Goal: Task Accomplishment & Management: Use online tool/utility

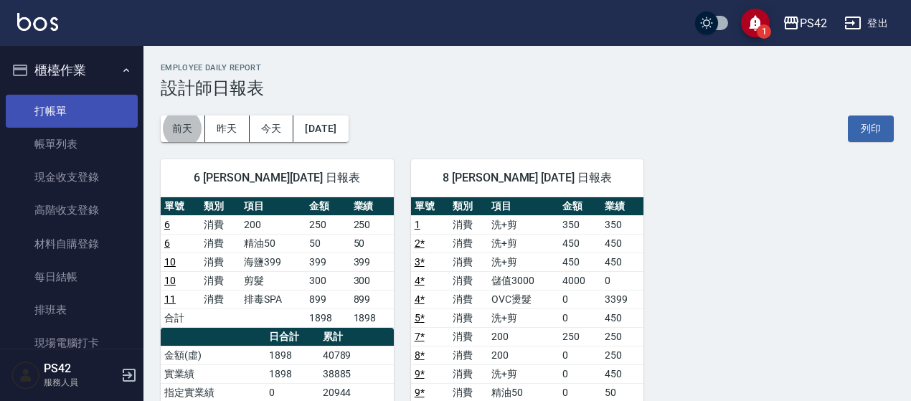
click at [79, 111] on link "打帳單" at bounding box center [72, 111] width 132 height 33
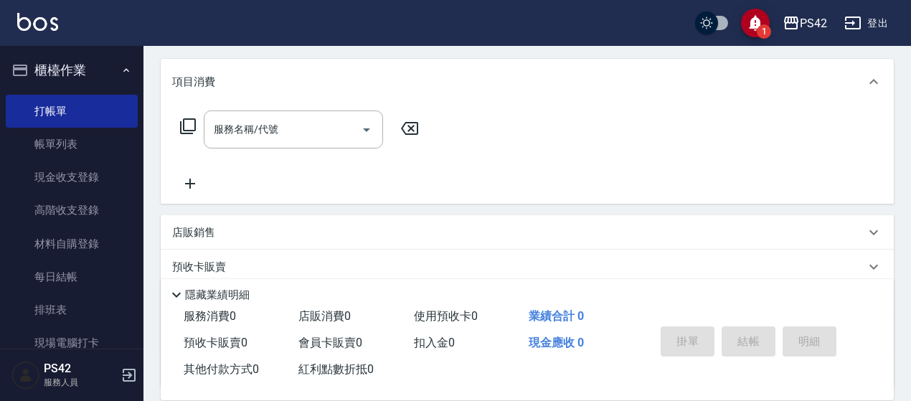
scroll to position [72, 0]
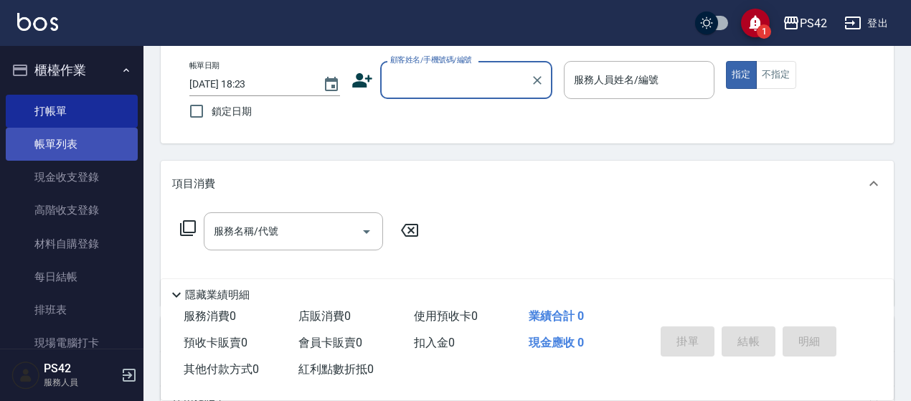
click at [80, 149] on link "帳單列表" at bounding box center [72, 144] width 132 height 33
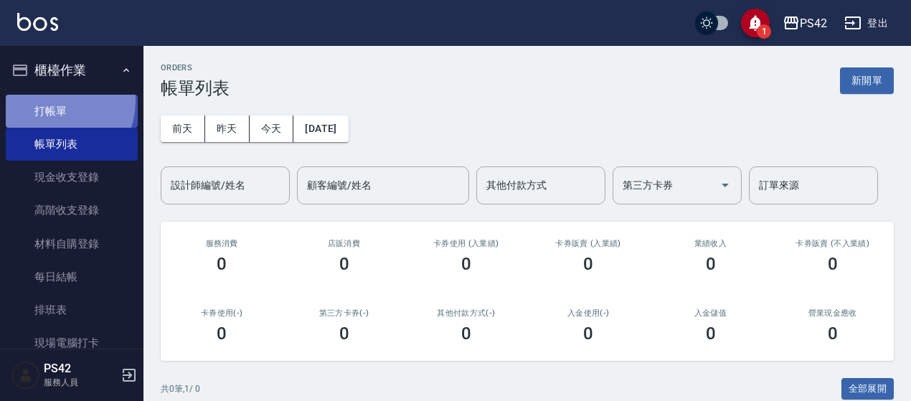
click at [47, 100] on link "打帳單" at bounding box center [72, 111] width 132 height 33
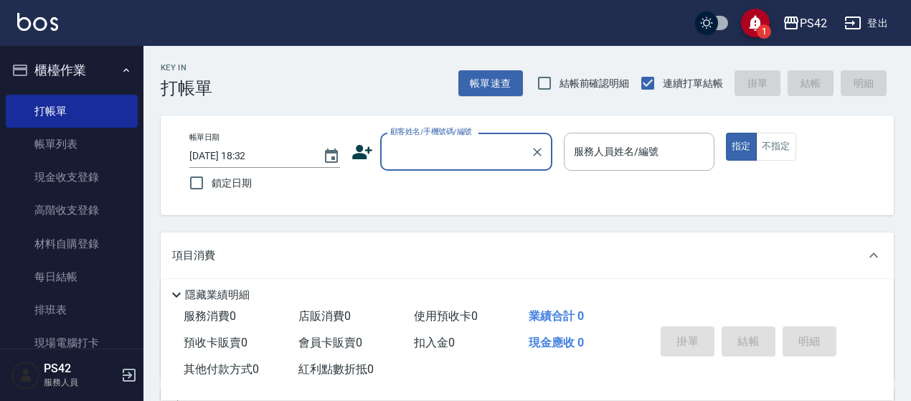
click at [420, 141] on input "顧客姓名/手機號碼/編號" at bounding box center [456, 151] width 138 height 25
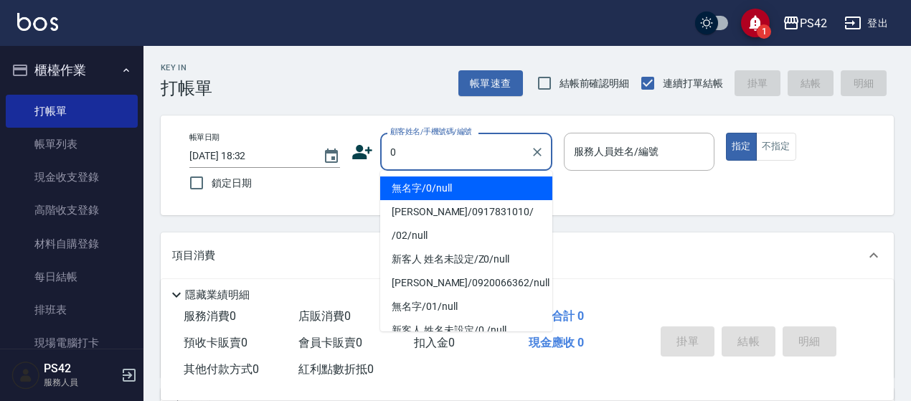
type input "無名字/0/null"
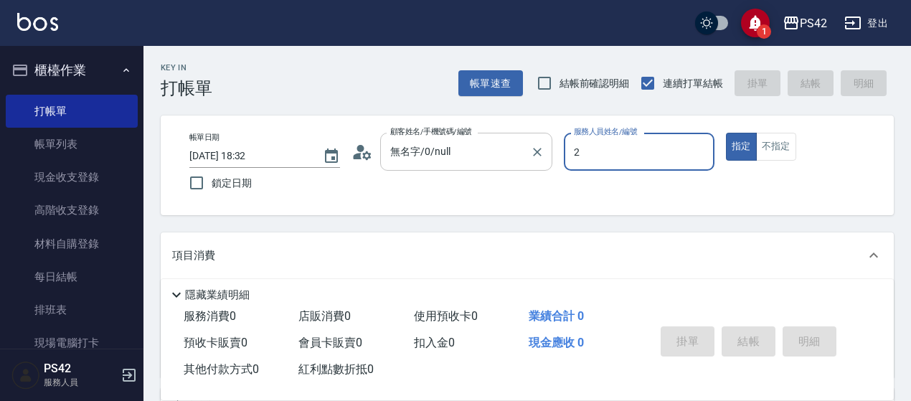
type input "[PERSON_NAME]-2"
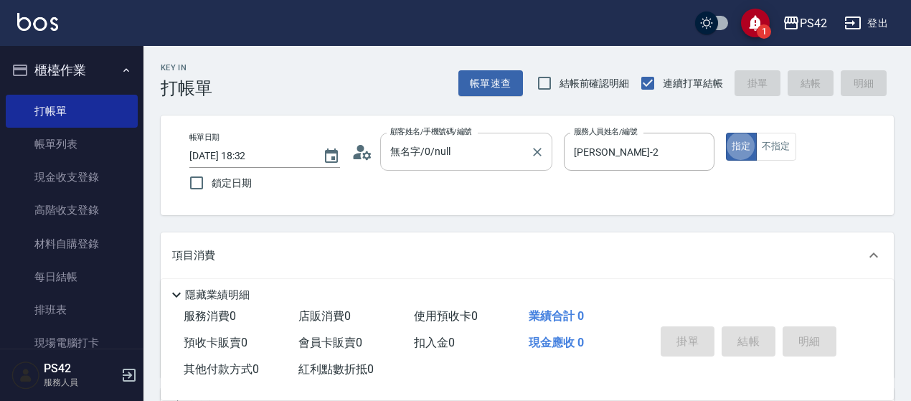
type button "true"
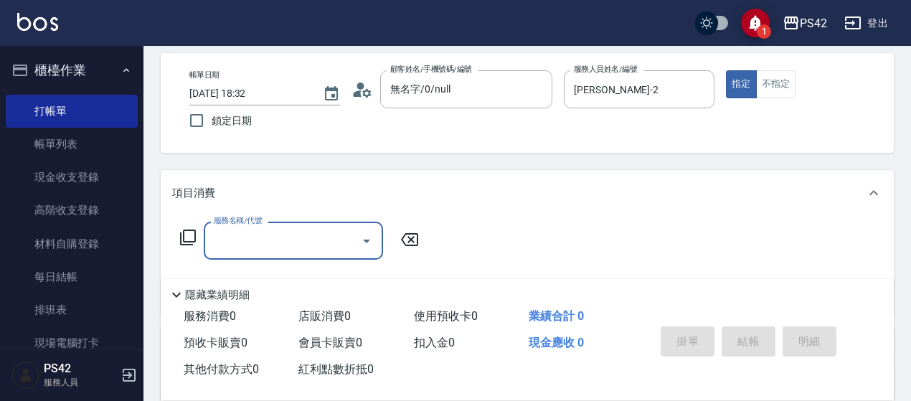
scroll to position [143, 0]
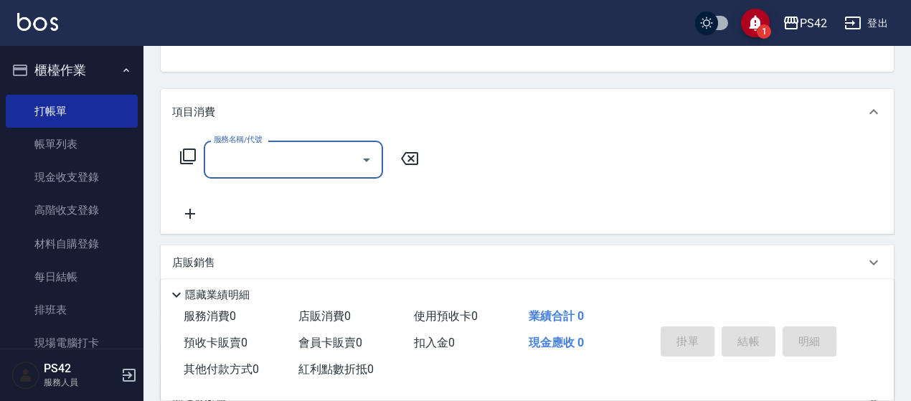
type input "2"
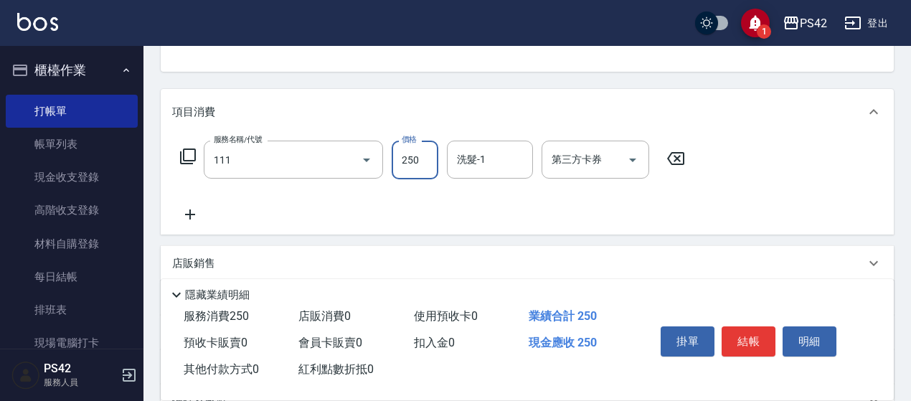
type input "200(111)"
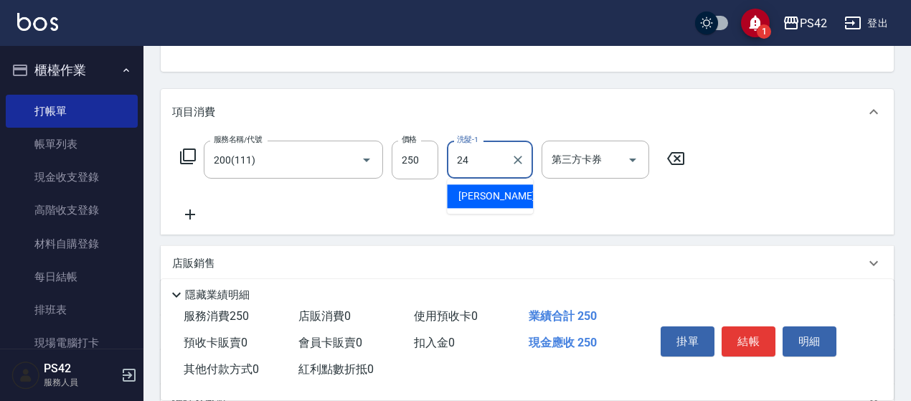
type input "[PERSON_NAME]-24"
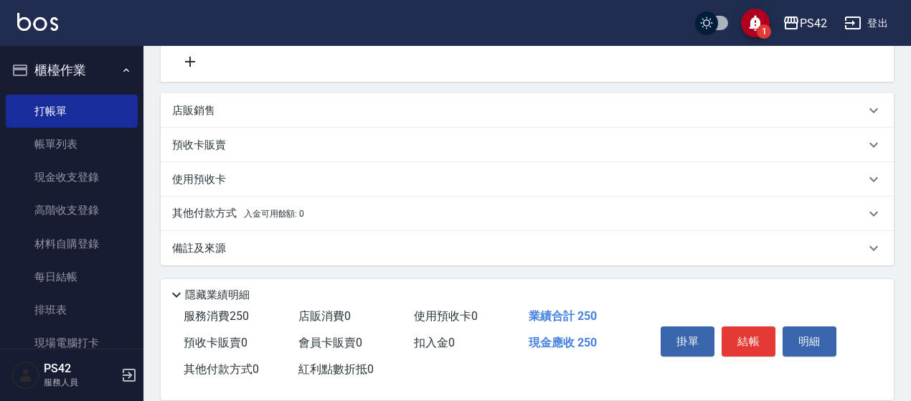
scroll to position [297, 0]
click at [300, 91] on div "項目消費 服務名稱/代號 200(111) 服務名稱/代號 價格 250 價格 洗髮-1 [PERSON_NAME]-24 洗髮-1 第三方卡券 第三方卡券 …" at bounding box center [527, 99] width 733 height 329
click at [380, 110] on div "店販銷售" at bounding box center [518, 110] width 693 height 15
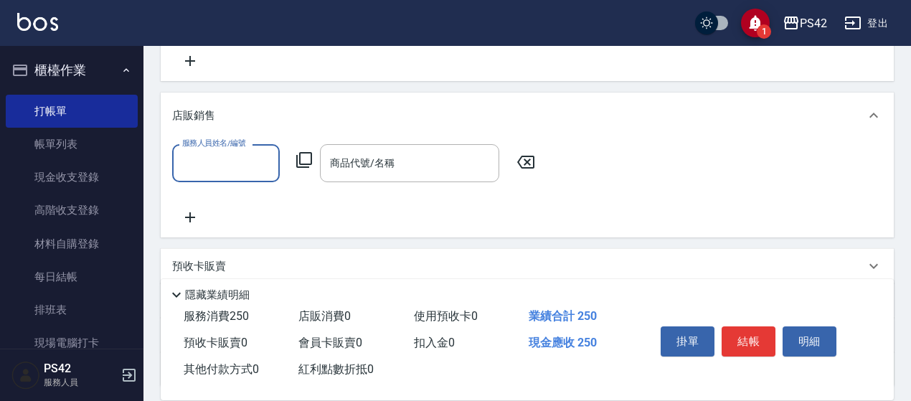
scroll to position [0, 0]
type input "[PERSON_NAME]-2"
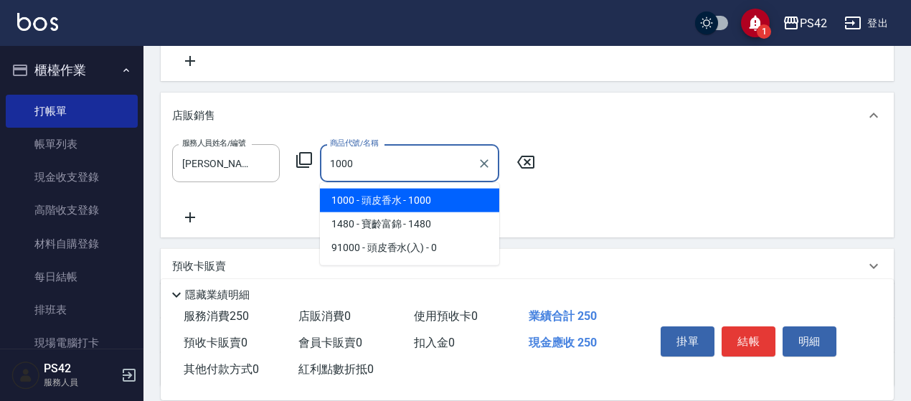
type input "頭皮香水"
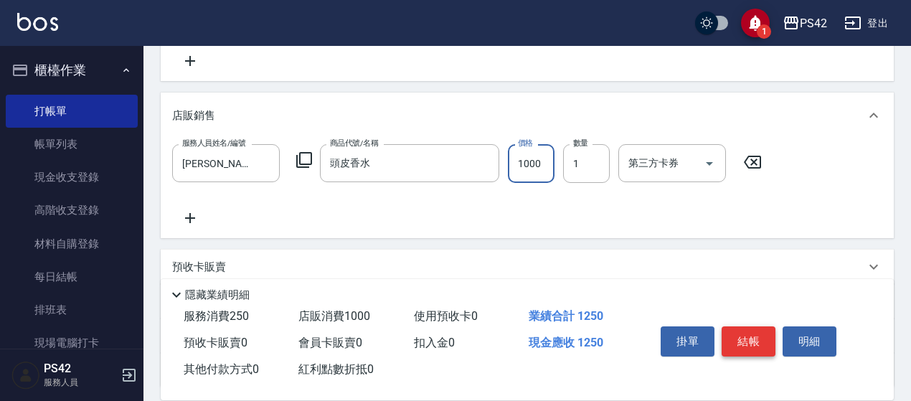
click at [753, 332] on button "結帳" at bounding box center [749, 341] width 54 height 30
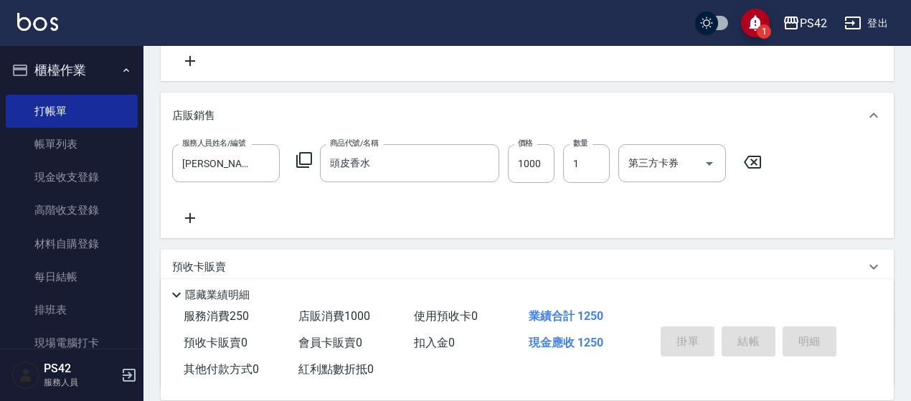
type input "[DATE] 18:44"
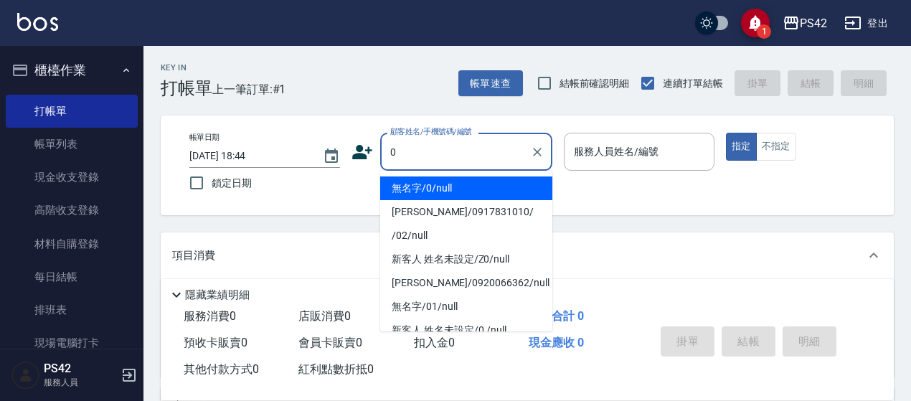
type input "0"
type input "2"
type input "無名字/0/null"
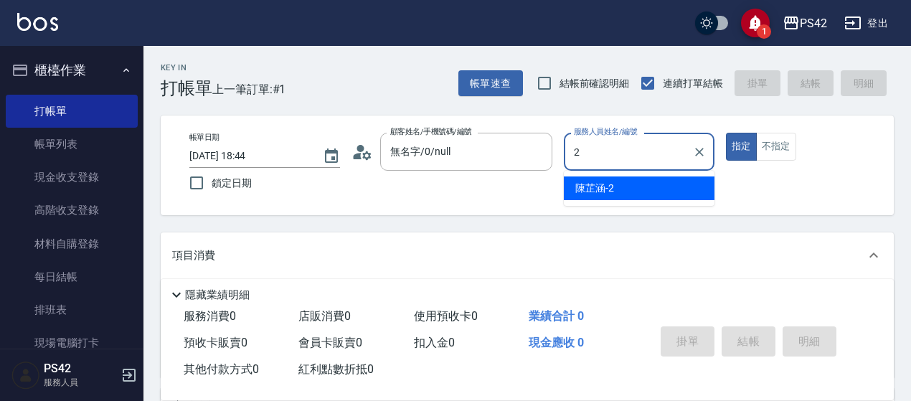
type input "[PERSON_NAME]-2"
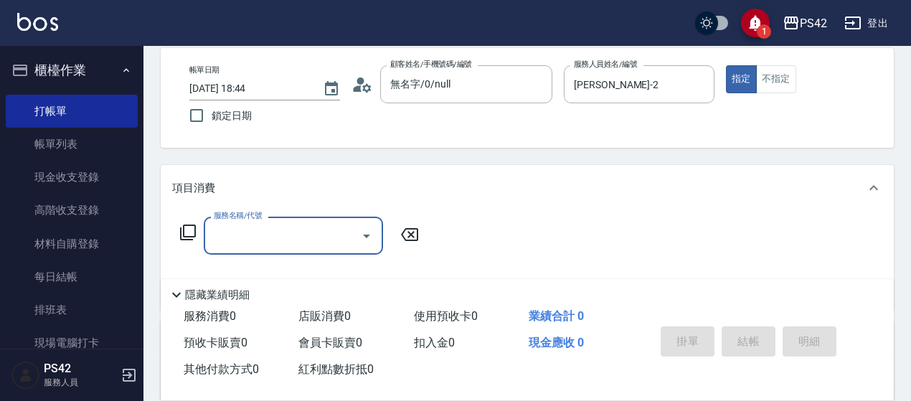
scroll to position [143, 0]
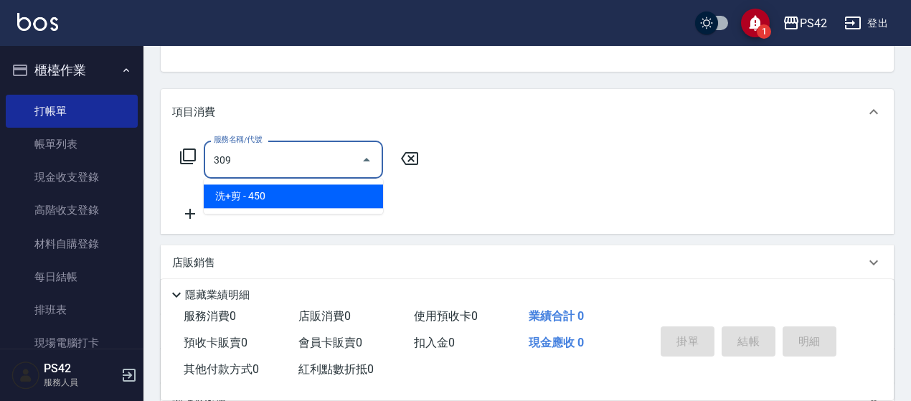
type input "洗+剪(309)"
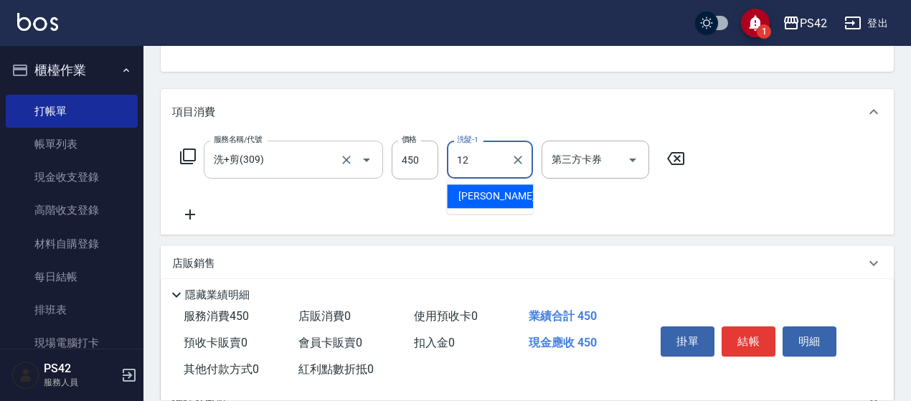
type input "[PERSON_NAME]-12"
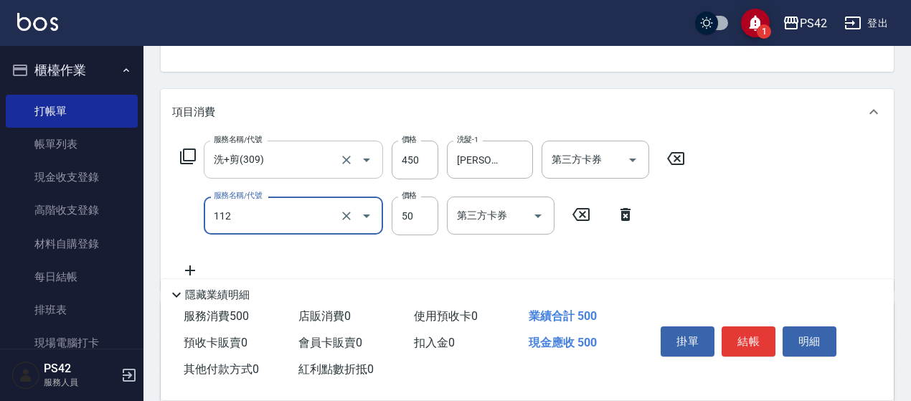
type input "精油50(112)"
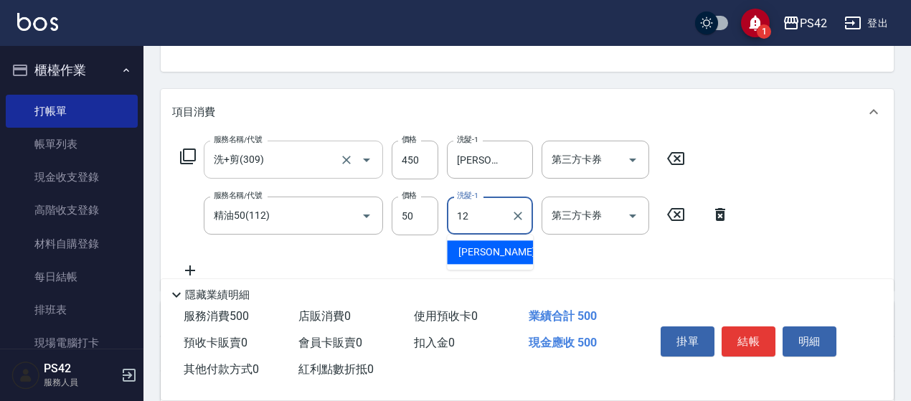
type input "[PERSON_NAME]-12"
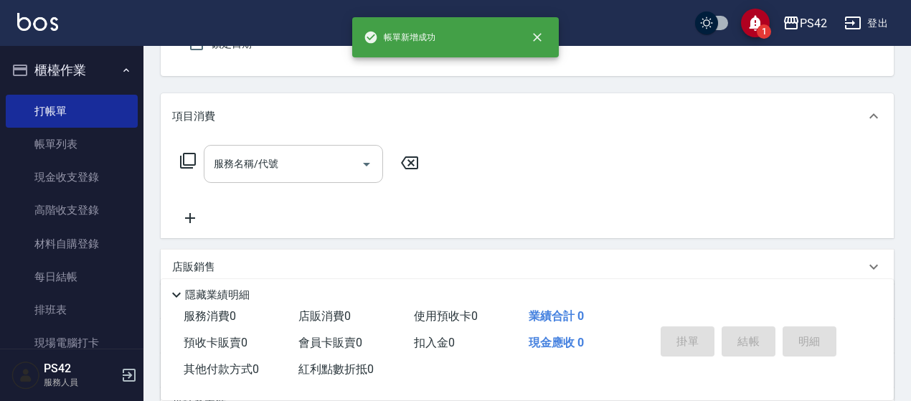
type input "無名字/0/null"
type input "[PERSON_NAME]-8"
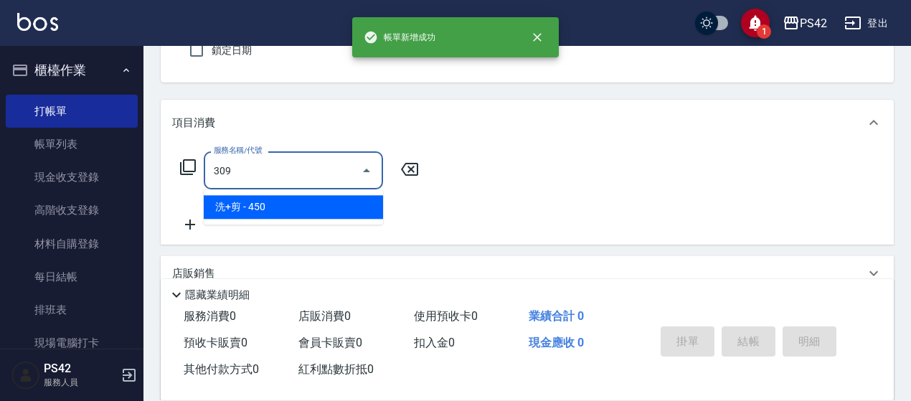
type input "洗+剪(309)"
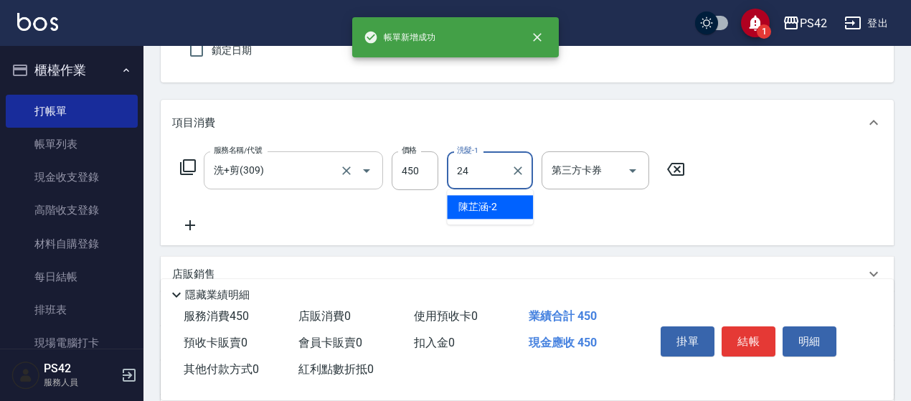
type input "[PERSON_NAME]-24"
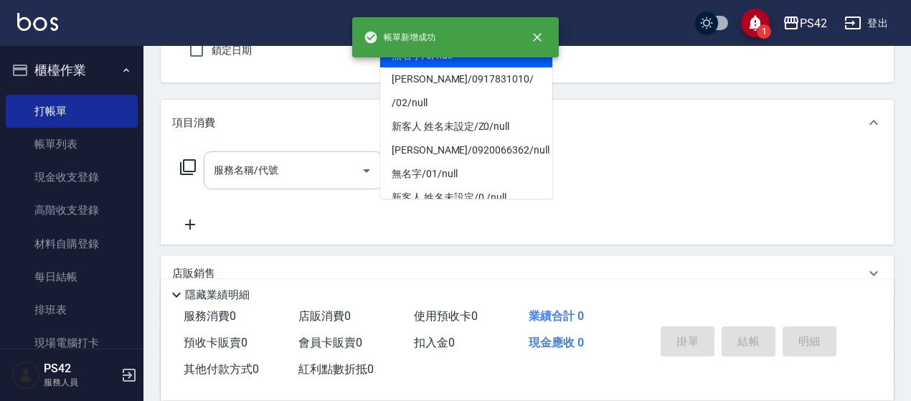
type input "無名字/0/null"
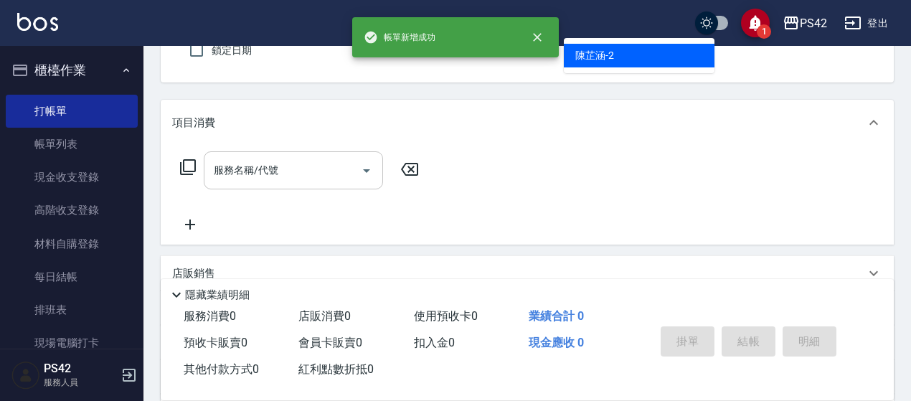
type input "[PERSON_NAME]-2"
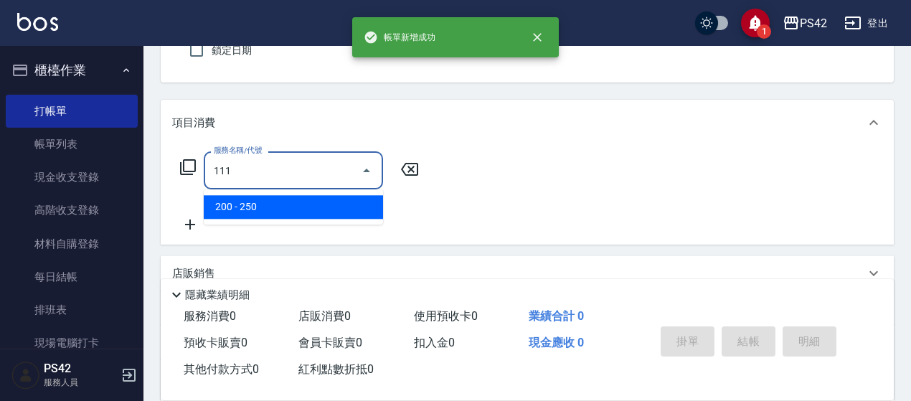
type input "200(111)"
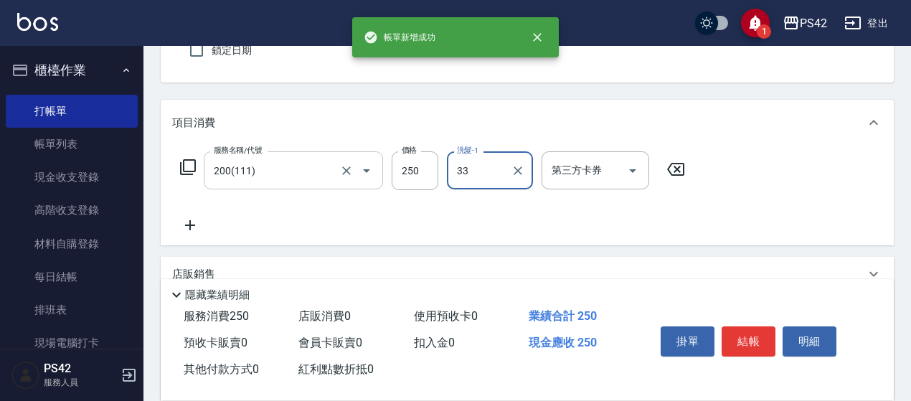
type input "[PERSON_NAME]-33"
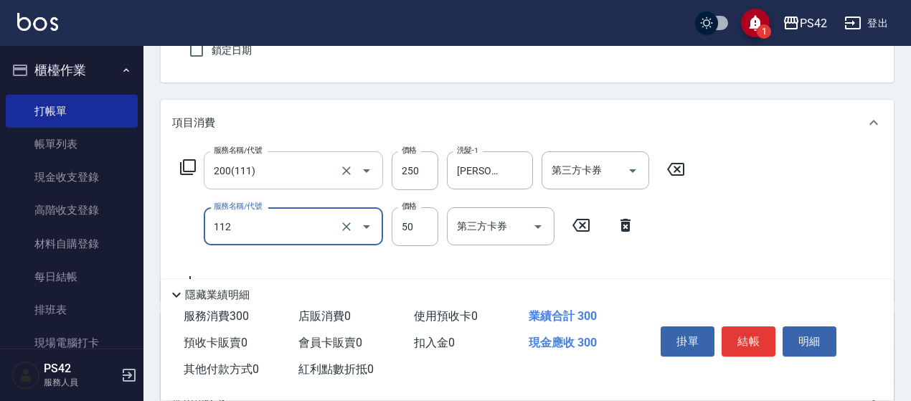
type input "精油50(112)"
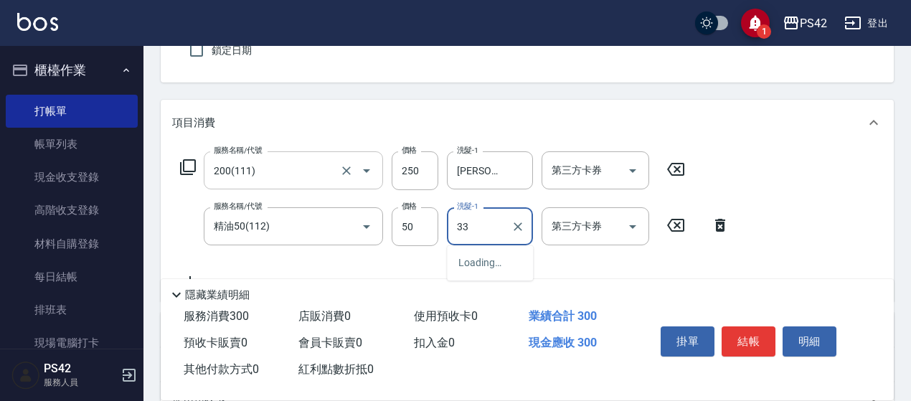
type input "[PERSON_NAME]-33"
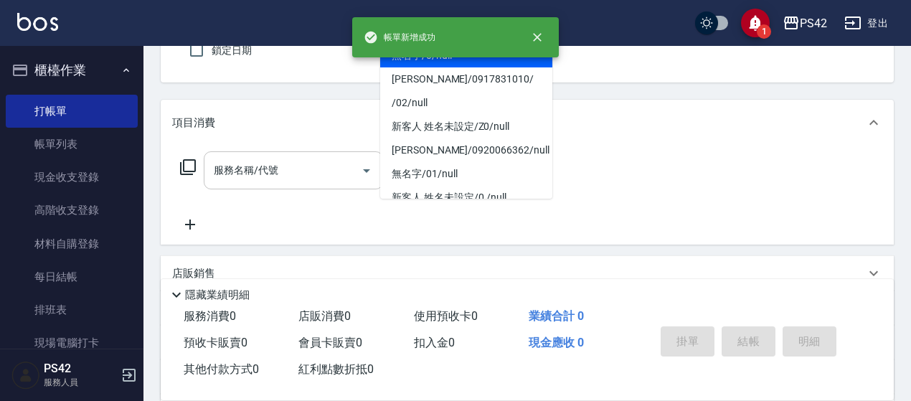
type input "無名字/0/null"
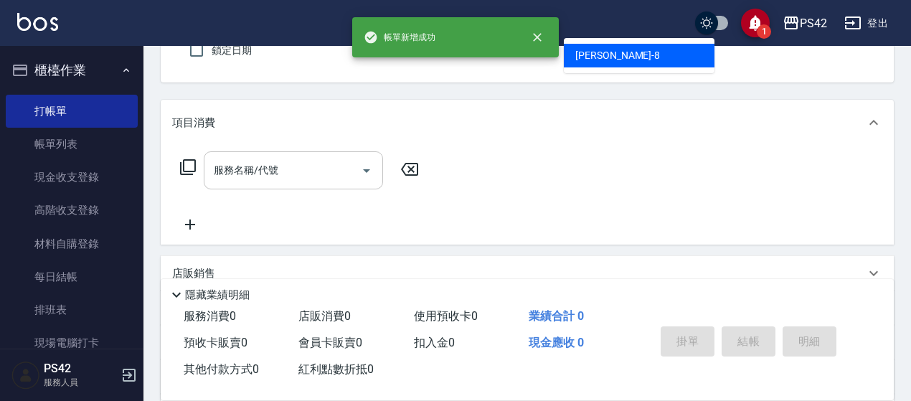
type input "[PERSON_NAME]-8"
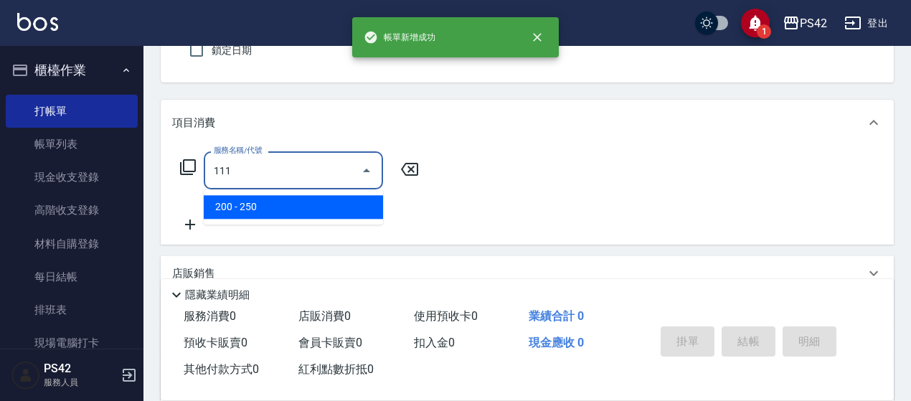
type input "200(111)"
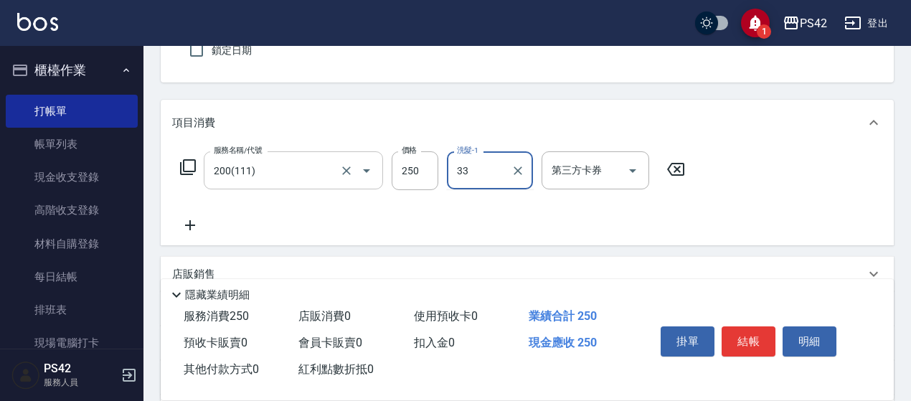
type input "[PERSON_NAME]-33"
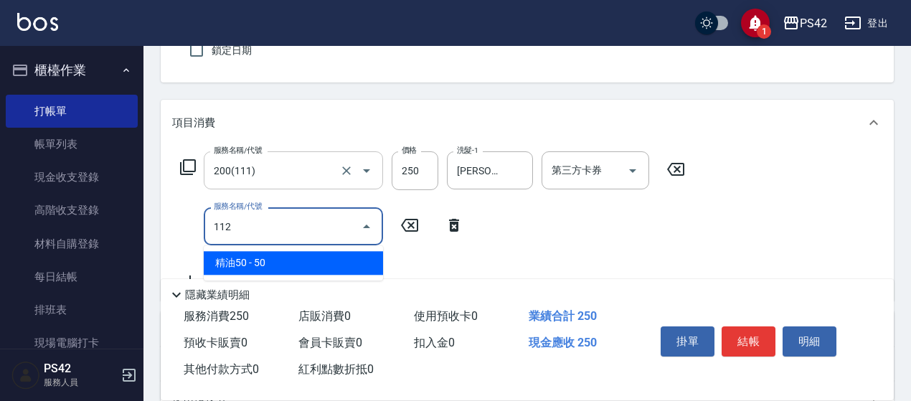
type input "精油50(112)"
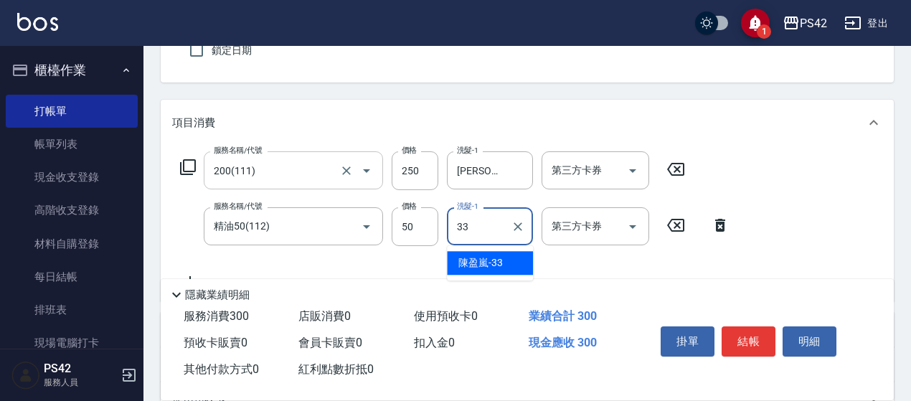
type input "[PERSON_NAME]-33"
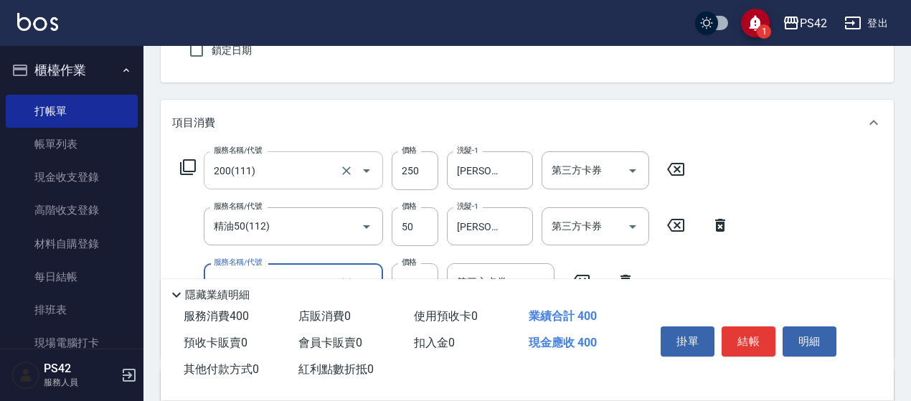
type input "瞬護100(113)"
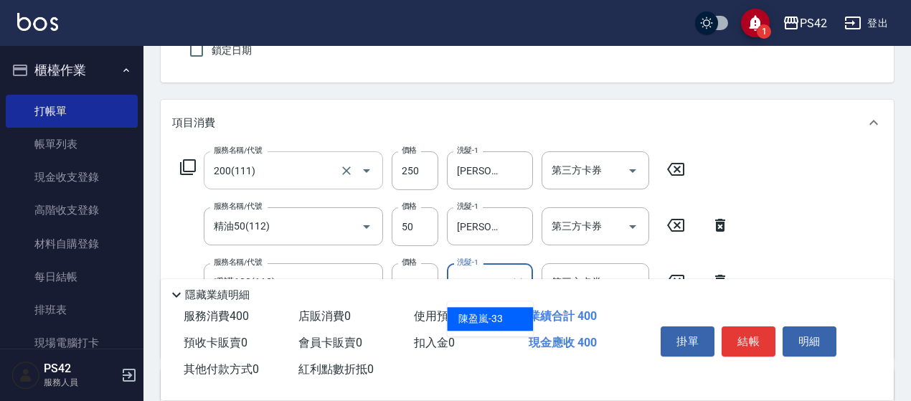
type input "[PERSON_NAME]-33"
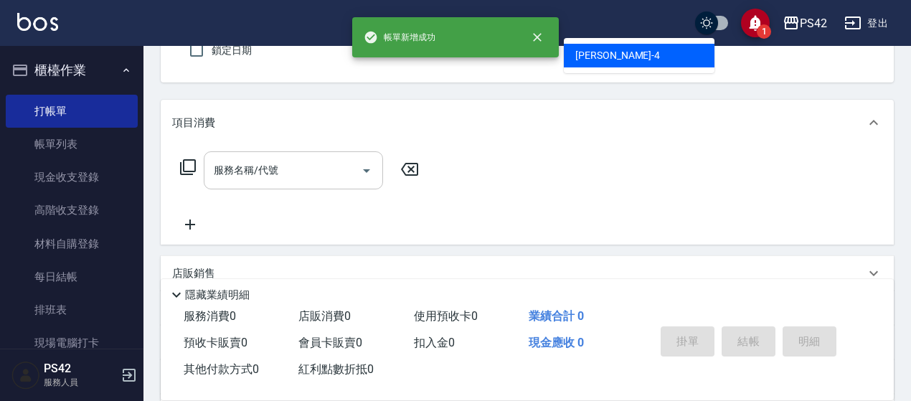
type input "無名字/0/null"
type input "[PERSON_NAME]-4"
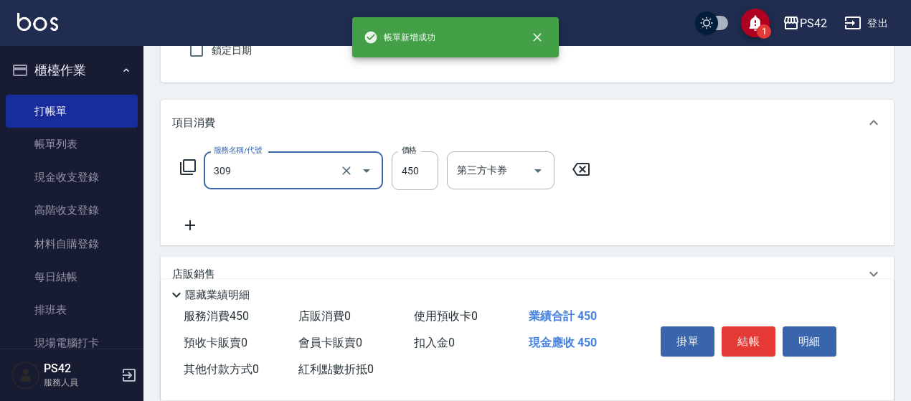
type input "洗+剪(309)"
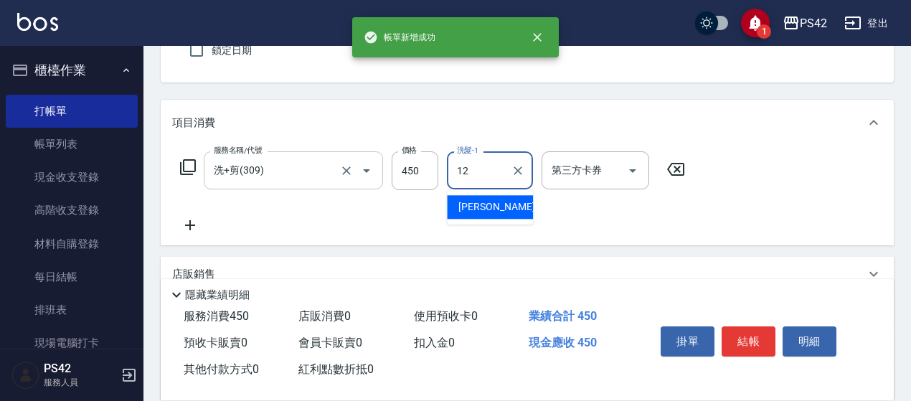
type input "[PERSON_NAME]-12"
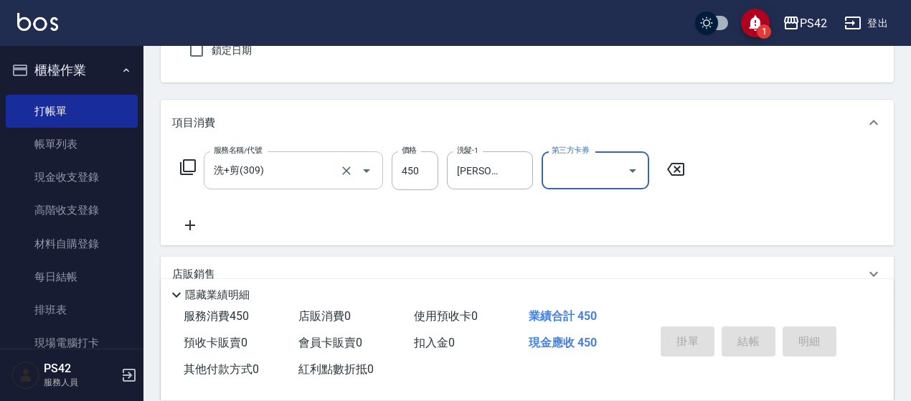
type input "[DATE] 18:45"
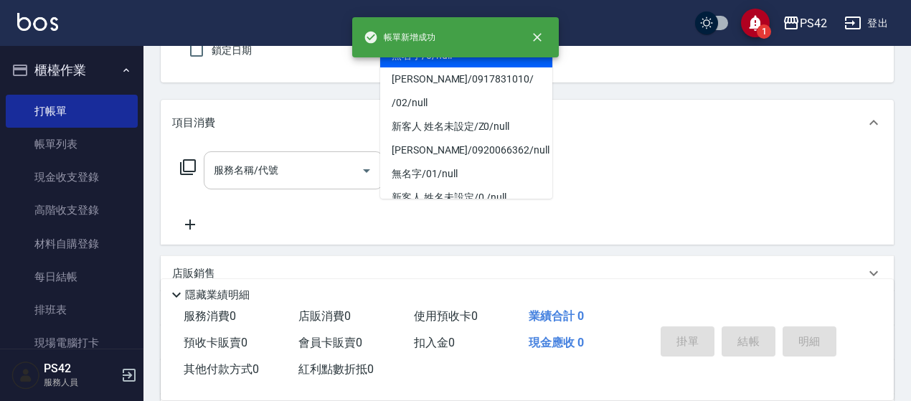
type input "無名字/0/null"
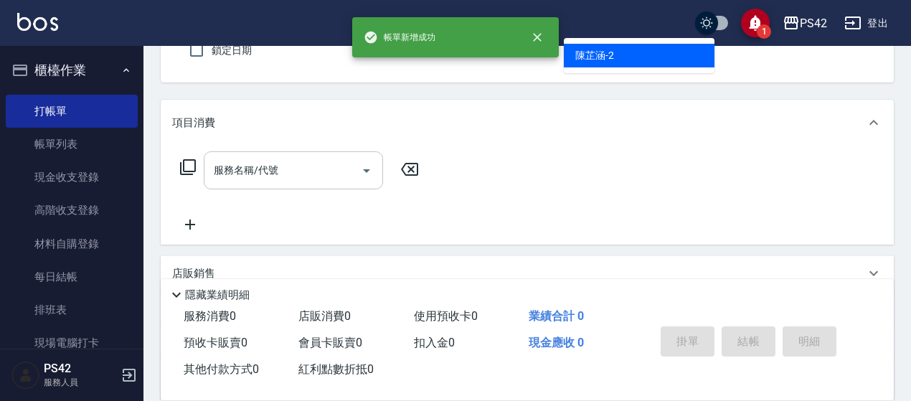
type input "[PERSON_NAME]-2"
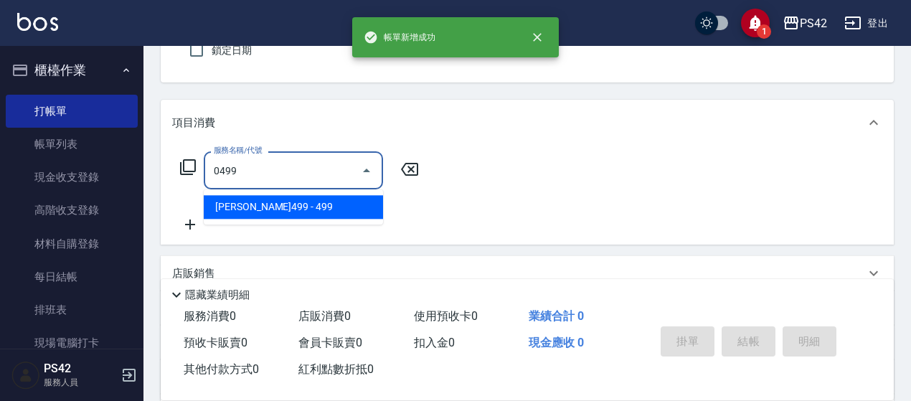
type input "[PERSON_NAME]499(0499)"
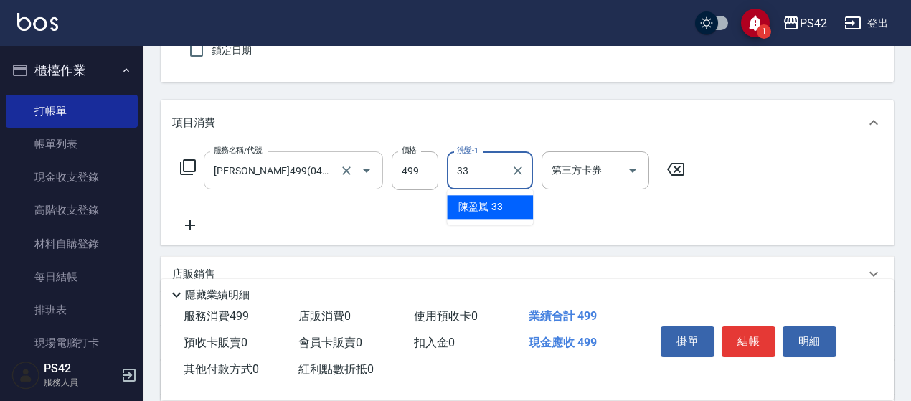
type input "[PERSON_NAME]-33"
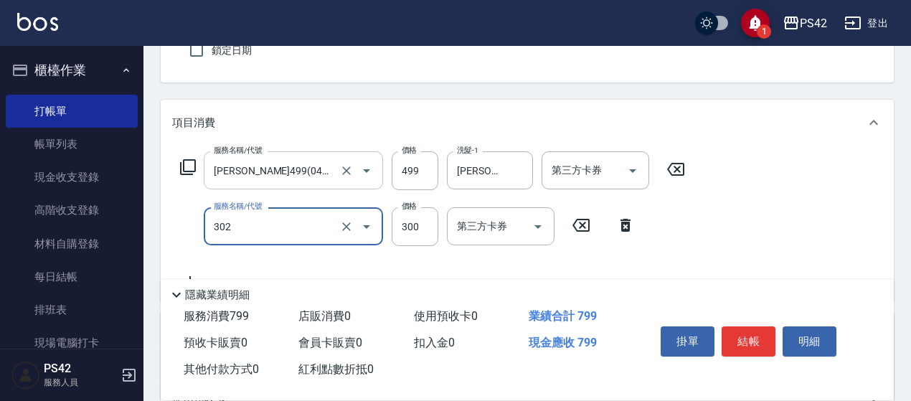
type input "剪髮(302)"
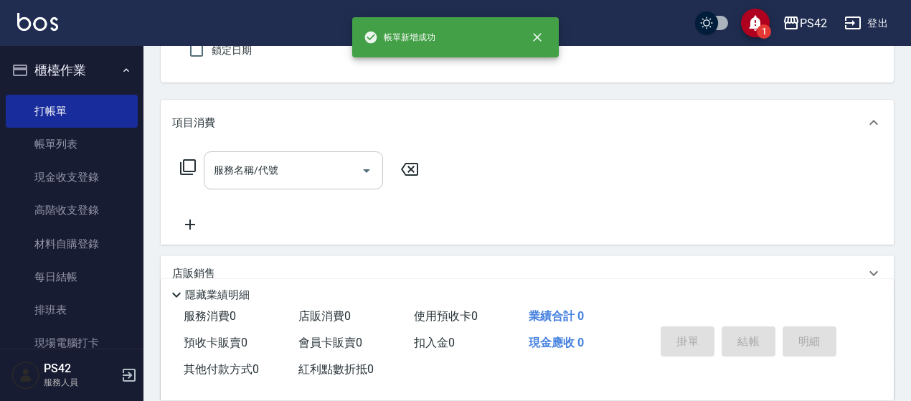
type input "無名字/0/null"
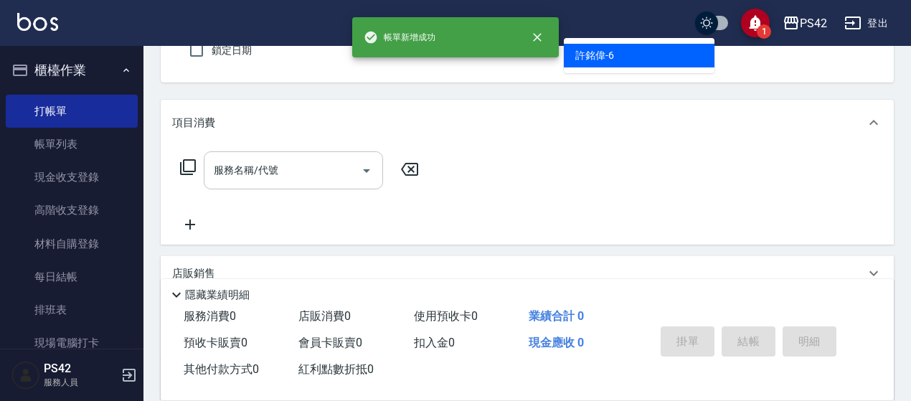
type input "[PERSON_NAME]-6"
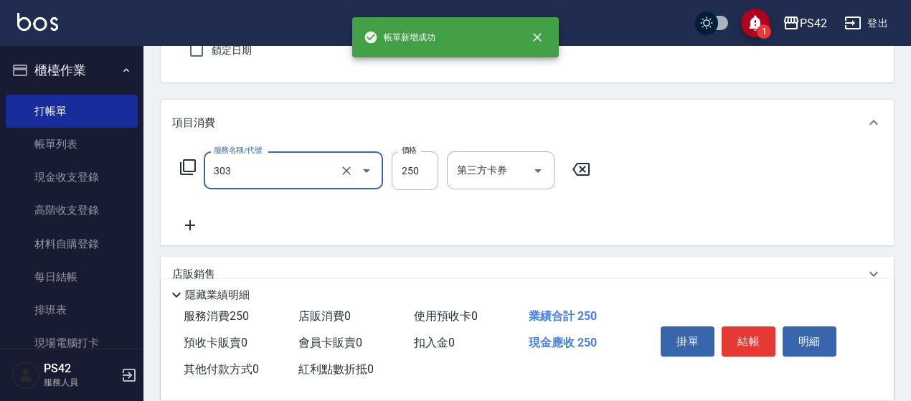
type input "剪髮(303)"
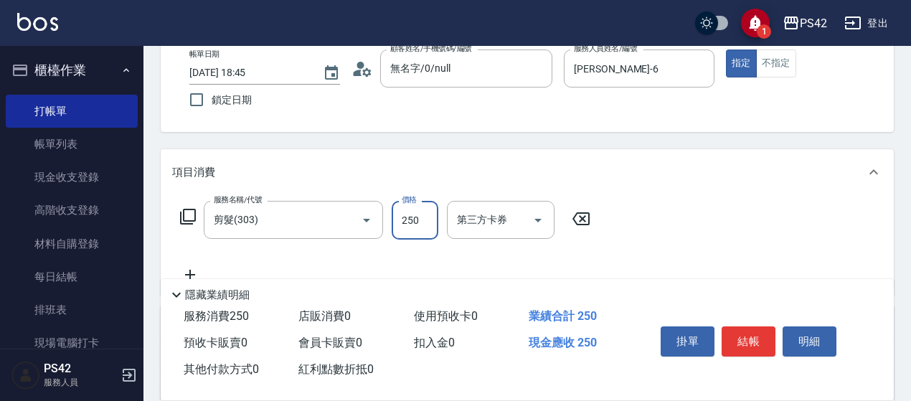
scroll to position [61, 0]
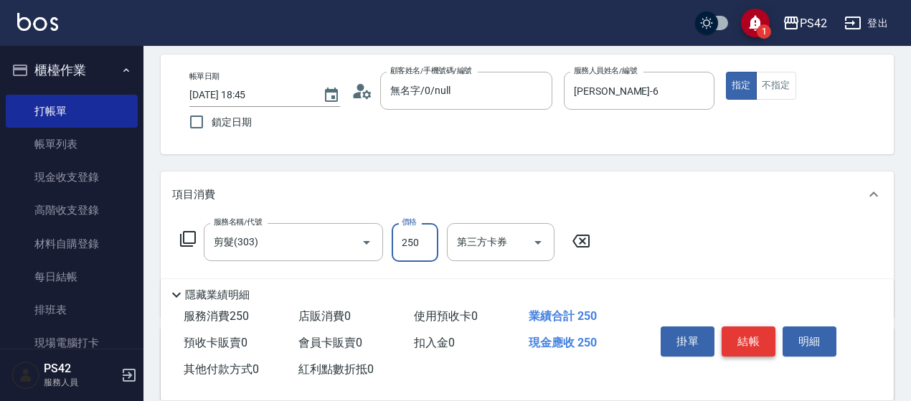
click at [740, 331] on button "結帳" at bounding box center [749, 341] width 54 height 30
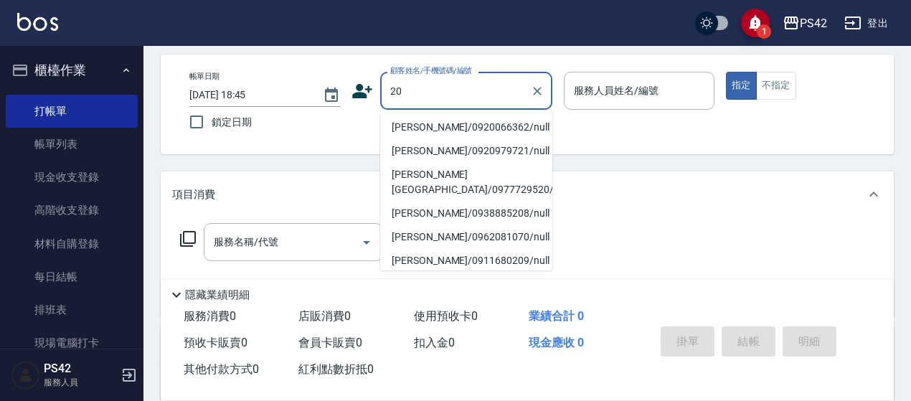
type input "[PERSON_NAME]/0920066362/null"
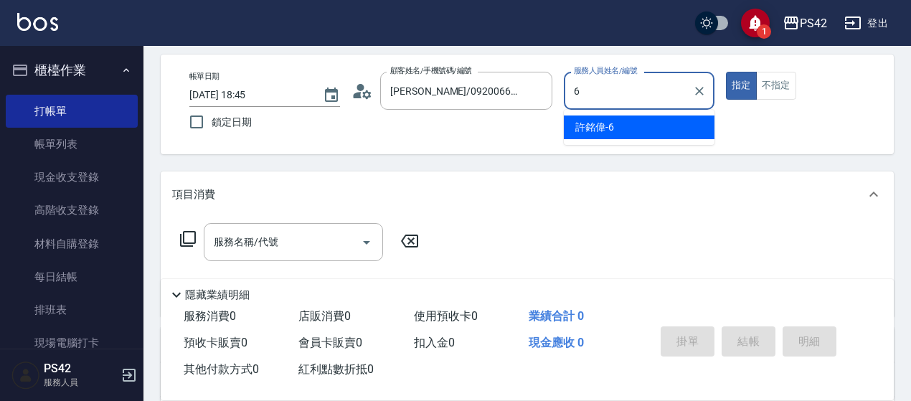
type input "[PERSON_NAME]-6"
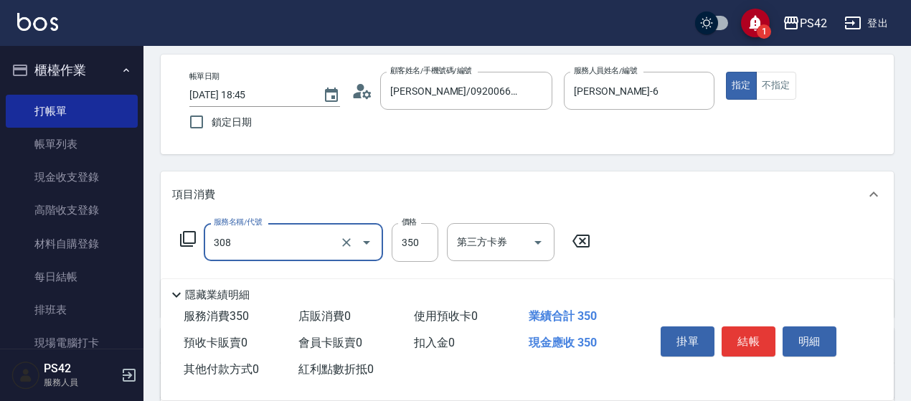
type input "洗+剪(308)"
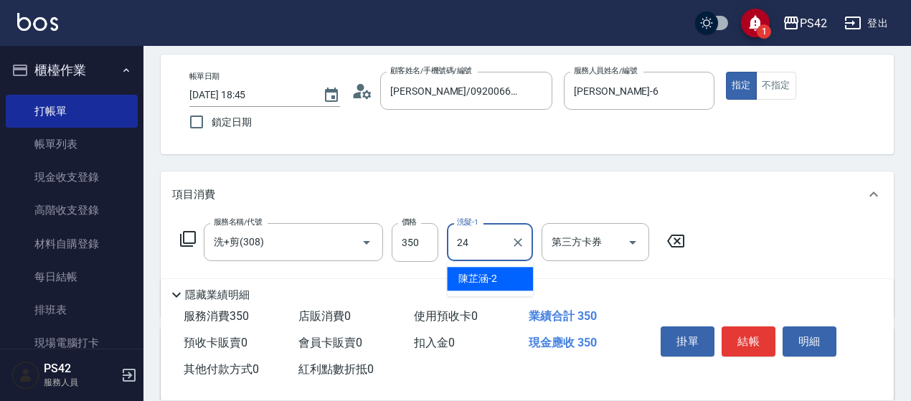
type input "[PERSON_NAME]-24"
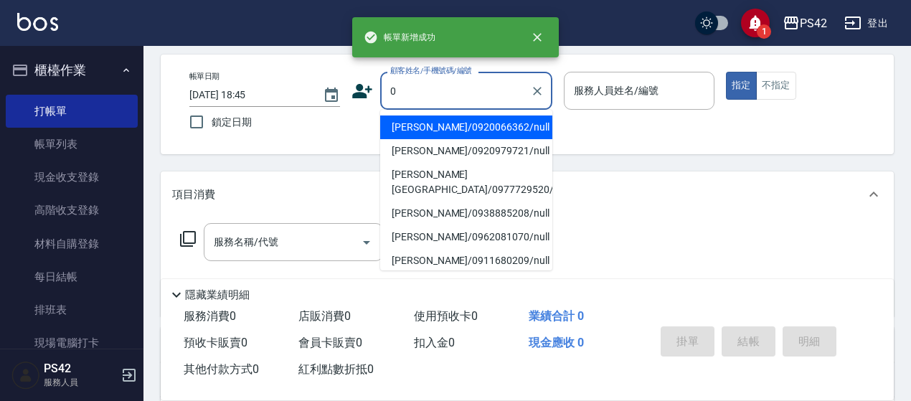
type input "[PERSON_NAME]/0920066362/null"
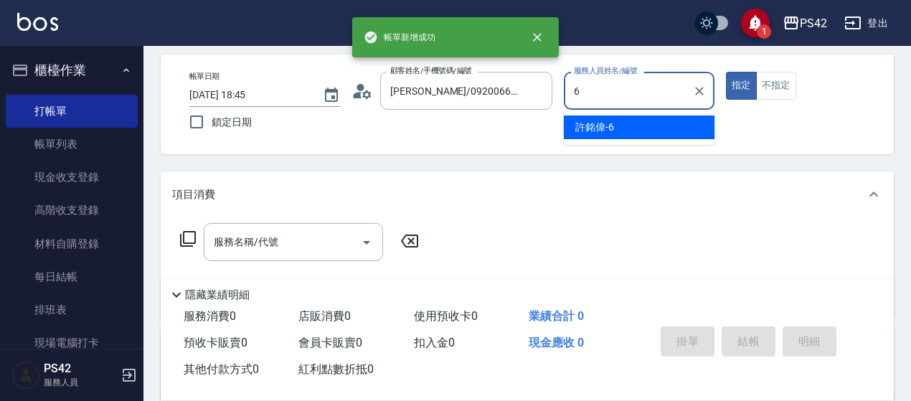
type input "[PERSON_NAME]-6"
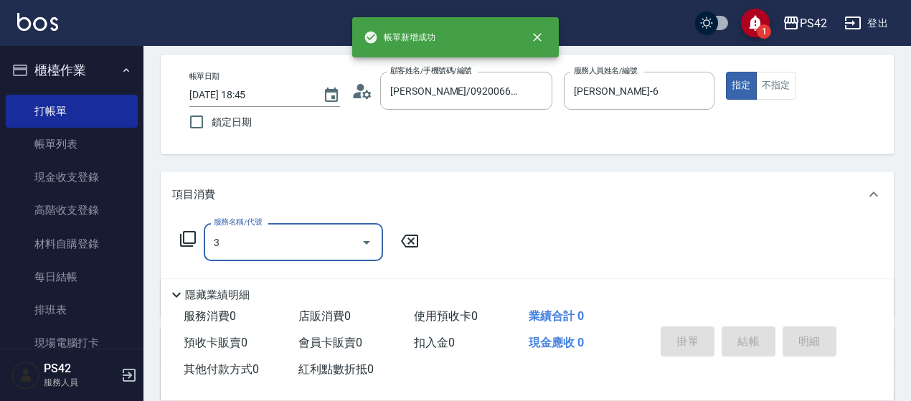
type input "30"
type input "無名字/0/null"
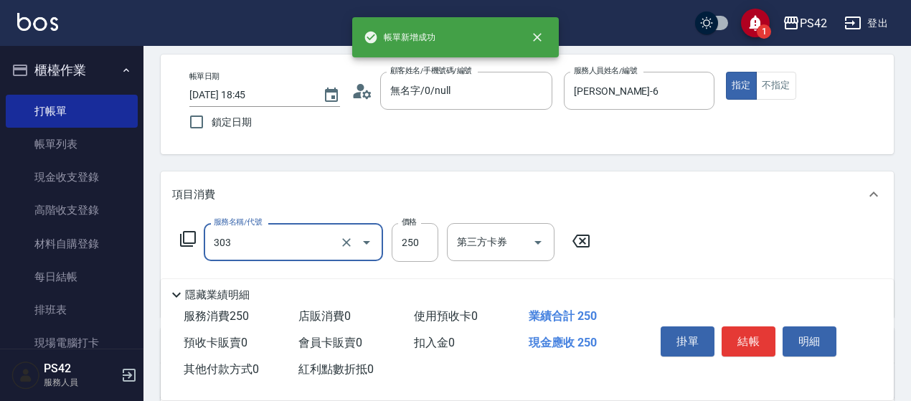
type input "剪髮(303)"
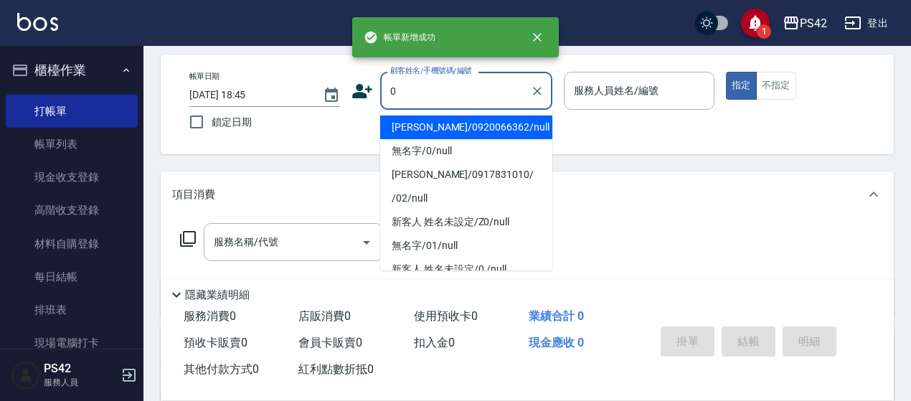
type input "[PERSON_NAME]/0920066362/null"
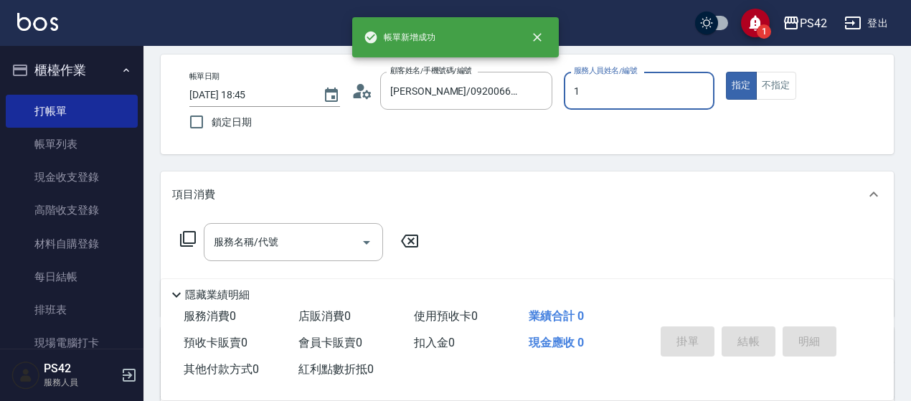
type input "[PERSON_NAME]-1"
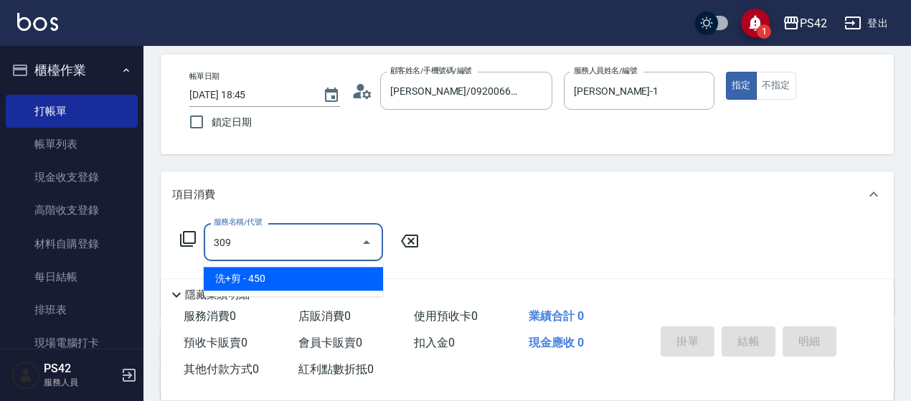
type input "洗+剪(309)"
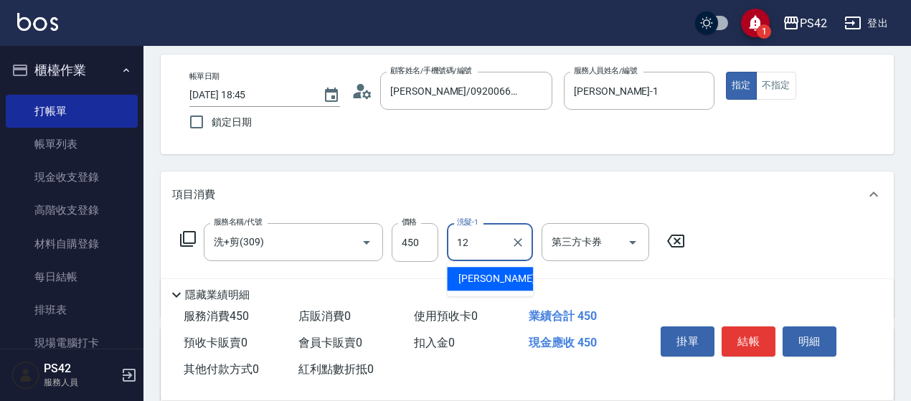
type input "[PERSON_NAME]-12"
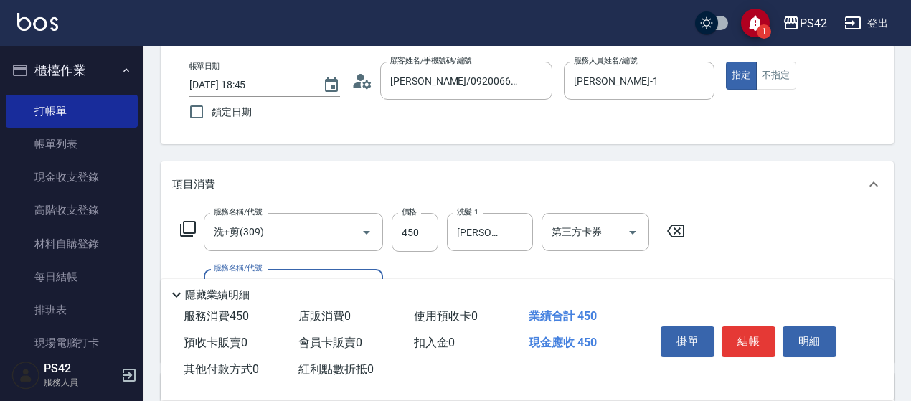
scroll to position [204, 0]
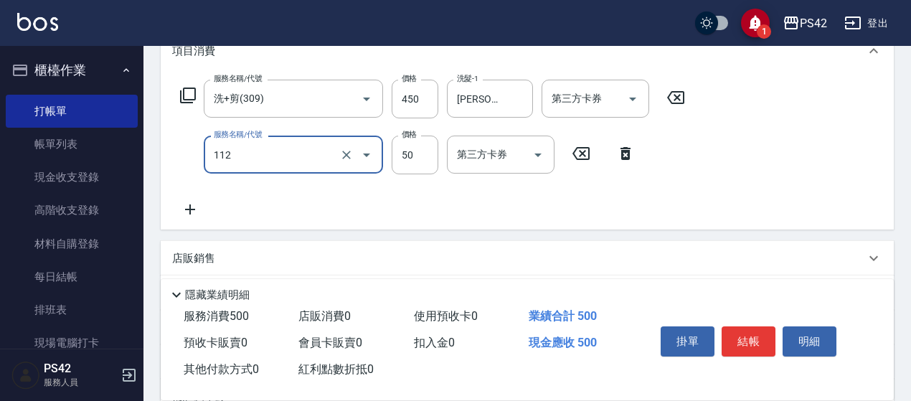
type input "精油50(112)"
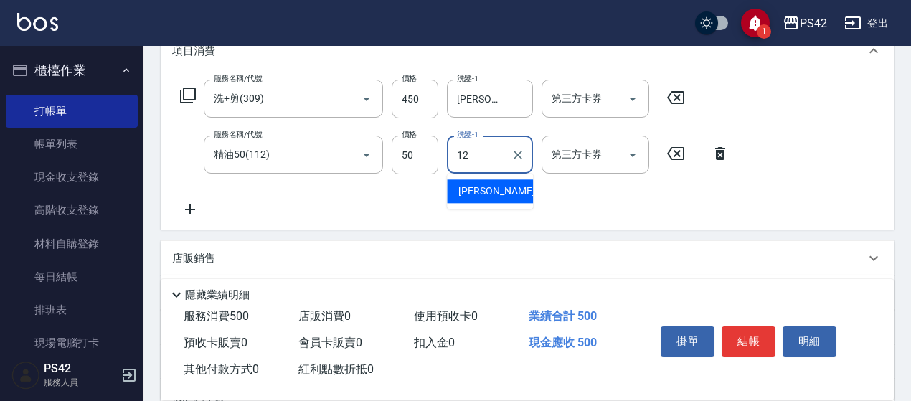
type input "[PERSON_NAME]-12"
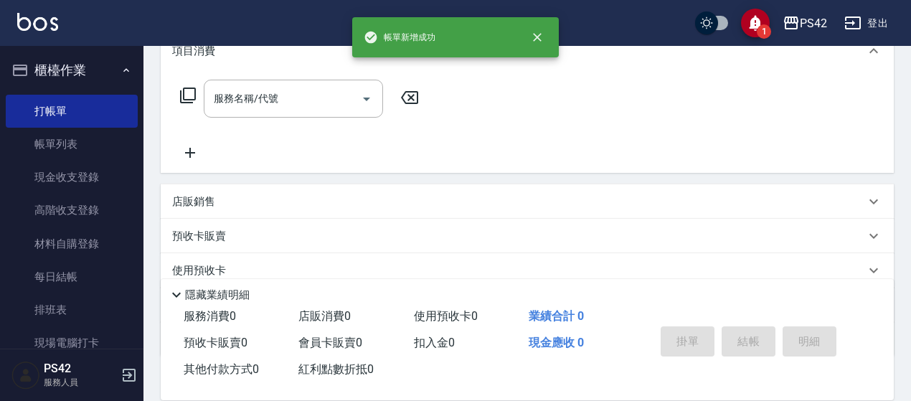
scroll to position [0, 0]
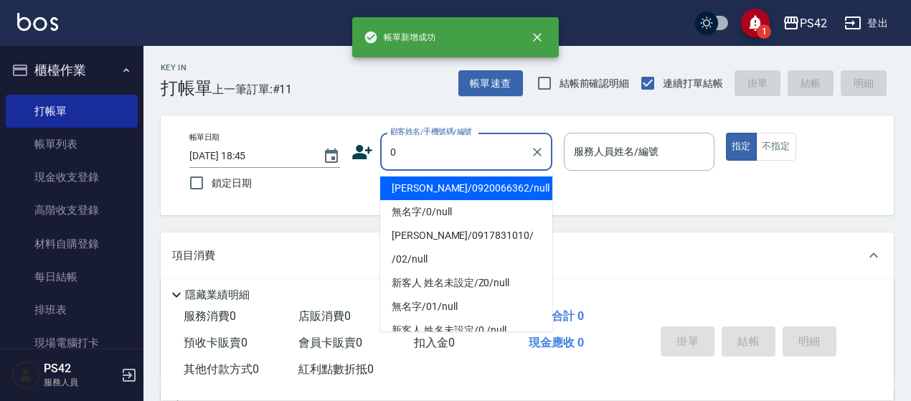
type input "[PERSON_NAME]/0920066362/null"
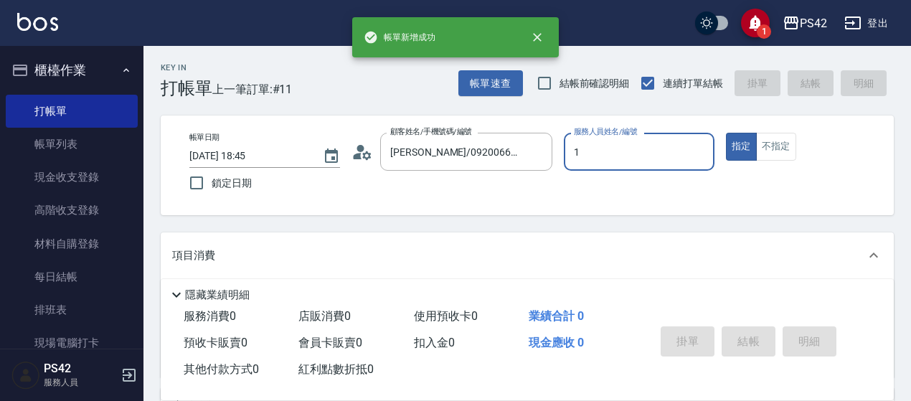
type input "[PERSON_NAME]-1"
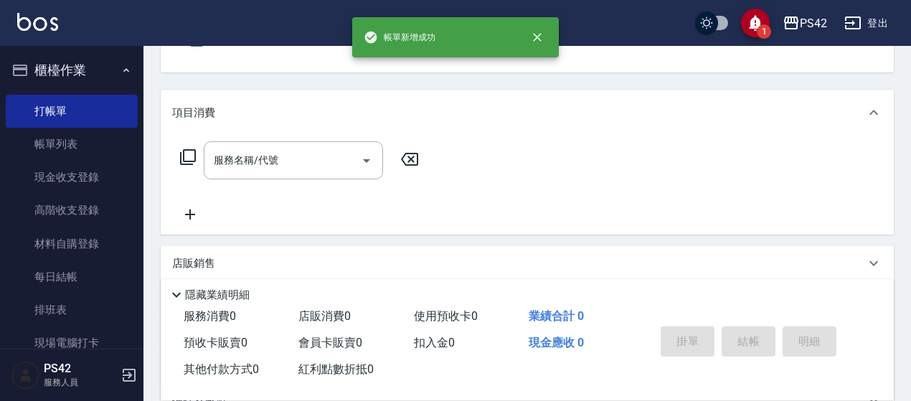
scroll to position [143, 0]
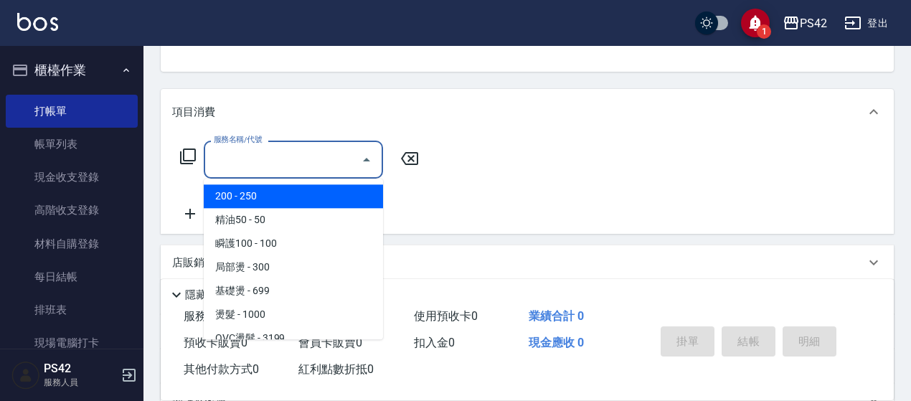
click at [277, 170] on input "服務名稱/代號" at bounding box center [282, 159] width 145 height 25
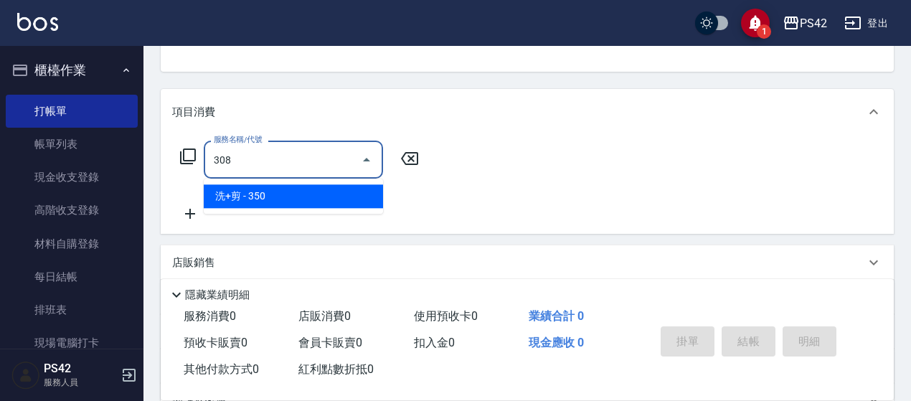
type input "洗+剪(308)"
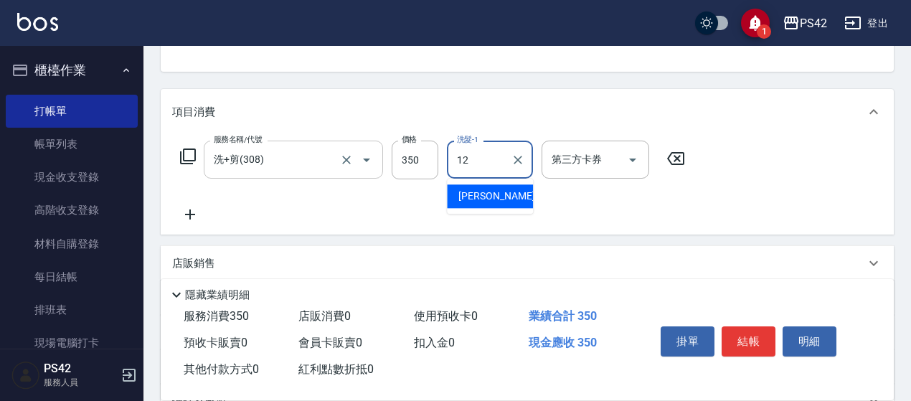
type input "[PERSON_NAME]-12"
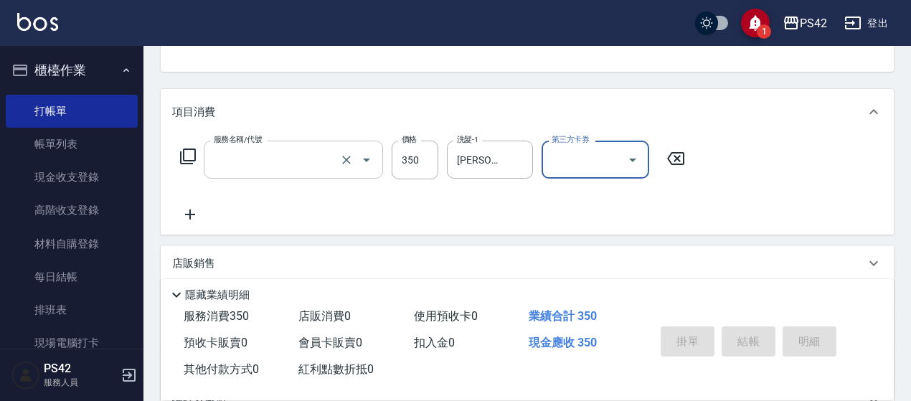
scroll to position [139, 0]
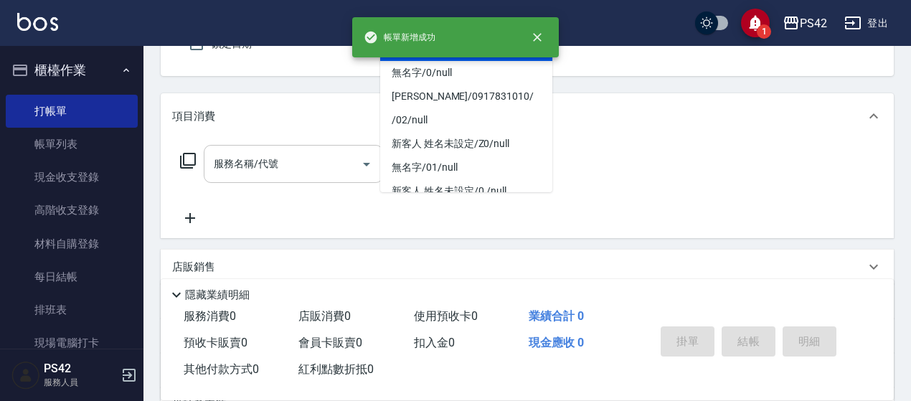
type input "[PERSON_NAME]/0920066362/null"
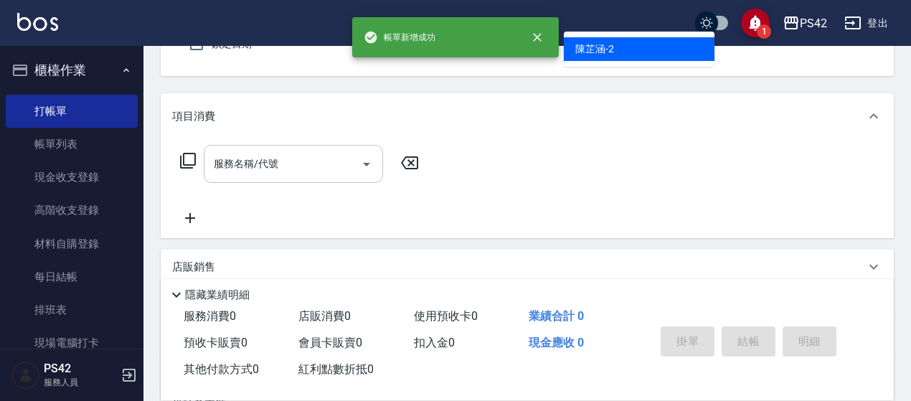
type input "[PERSON_NAME]-2"
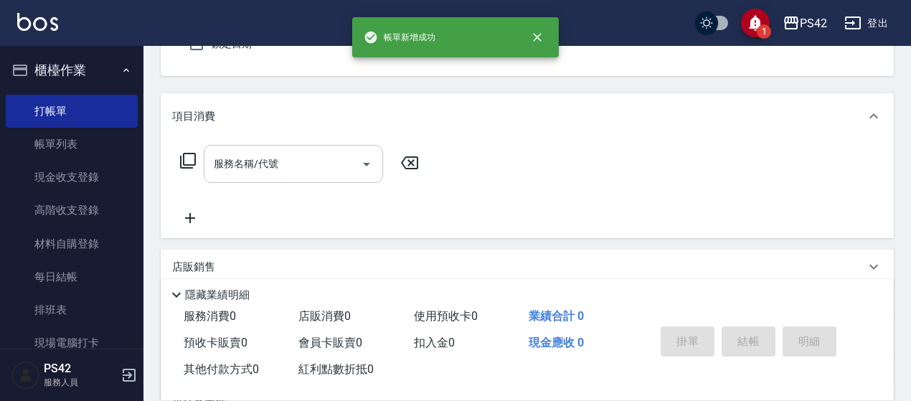
scroll to position [133, 0]
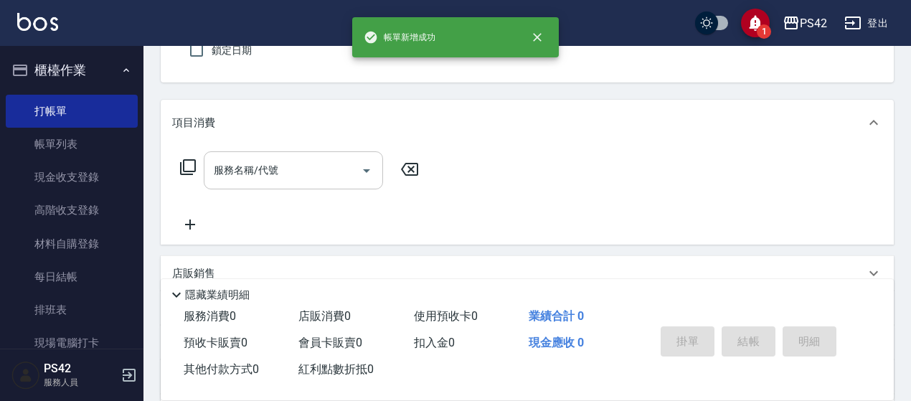
type button "false"
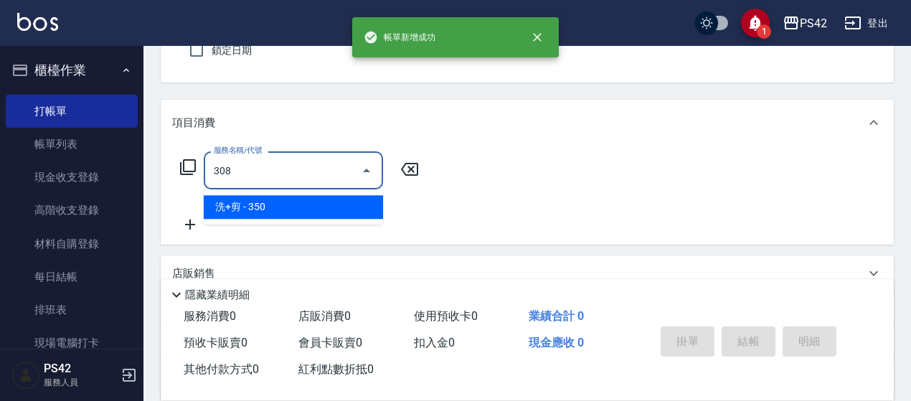
type input "洗+剪(308)"
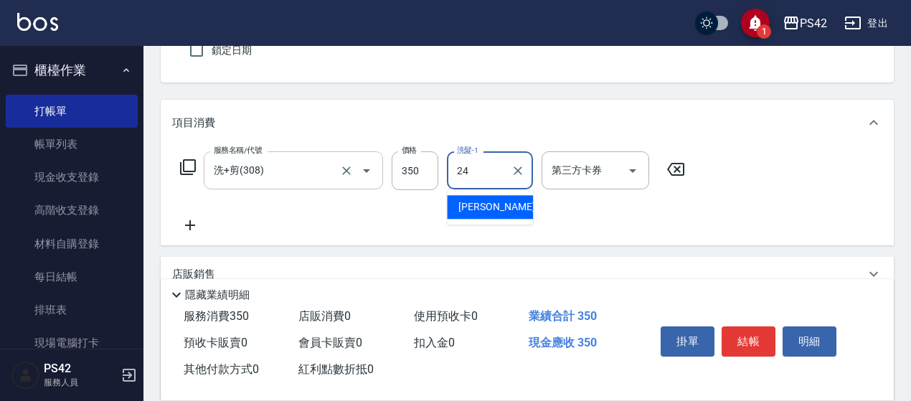
type input "[PERSON_NAME]-24"
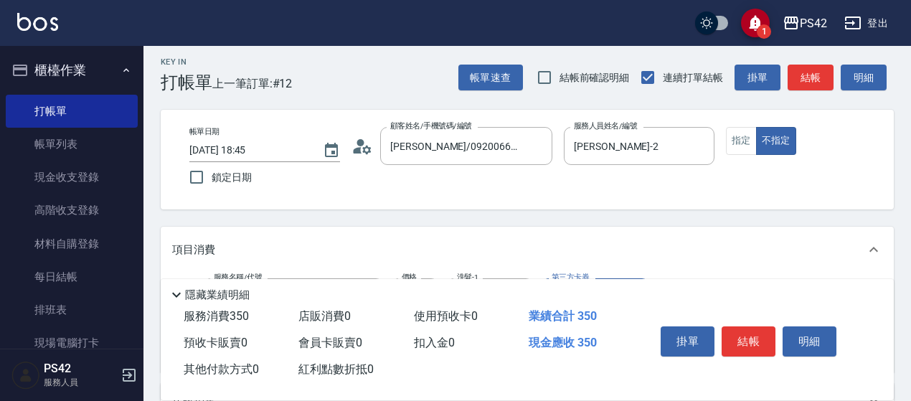
scroll to position [0, 0]
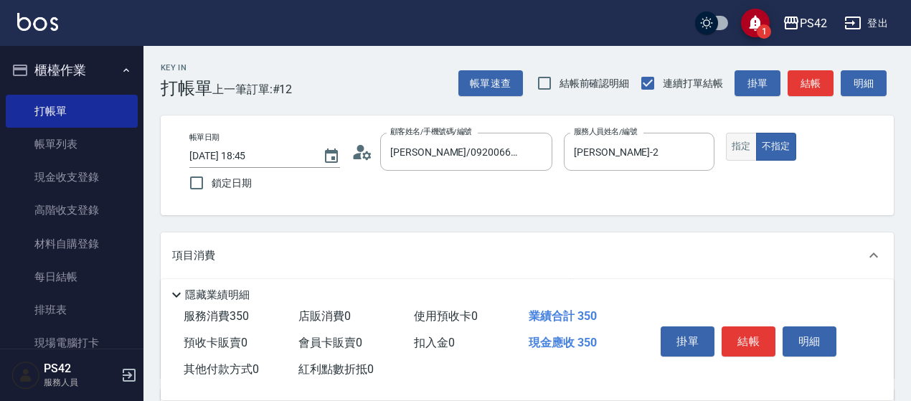
click at [732, 151] on button "指定" at bounding box center [741, 147] width 31 height 28
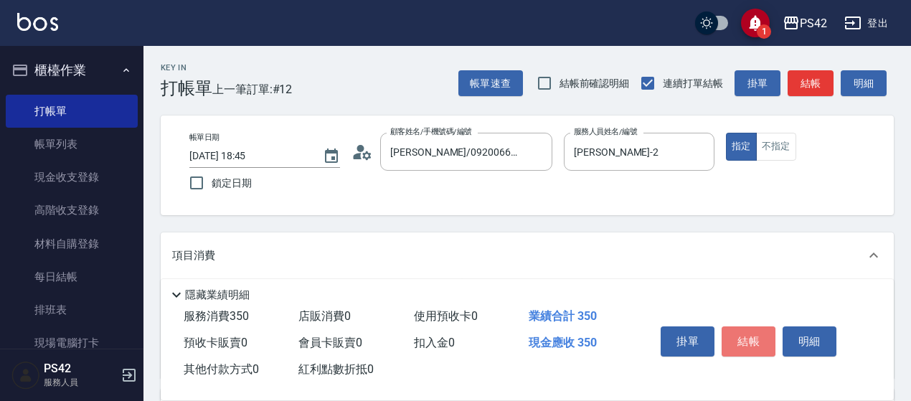
drag, startPoint x: 740, startPoint y: 347, endPoint x: 743, endPoint y: 336, distance: 11.1
click at [743, 338] on button "結帳" at bounding box center [749, 341] width 54 height 30
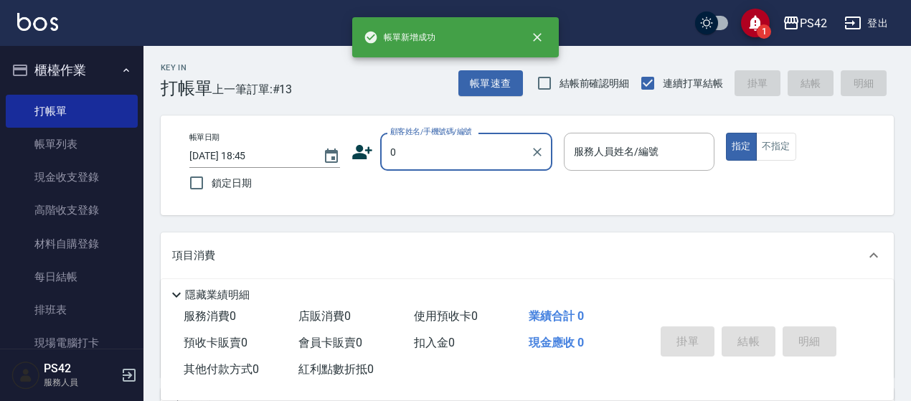
type input "[PERSON_NAME]/0920066362/null"
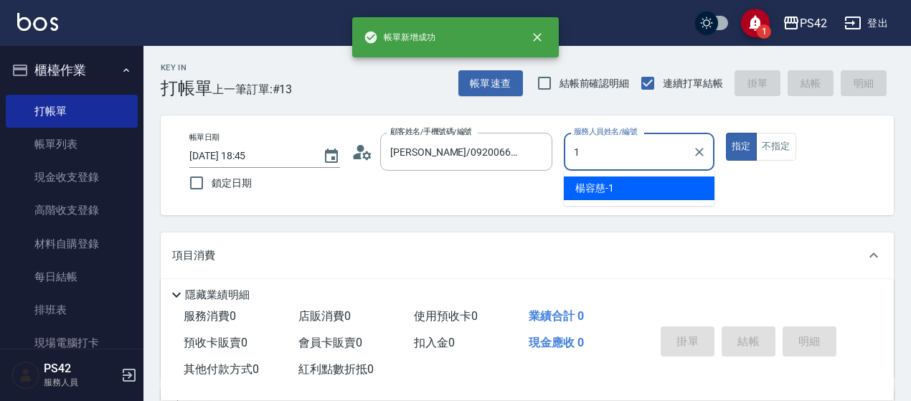
type input "[PERSON_NAME]-1"
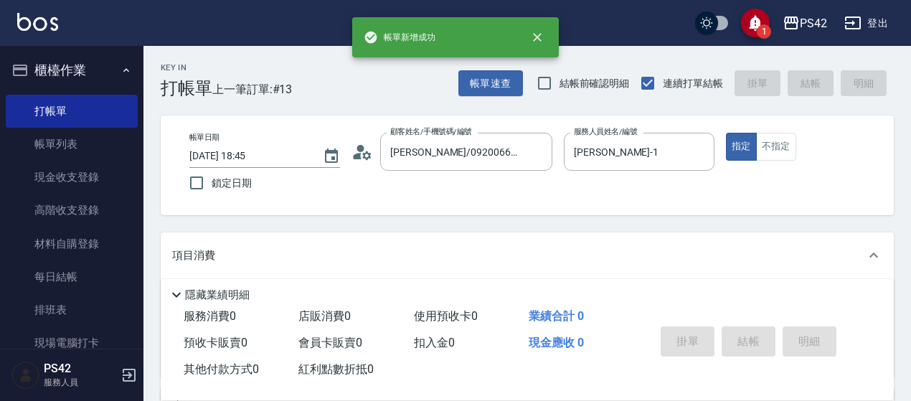
scroll to position [72, 0]
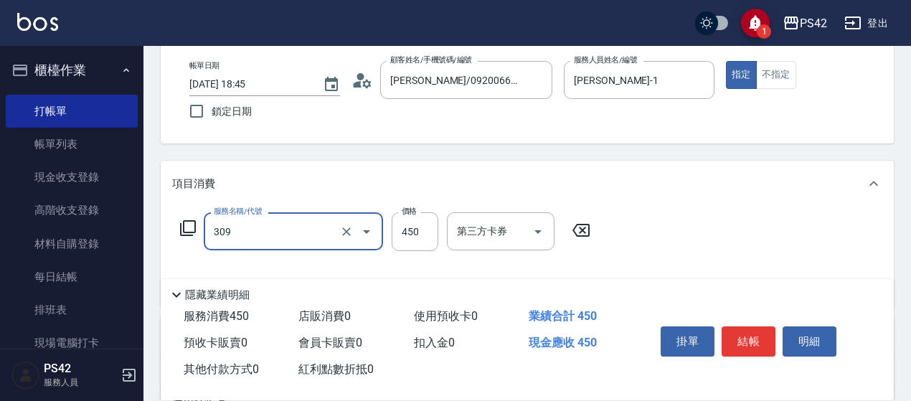
type input "洗+剪(309)"
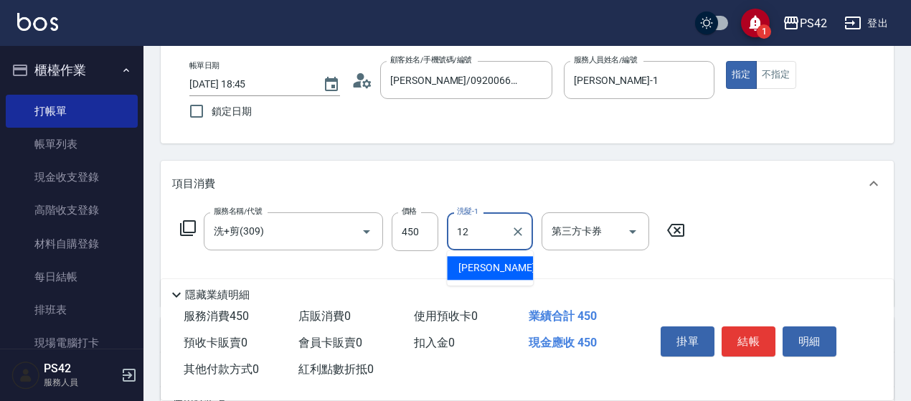
type input "[PERSON_NAME]-12"
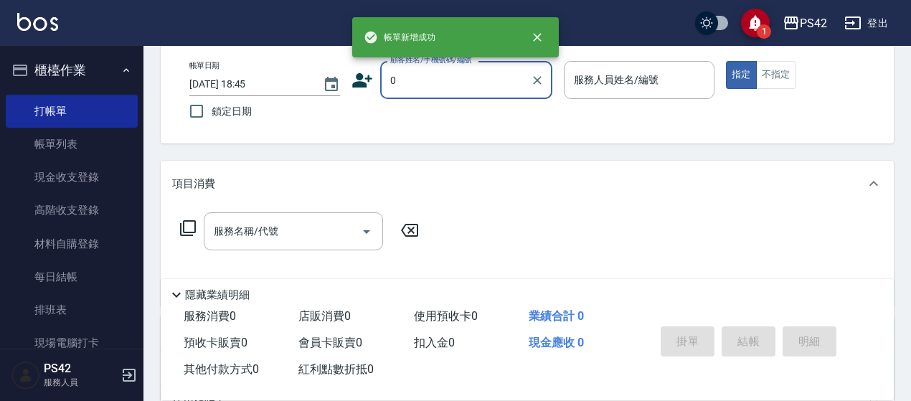
type input "0"
type input "2"
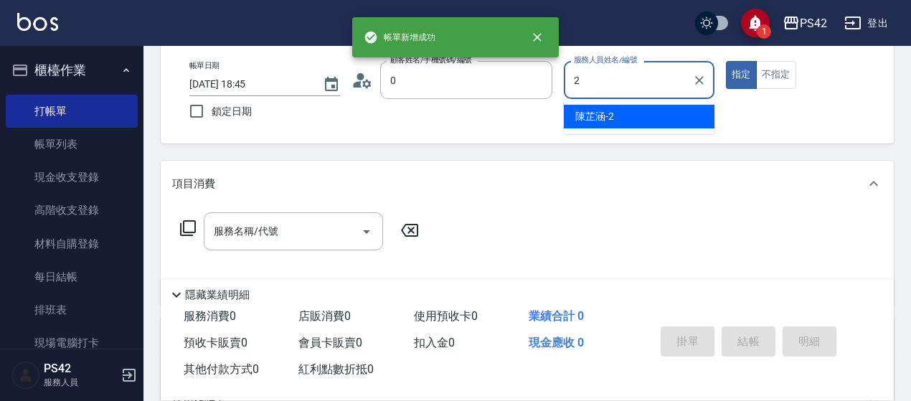
type input "[PERSON_NAME]/0920066362/null"
type input "[PERSON_NAME]-2"
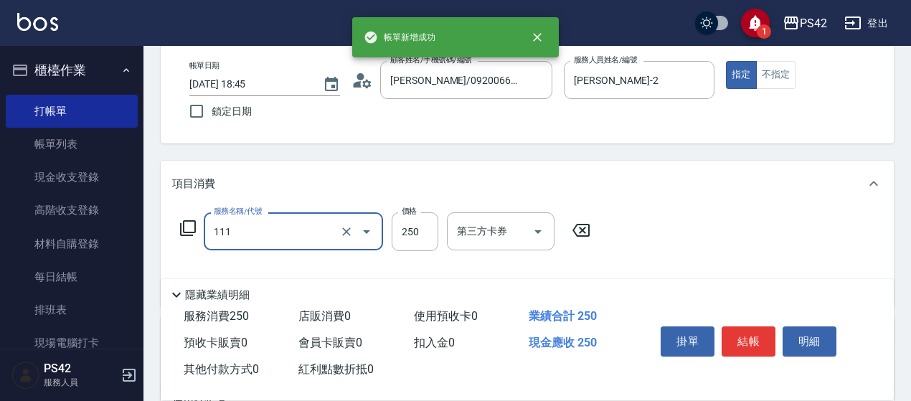
type input "200(111)"
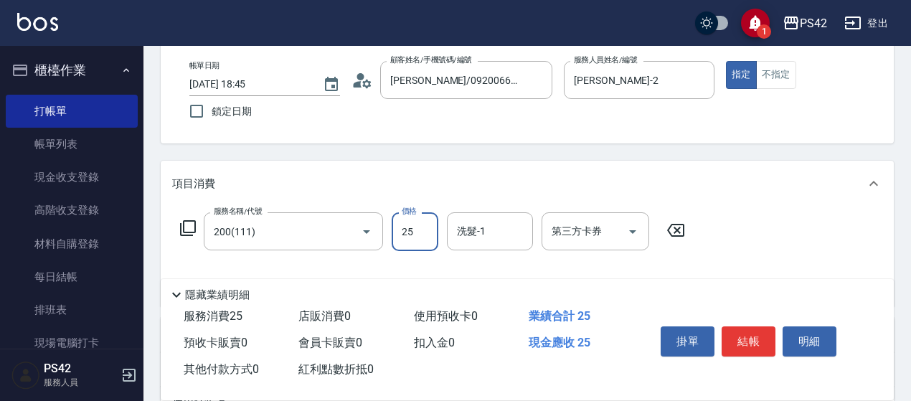
type input "250"
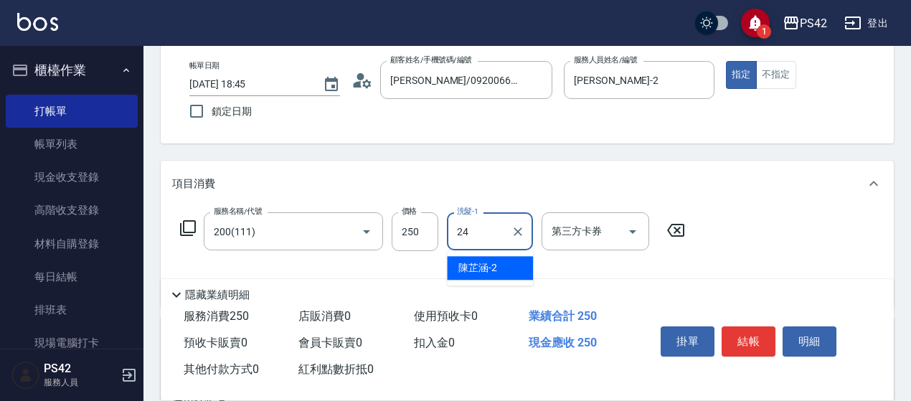
type input "[PERSON_NAME]-24"
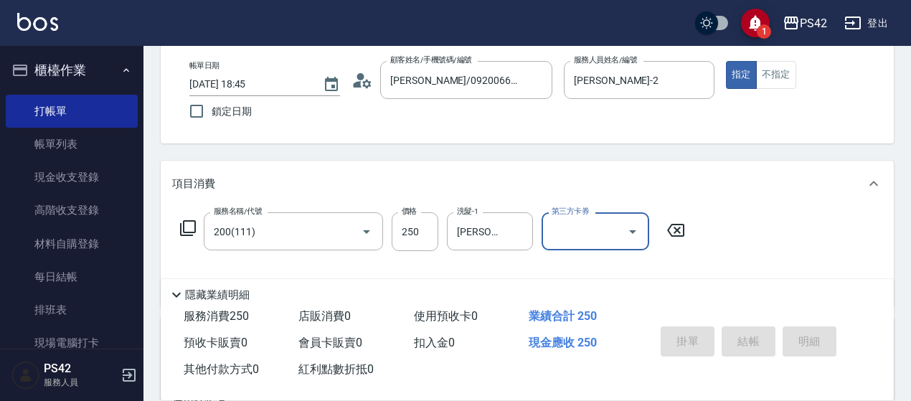
type input "[DATE] 18:46"
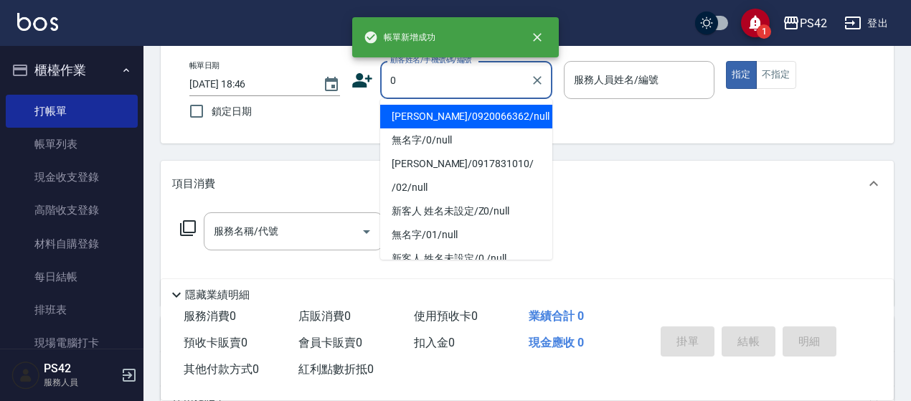
type input "[PERSON_NAME]/0920066362/null"
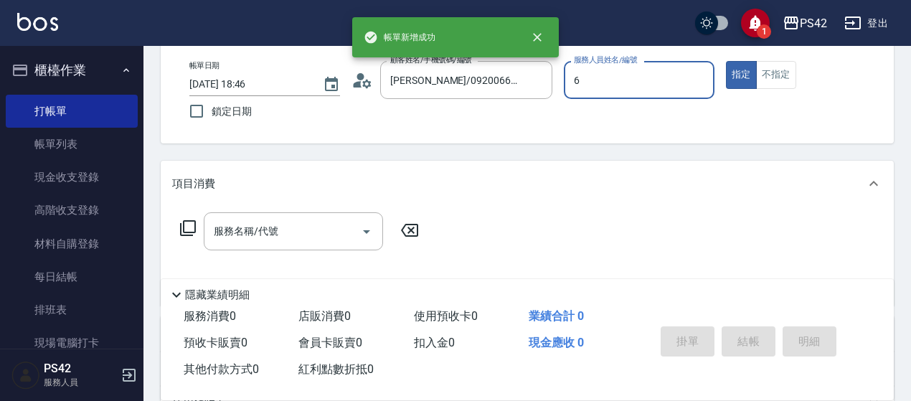
type input "[PERSON_NAME]-6"
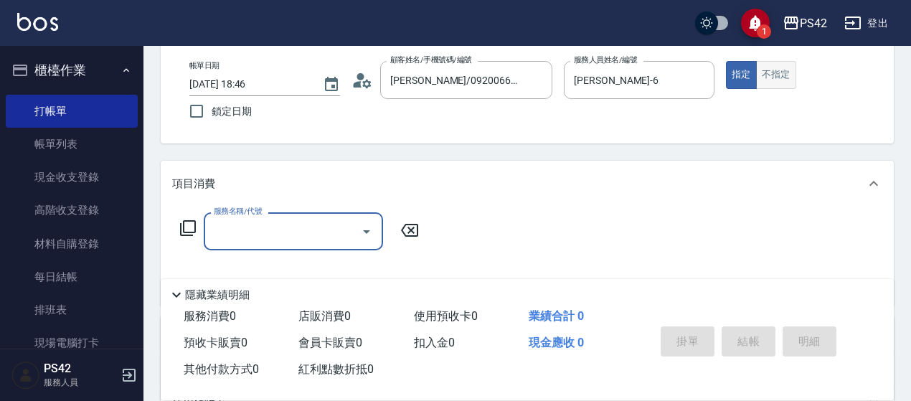
click at [788, 72] on button "不指定" at bounding box center [776, 75] width 40 height 28
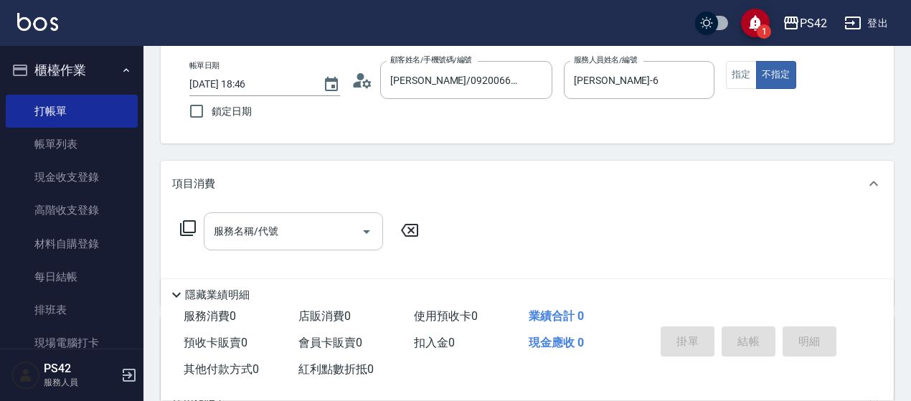
click at [273, 226] on input "服務名稱/代號" at bounding box center [282, 231] width 145 height 25
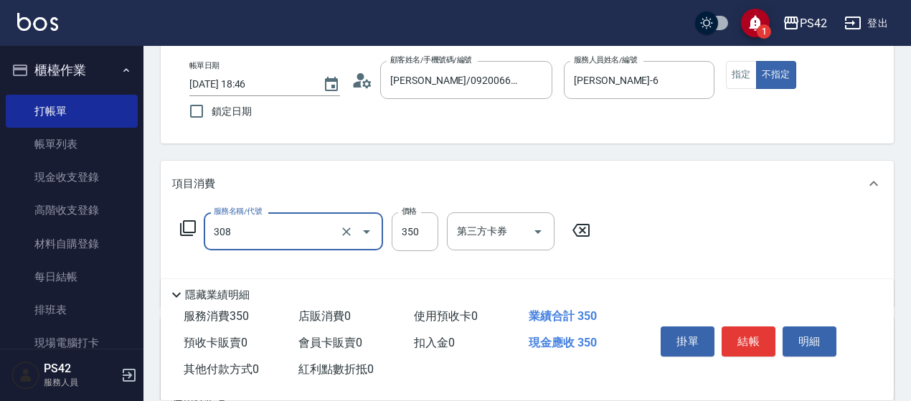
type input "洗+剪(308)"
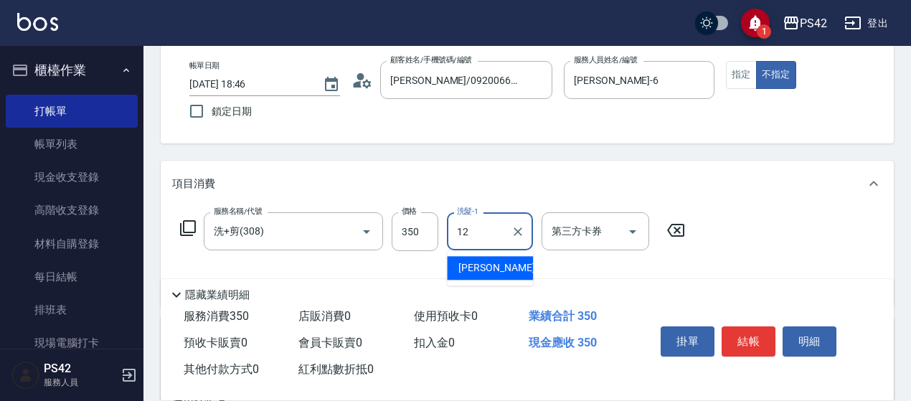
type input "[PERSON_NAME]-12"
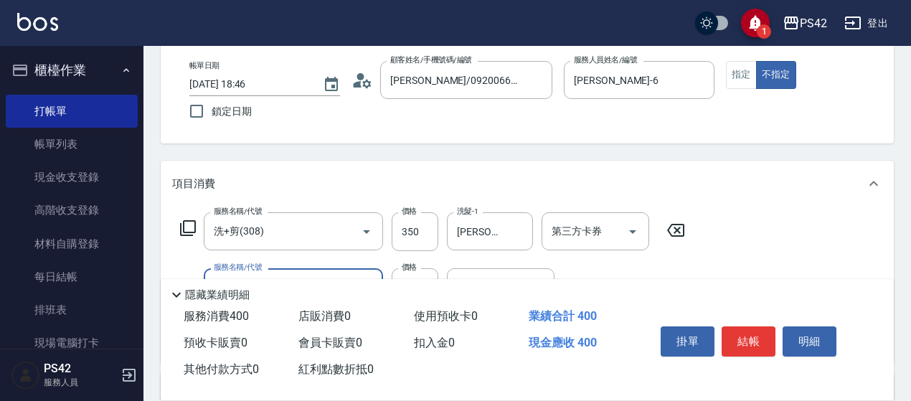
type input "精油50(112)"
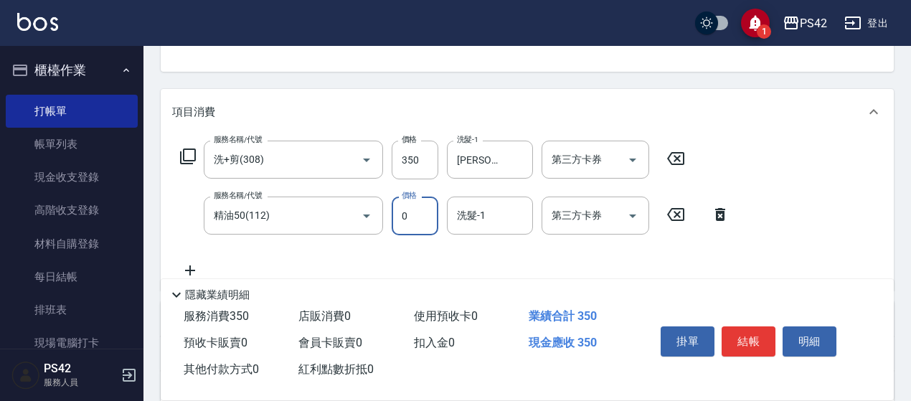
type input "50"
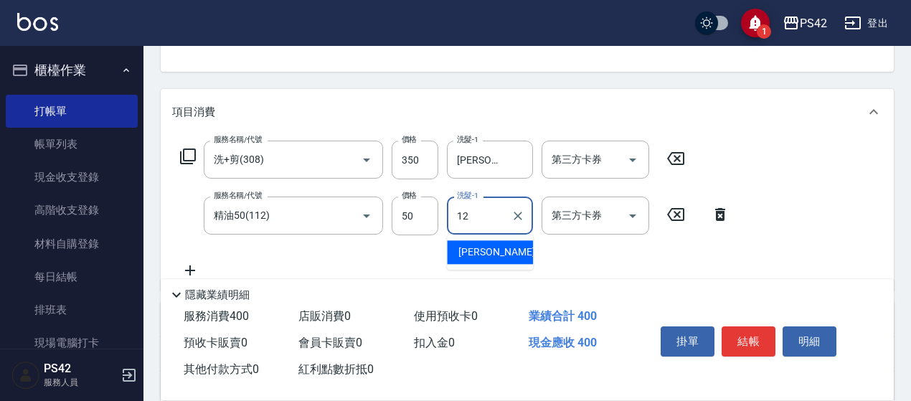
type input "[PERSON_NAME]-12"
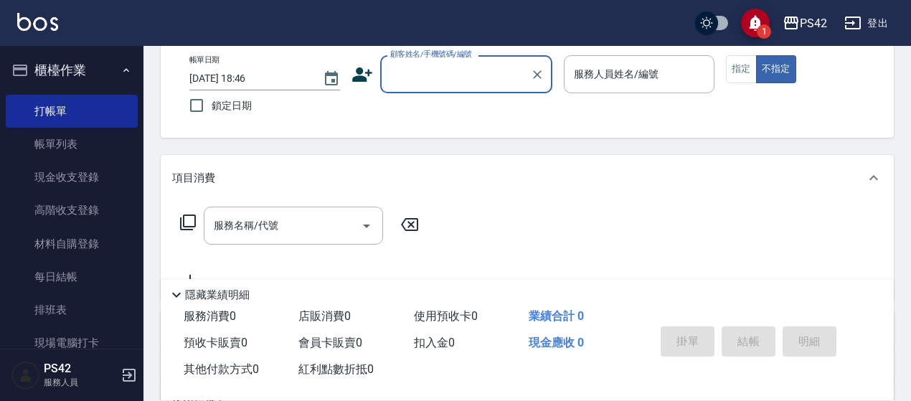
scroll to position [0, 0]
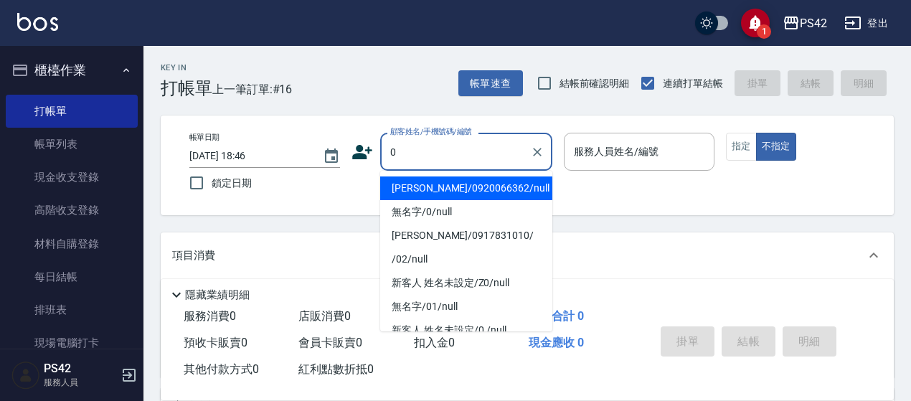
type input "0"
type input "2"
type input "[PERSON_NAME]/0920066362/null"
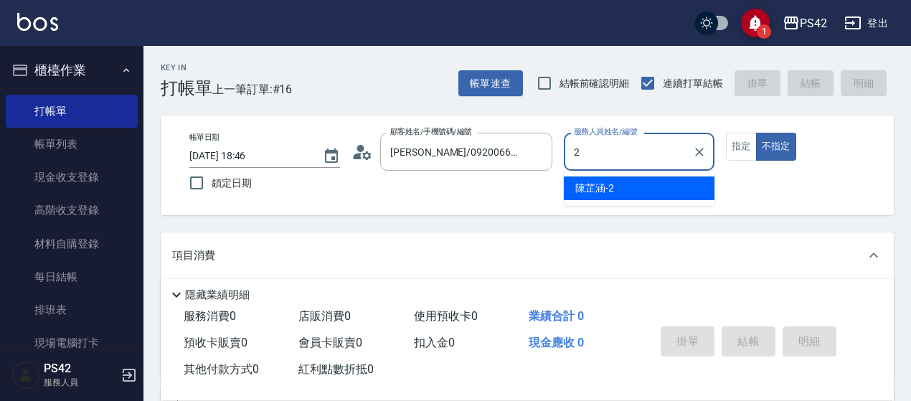
type input "[PERSON_NAME]-2"
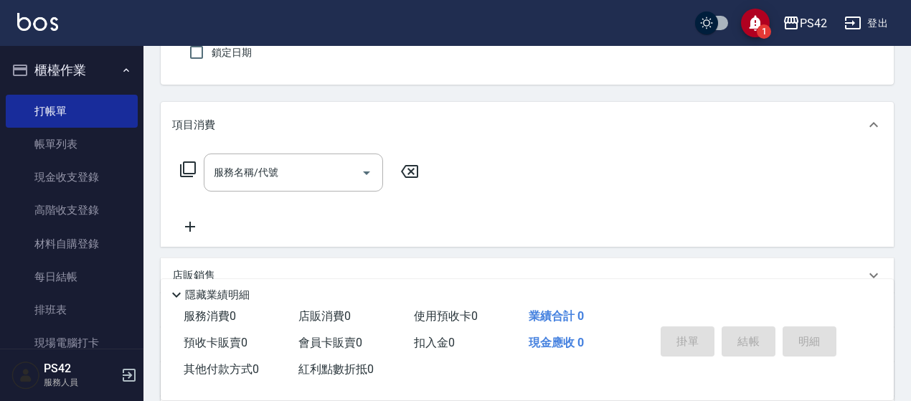
scroll to position [143, 0]
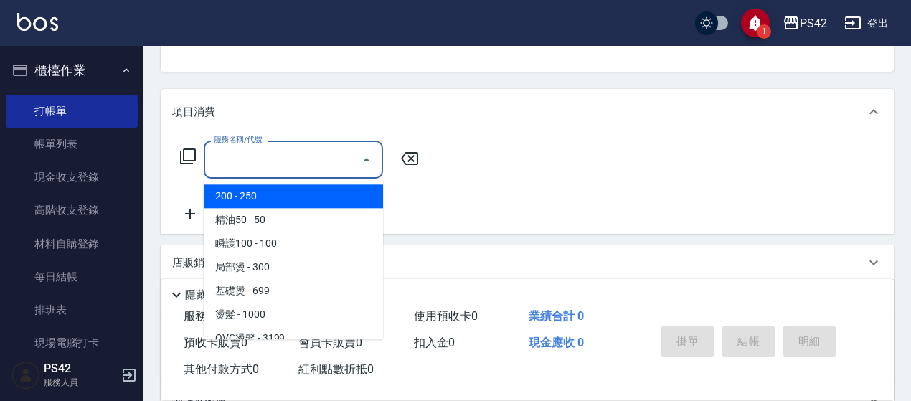
click at [238, 160] on input "服務名稱/代號" at bounding box center [282, 159] width 145 height 25
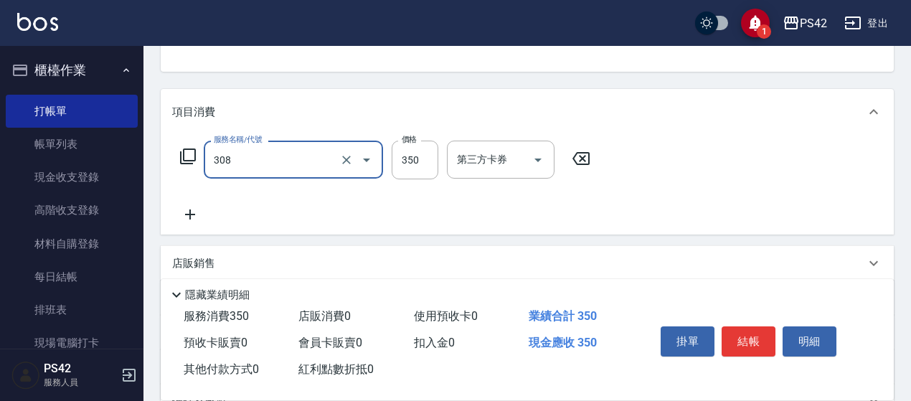
type input "洗+剪(308)"
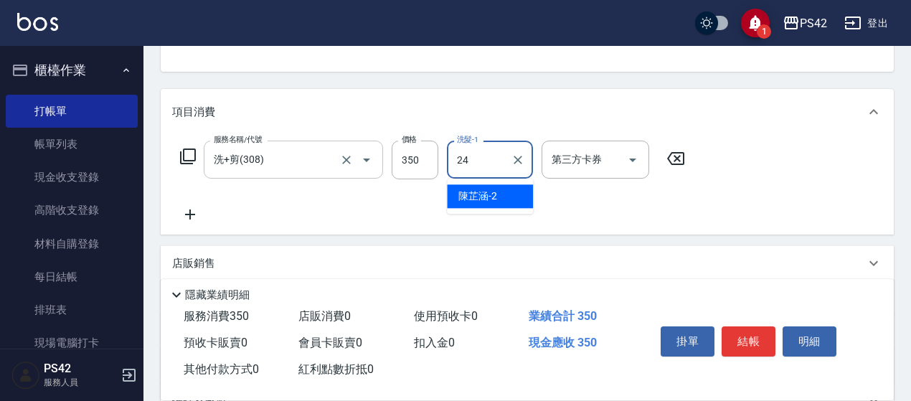
type input "[PERSON_NAME]-24"
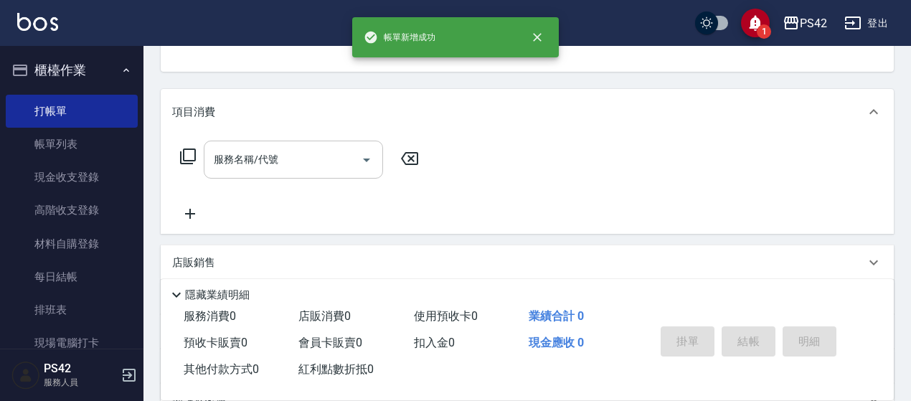
scroll to position [139, 0]
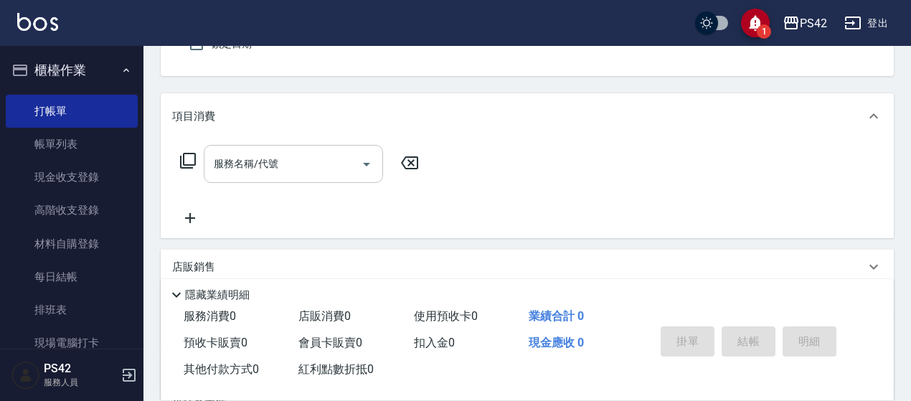
type input "[PERSON_NAME]/0920066362/null"
type input "[PERSON_NAME]-8"
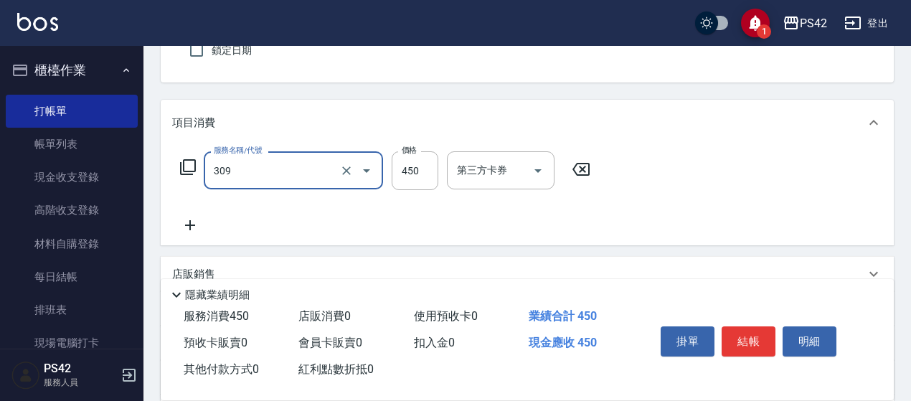
type input "洗+剪(309)"
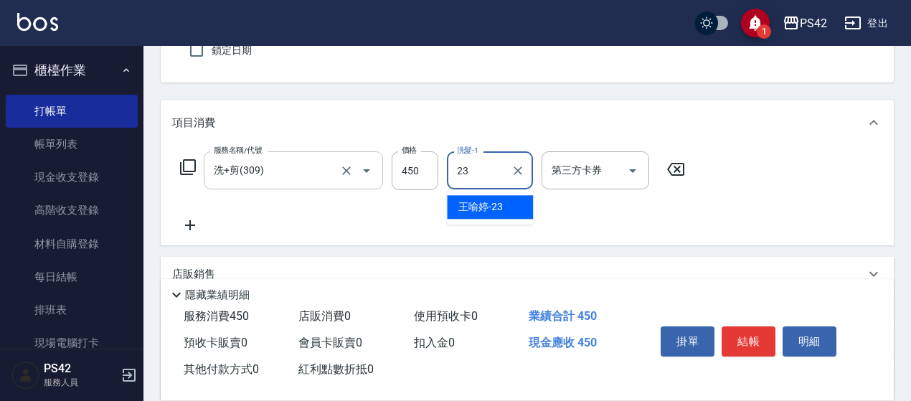
type input "[PERSON_NAME]-23"
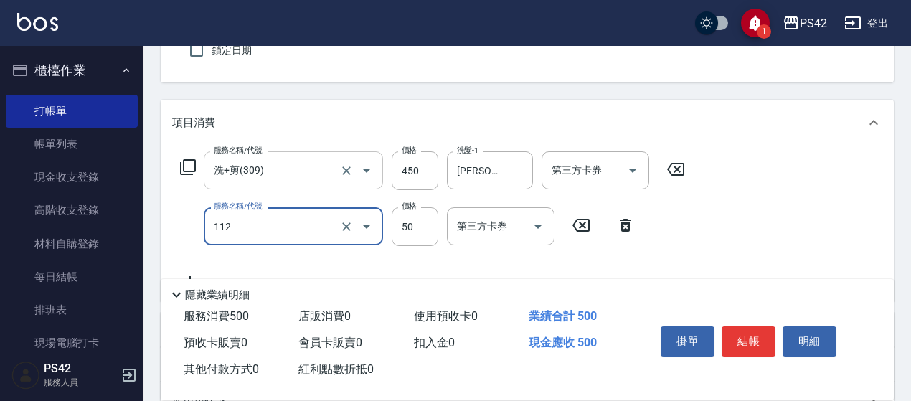
type input "精油50(112)"
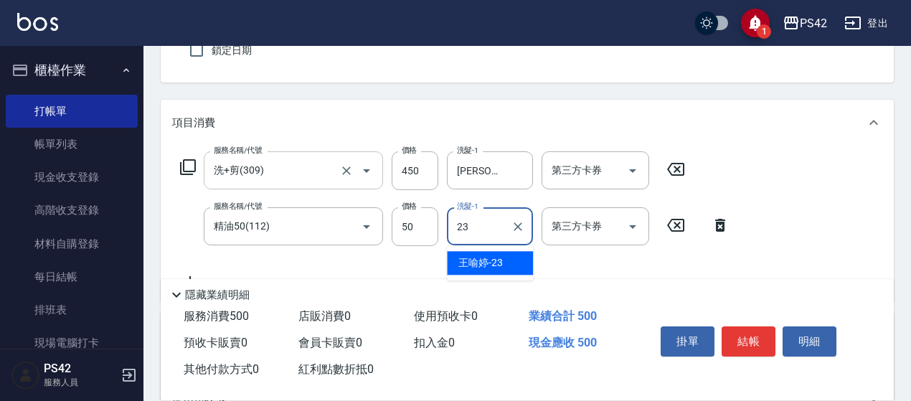
type input "[PERSON_NAME]-23"
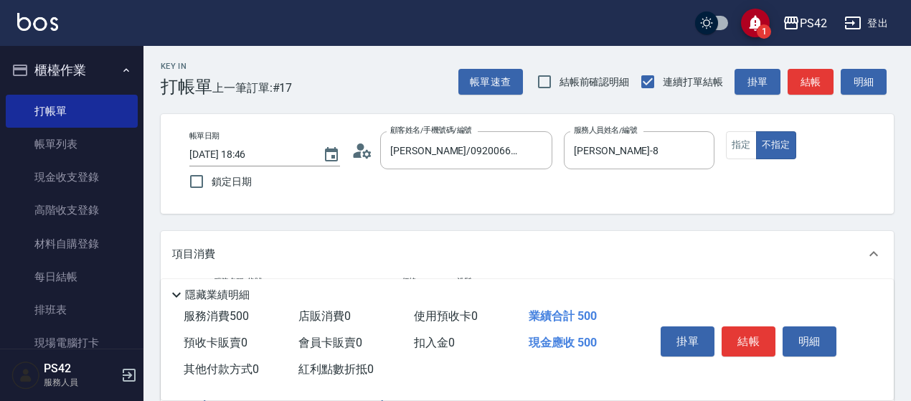
scroll to position [0, 0]
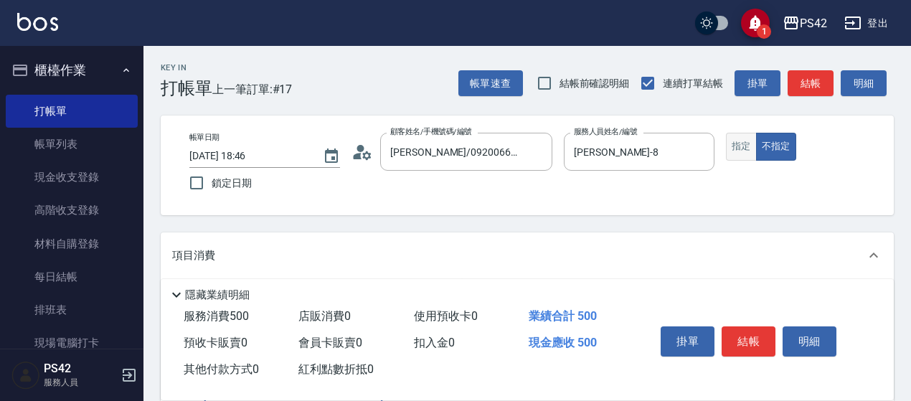
click at [750, 138] on button "指定" at bounding box center [741, 147] width 31 height 28
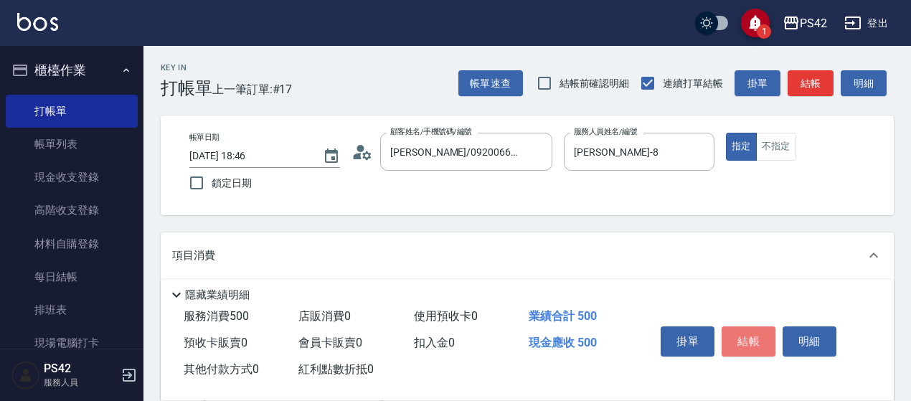
click at [766, 349] on button "結帳" at bounding box center [749, 341] width 54 height 30
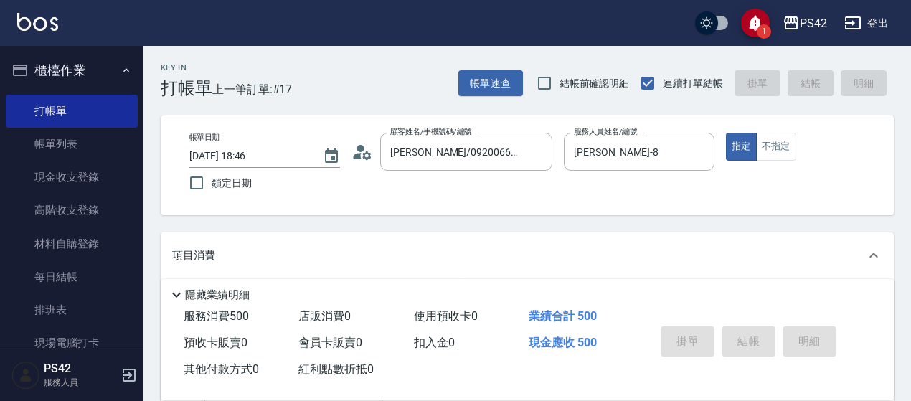
type input "[DATE] 18:47"
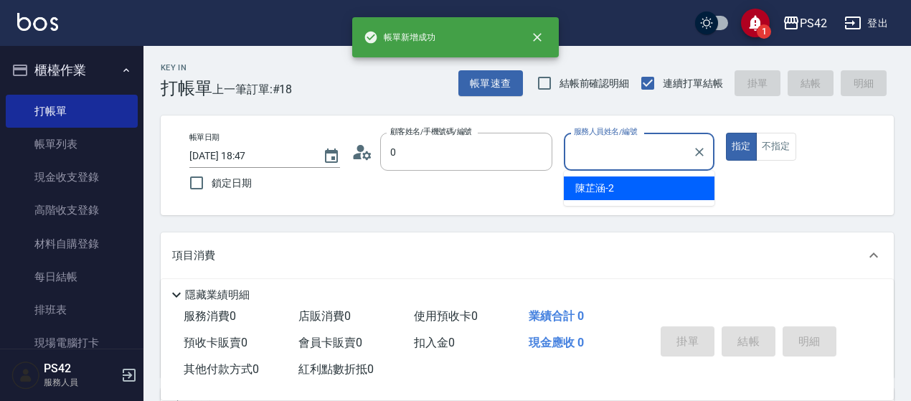
type input "[PERSON_NAME]/0920066362/null"
type input "[PERSON_NAME]-2"
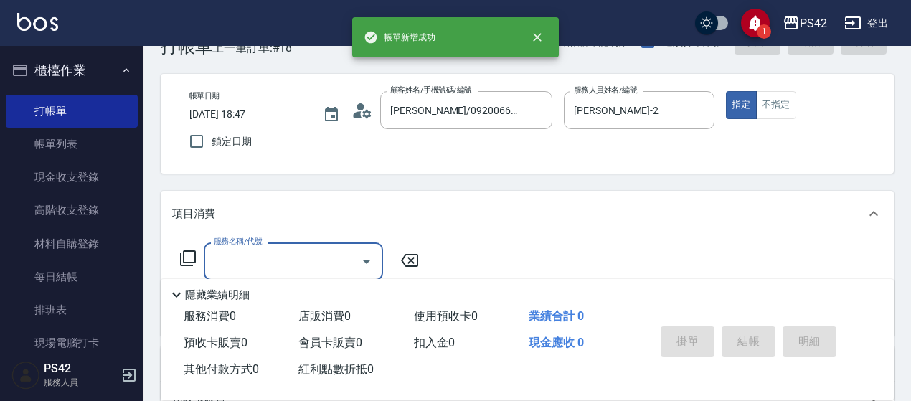
scroll to position [72, 0]
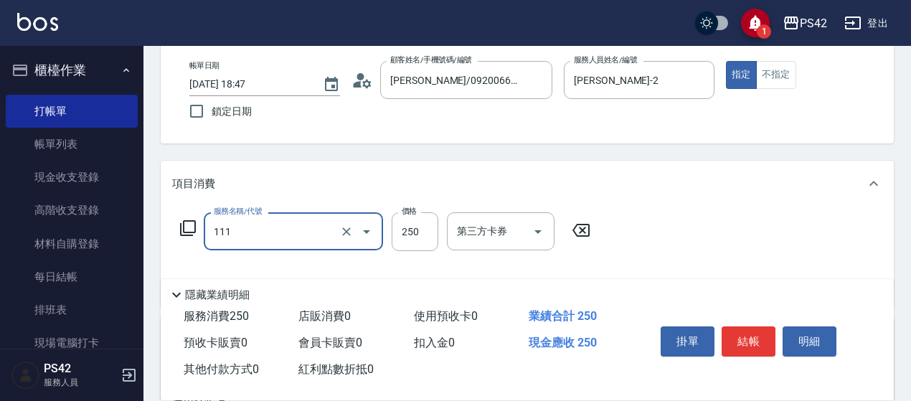
type input "200(111)"
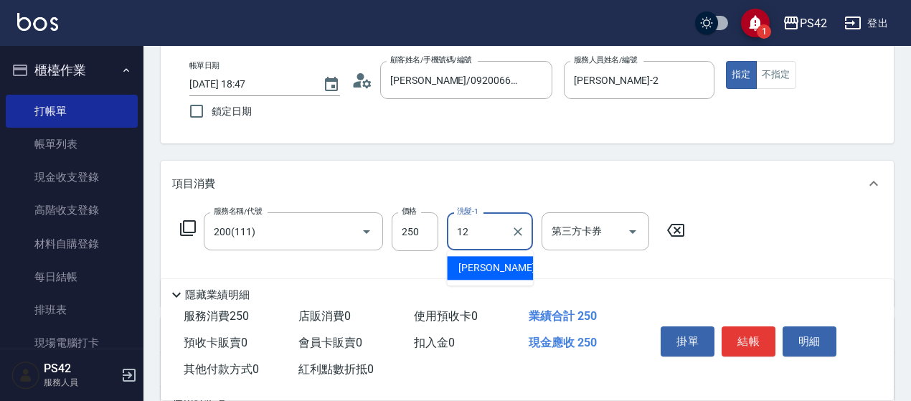
type input "[PERSON_NAME]-12"
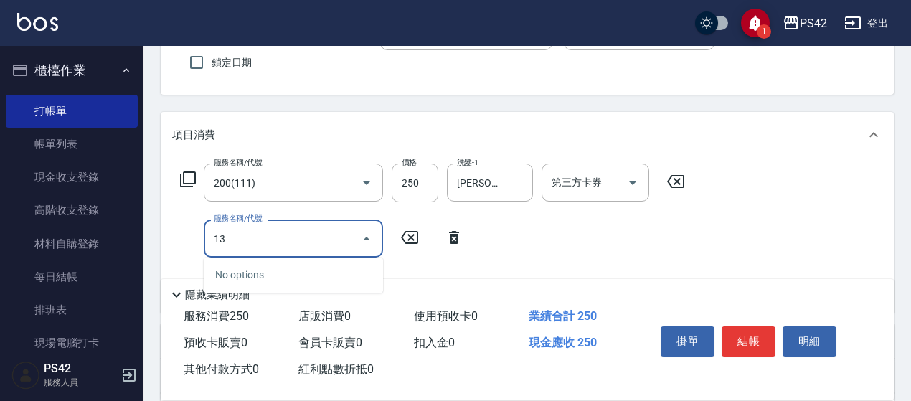
scroll to position [143, 0]
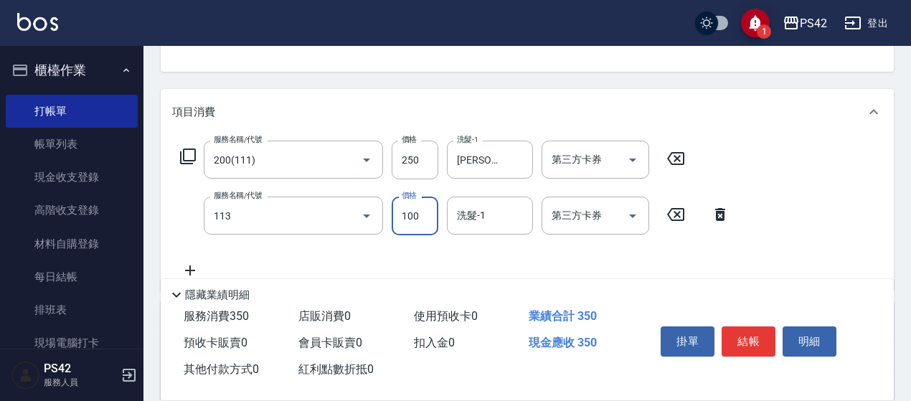
type input "瞬護100(113)"
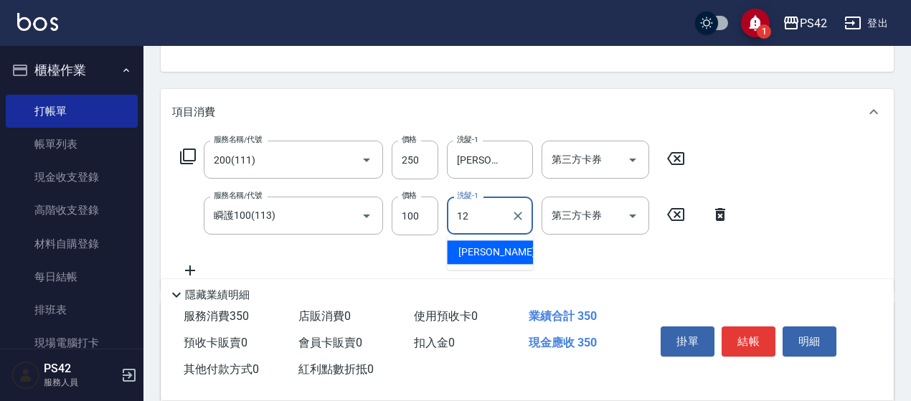
type input "[PERSON_NAME]-12"
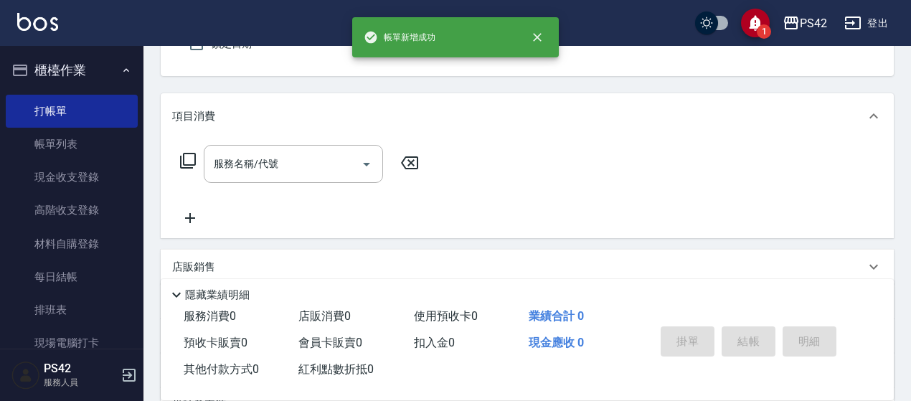
scroll to position [67, 0]
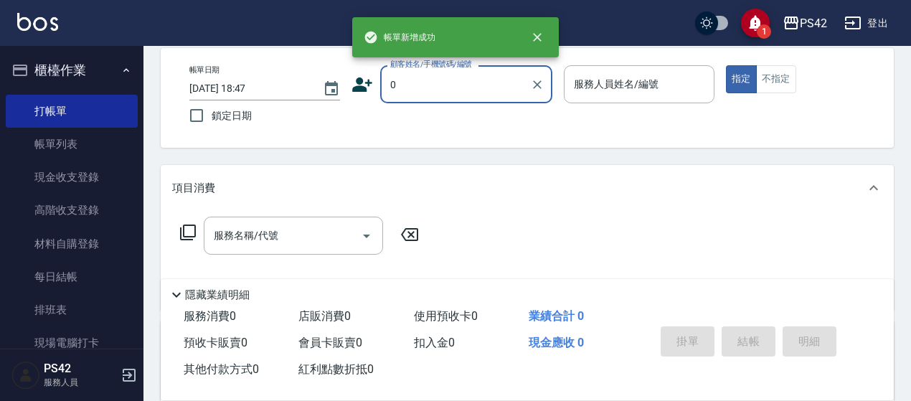
type input "[PERSON_NAME]/0920066362/null"
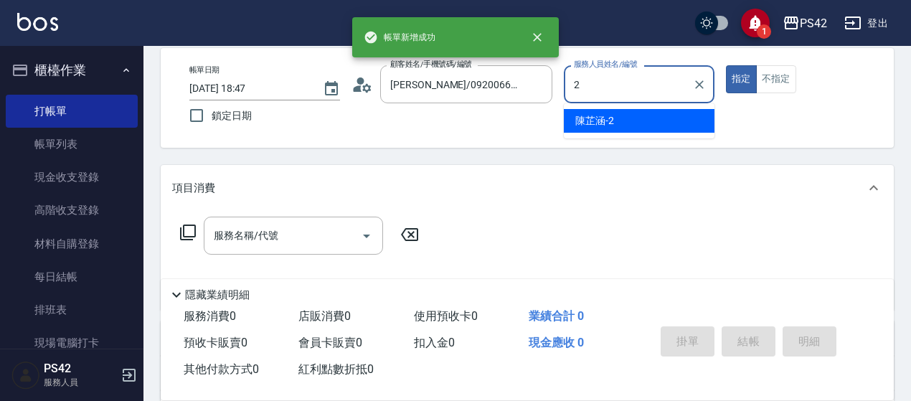
type input "[PERSON_NAME]-2"
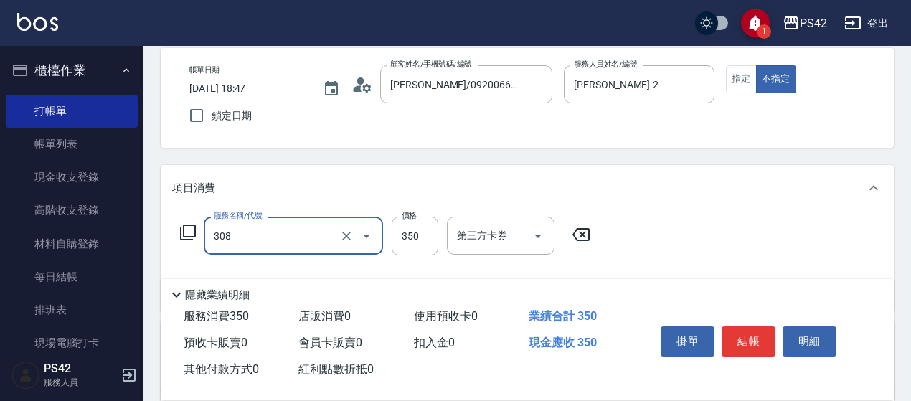
type input "洗+剪(308)"
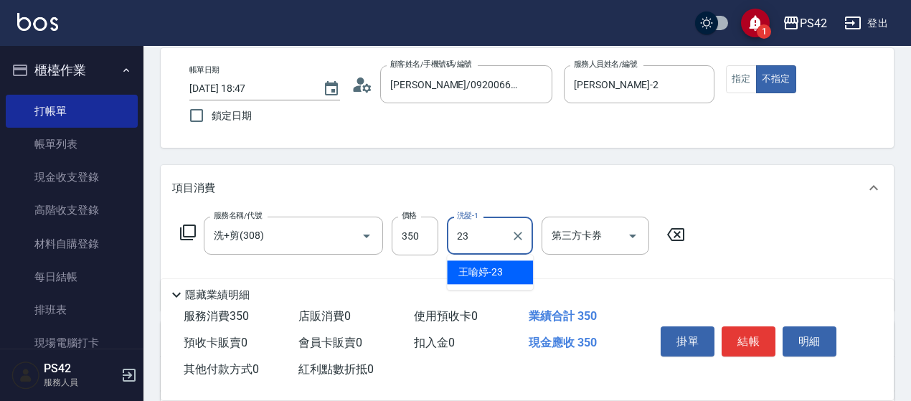
type input "[PERSON_NAME]-23"
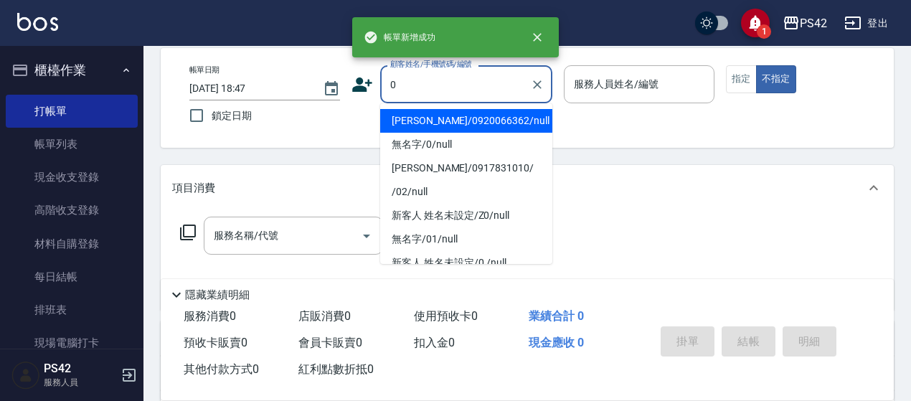
type input "[PERSON_NAME]/0920066362/null"
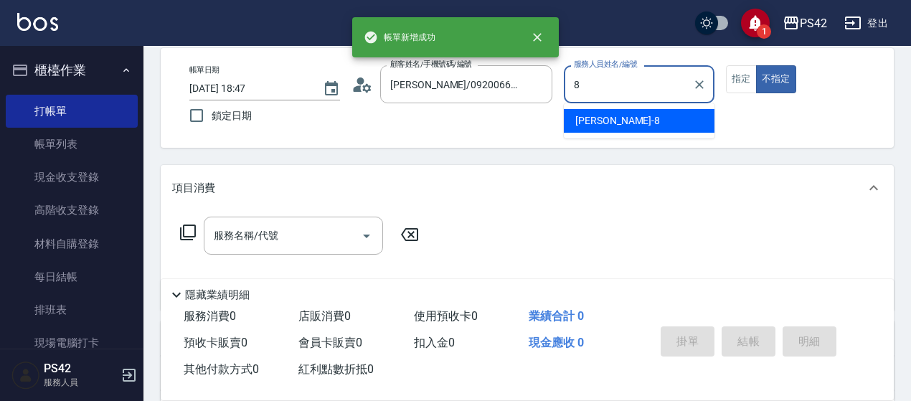
type input "[PERSON_NAME]-8"
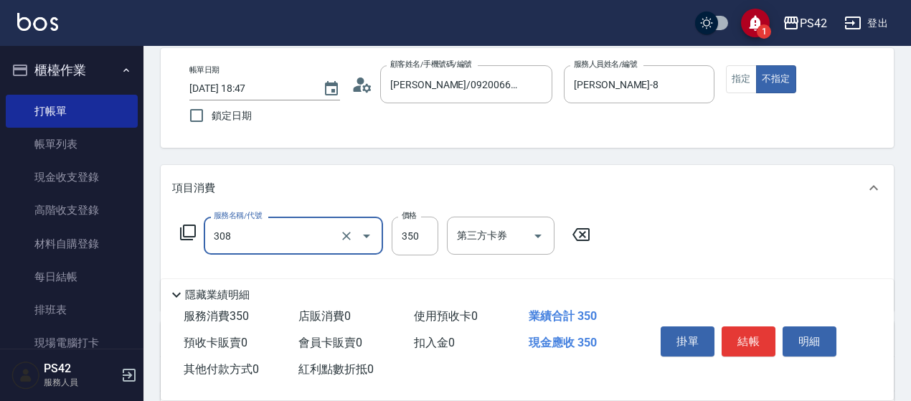
type input "洗+剪(308)"
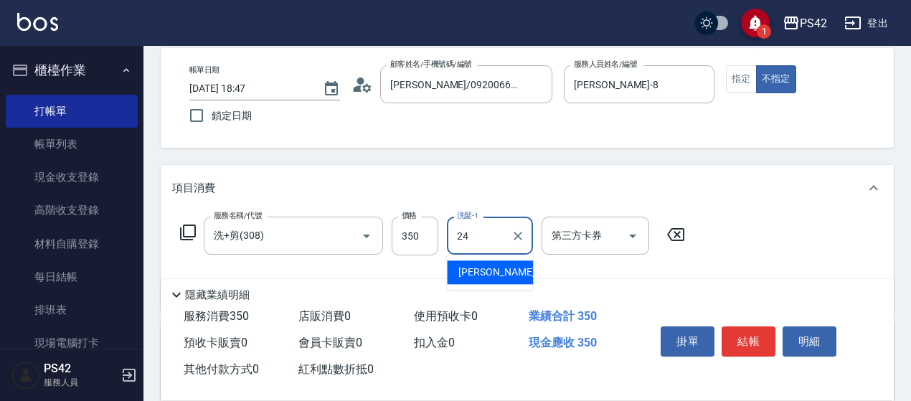
type input "[PERSON_NAME]-24"
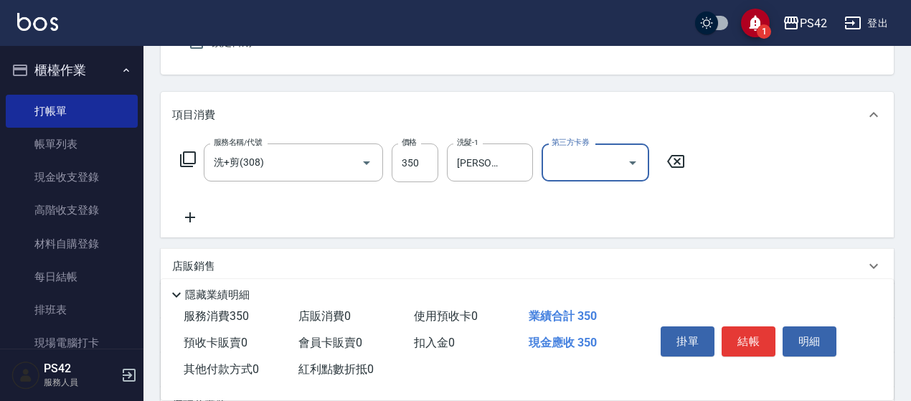
scroll to position [143, 0]
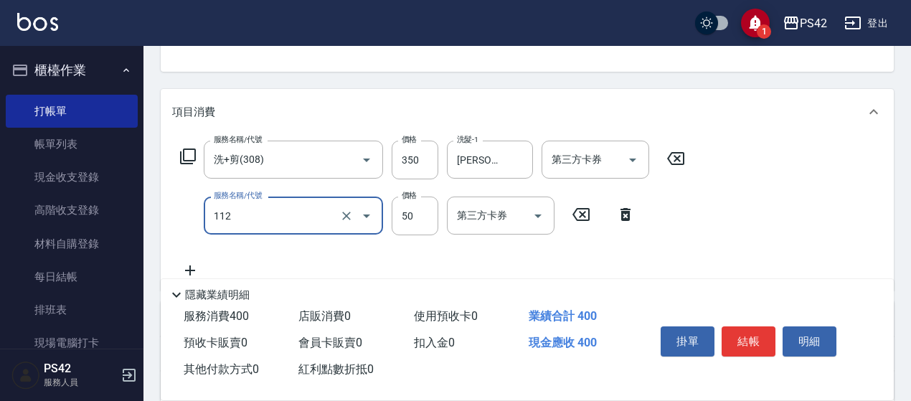
type input "精油50(112)"
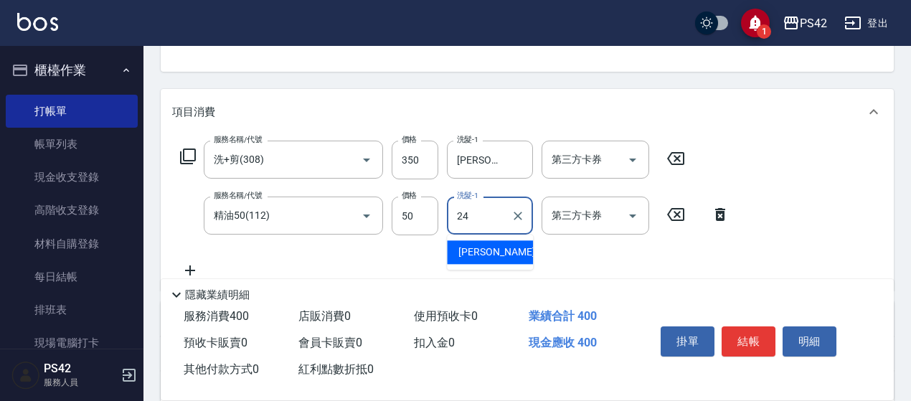
type input "[PERSON_NAME]-24"
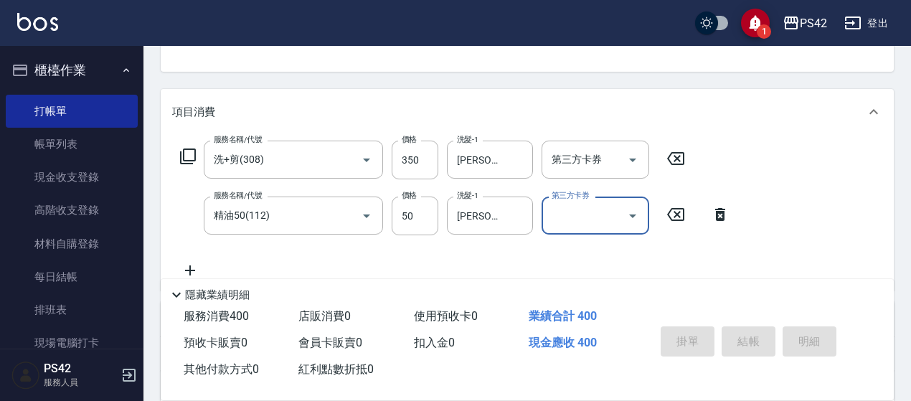
scroll to position [139, 0]
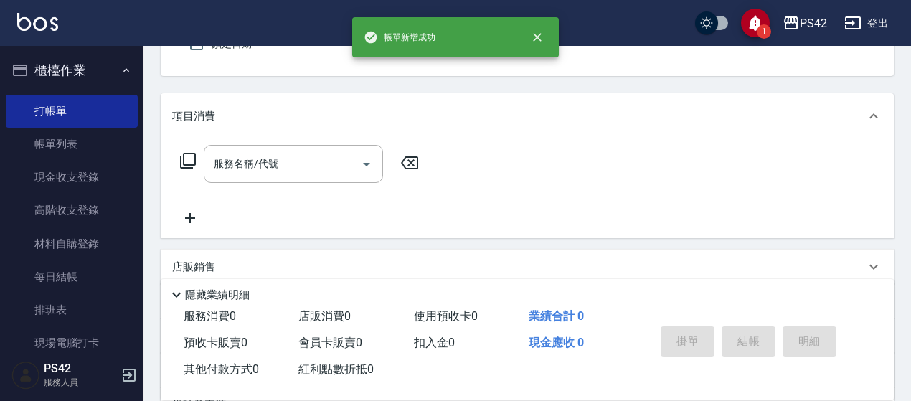
type input "[PERSON_NAME]/0920066362/null"
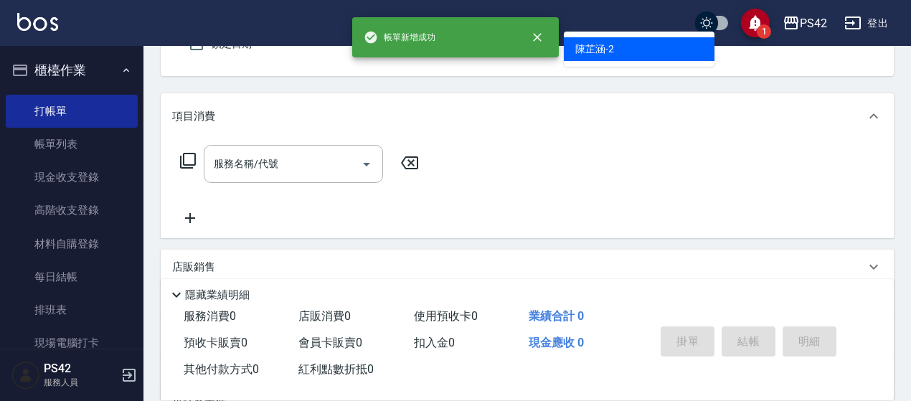
type input "[PERSON_NAME]-2"
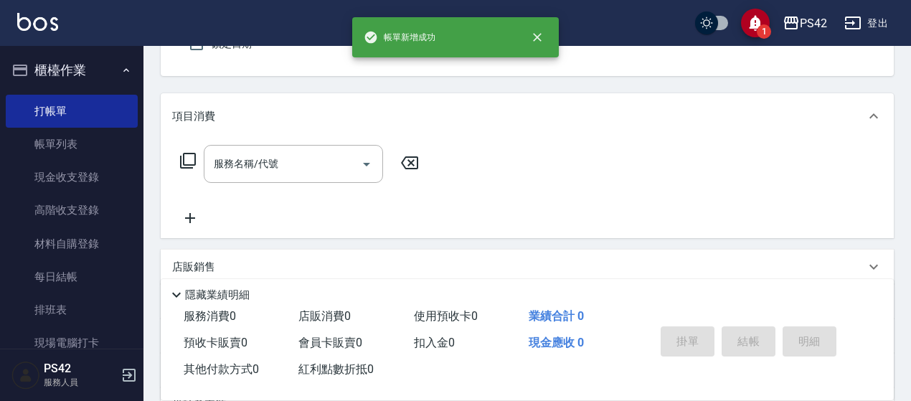
scroll to position [133, 0]
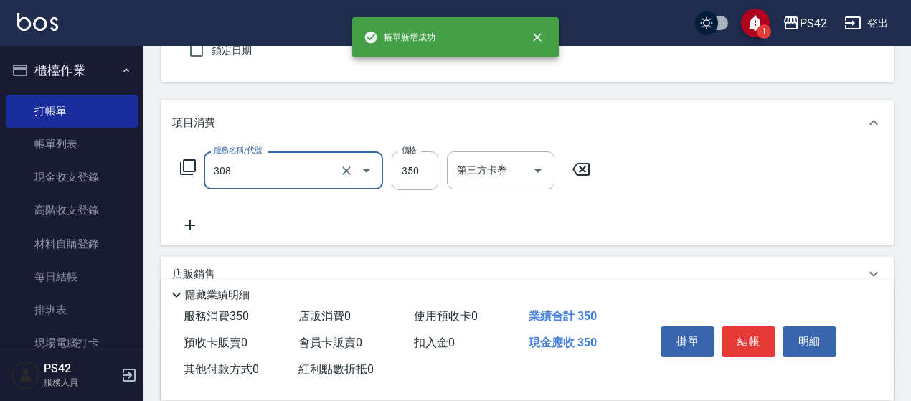
type input "洗+剪(308)"
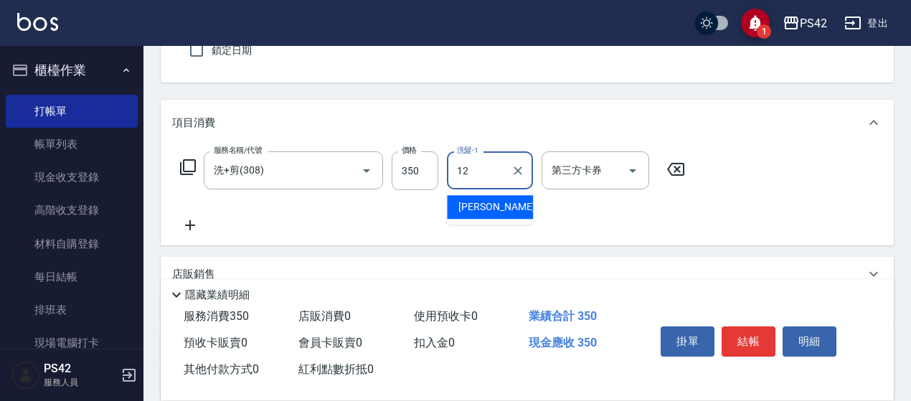
type input "[PERSON_NAME]-12"
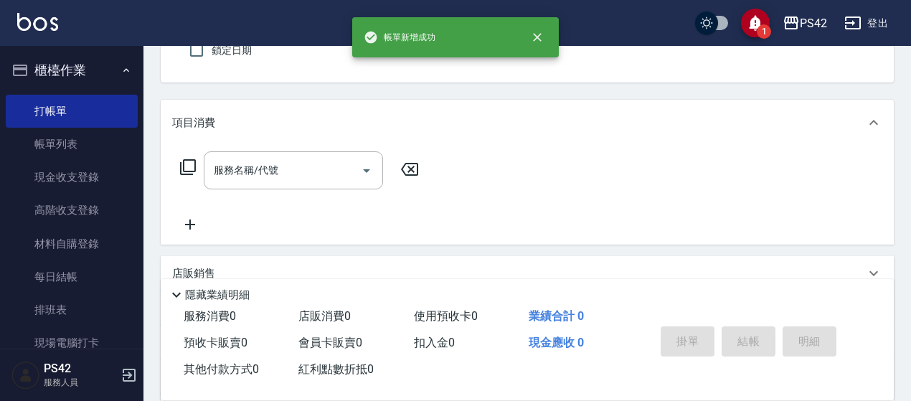
type input "[PERSON_NAME]/0920066362/null"
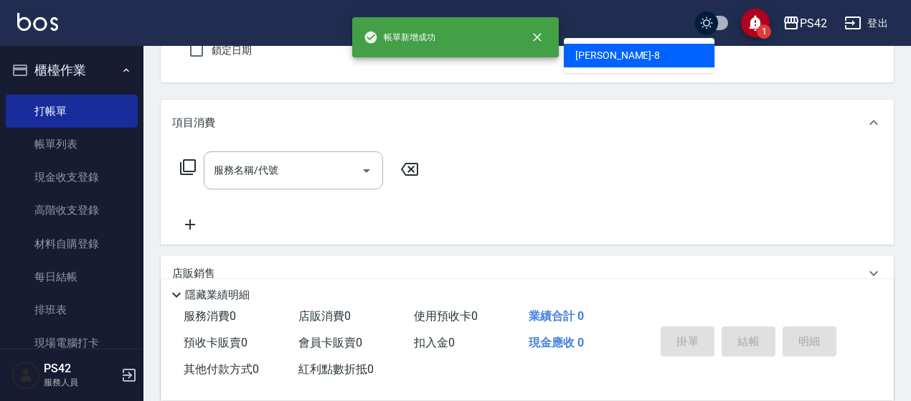
type input "[PERSON_NAME]-8"
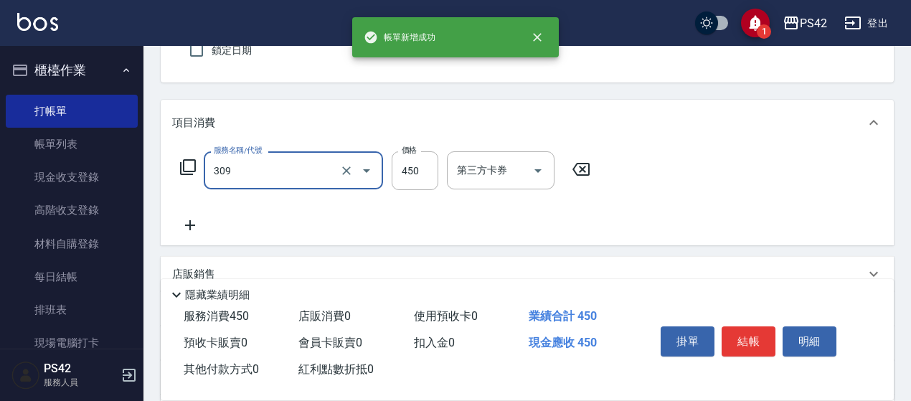
type input "洗+剪(309)"
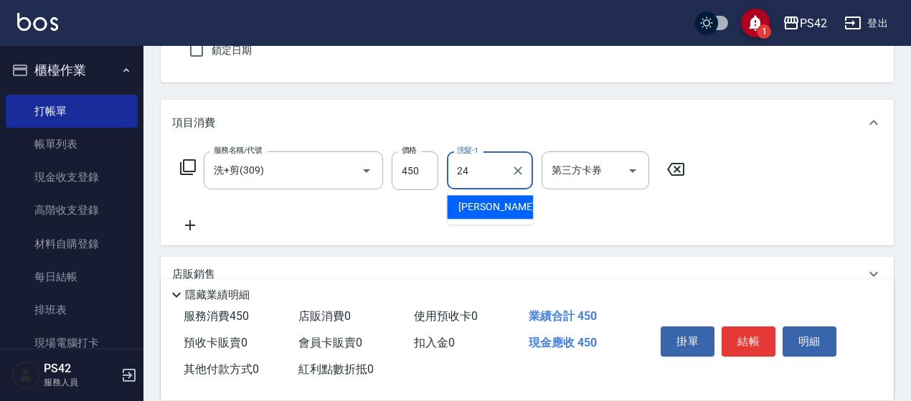
type input "[PERSON_NAME]-24"
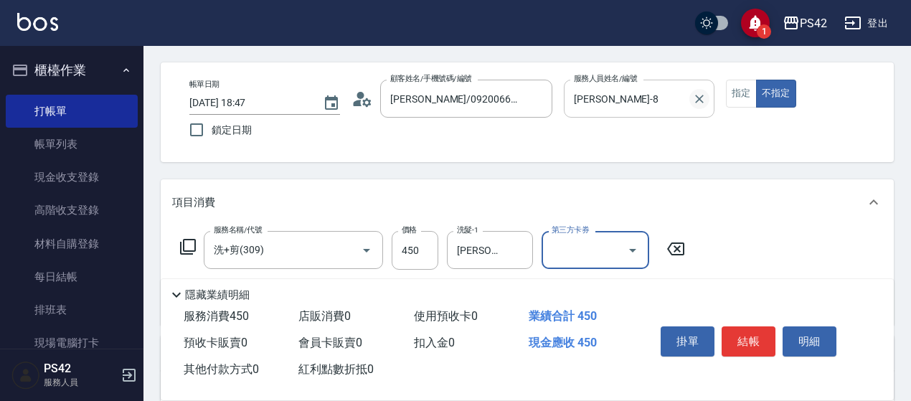
scroll to position [0, 0]
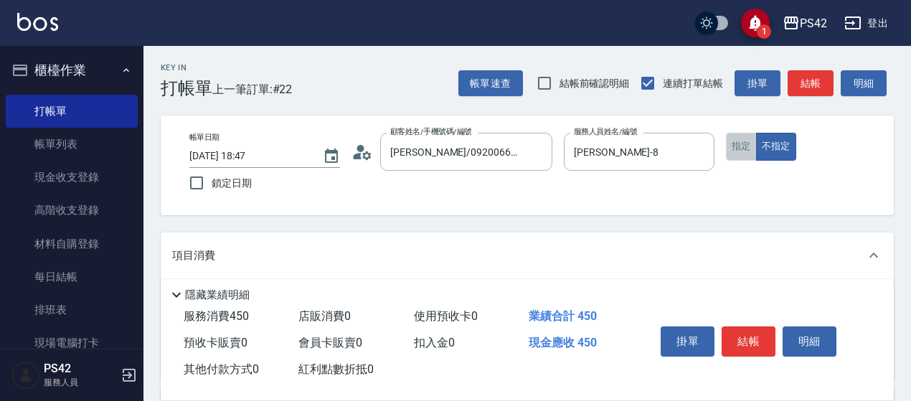
click at [739, 150] on button "指定" at bounding box center [741, 147] width 31 height 28
click at [753, 337] on button "結帳" at bounding box center [749, 341] width 54 height 30
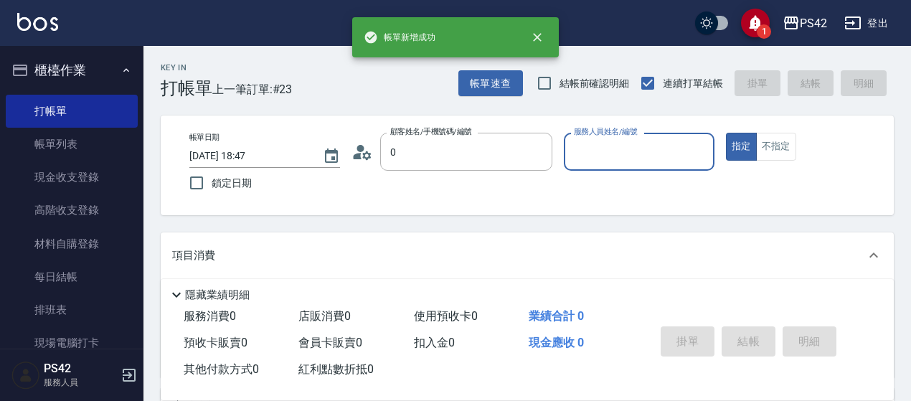
type input "[PERSON_NAME]/0920066362/null"
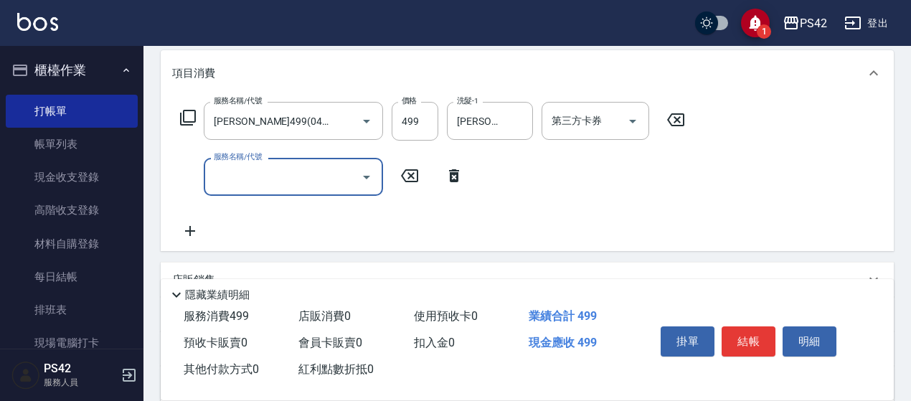
scroll to position [204, 0]
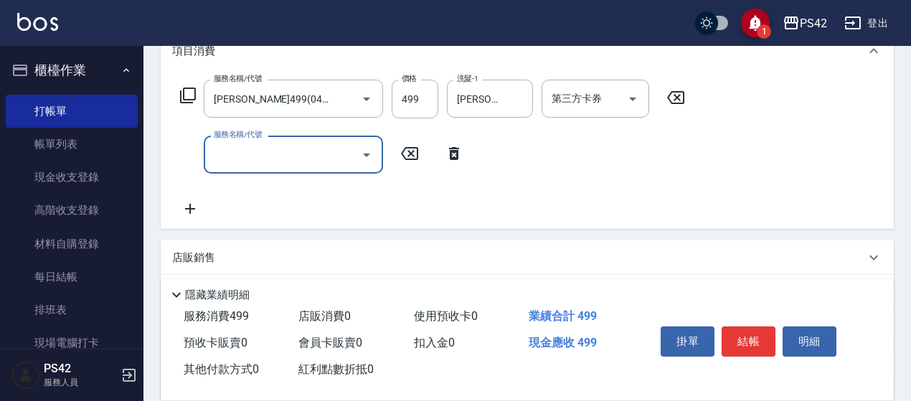
click at [269, 144] on input "服務名稱/代號" at bounding box center [282, 154] width 145 height 25
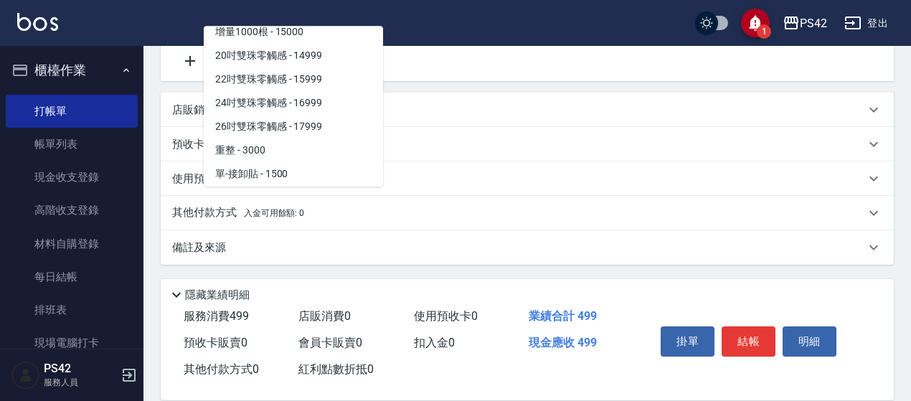
scroll to position [1076, 0]
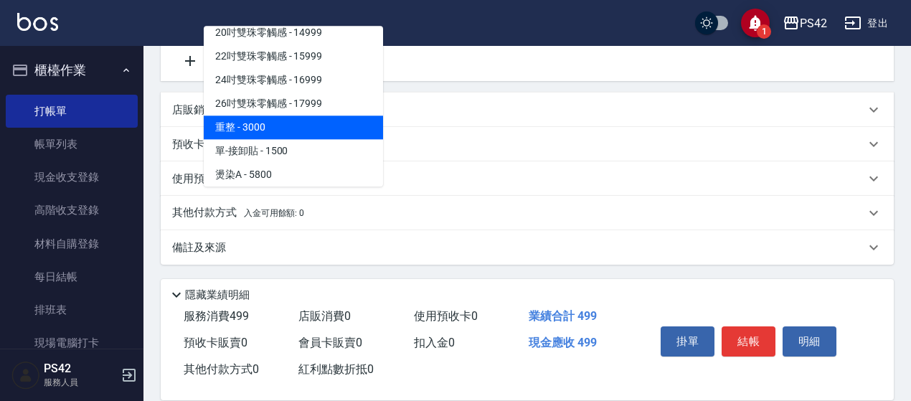
click at [293, 122] on span "重整 - 3000" at bounding box center [293, 128] width 179 height 24
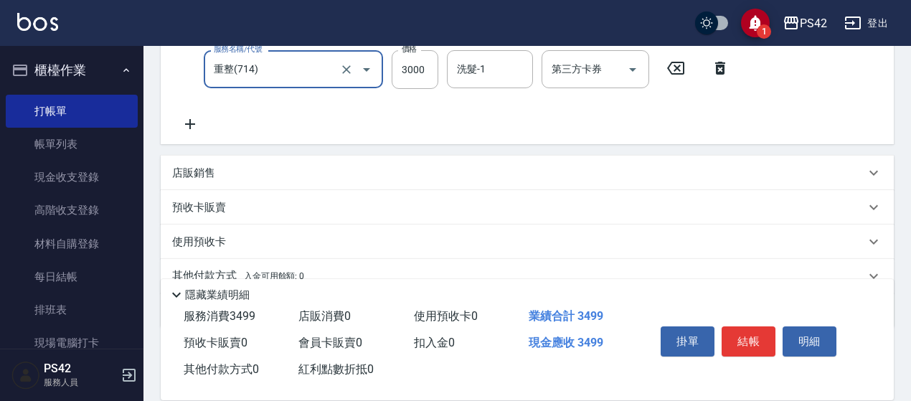
scroll to position [209, 0]
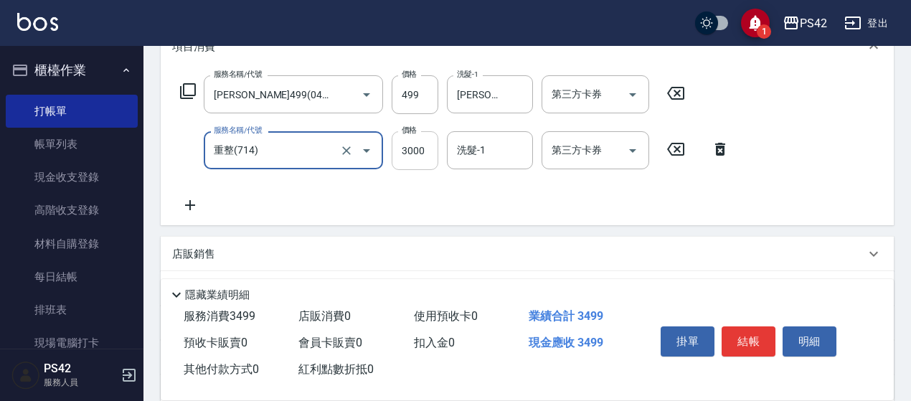
click at [431, 144] on input "3000" at bounding box center [415, 150] width 47 height 39
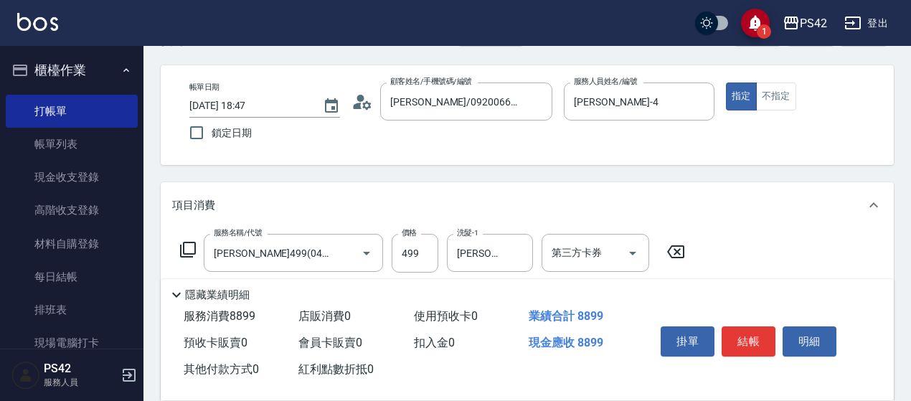
scroll to position [0, 0]
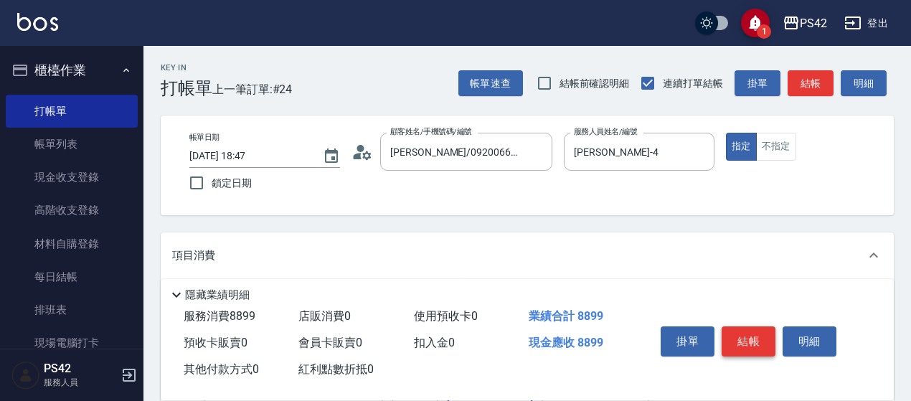
click at [757, 338] on button "結帳" at bounding box center [749, 341] width 54 height 30
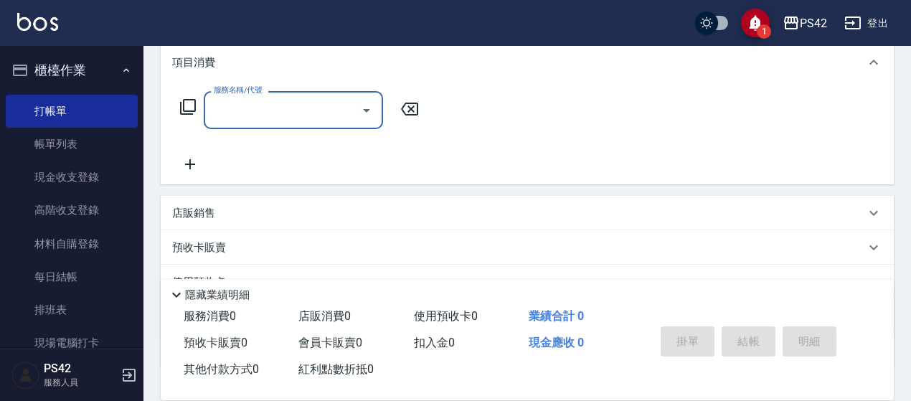
scroll to position [215, 0]
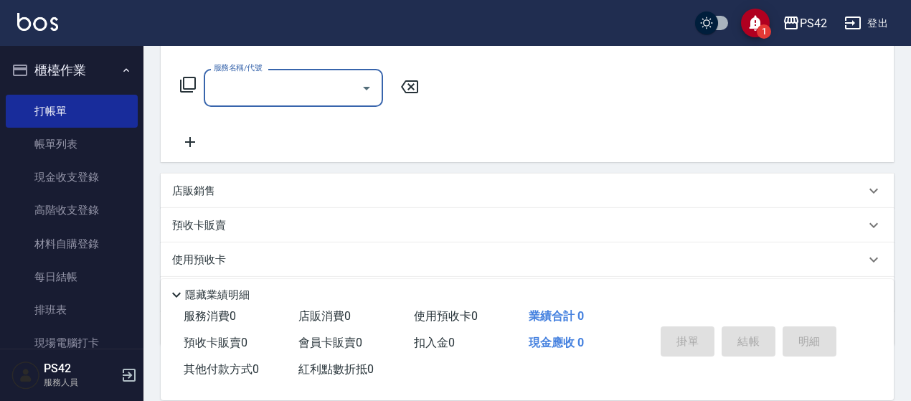
drag, startPoint x: 226, startPoint y: 207, endPoint x: 231, endPoint y: 199, distance: 10.0
click at [226, 206] on div "項目消費 服務名稱/代號 服務名稱/代號 店販銷售 服務人員姓名/編號 服務人員姓名/編號 商品代號/名稱 商品代號/名稱 預收卡販賣 卡券名稱/代號 卡券名…" at bounding box center [527, 181] width 733 height 329
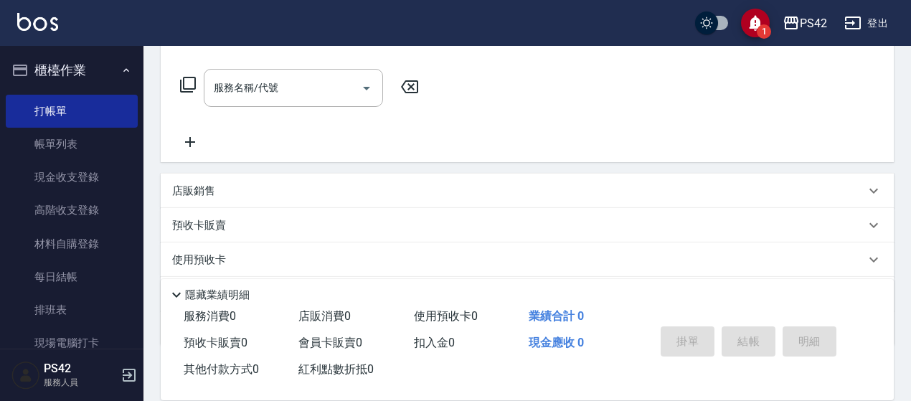
scroll to position [287, 0]
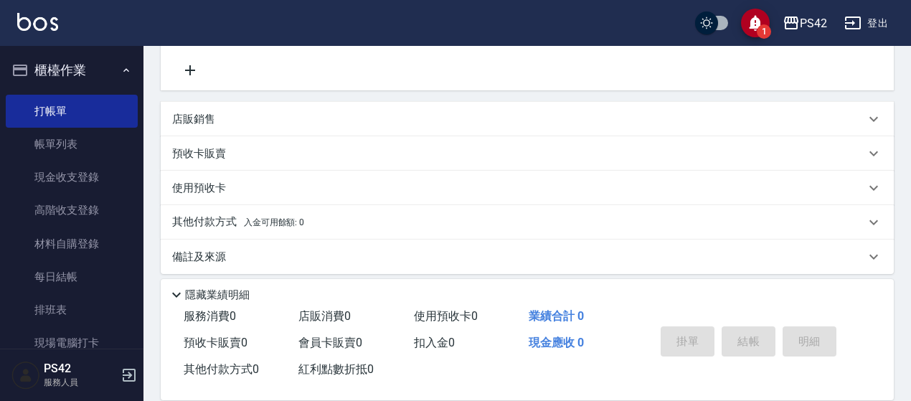
click at [244, 113] on div "店販銷售" at bounding box center [518, 119] width 693 height 15
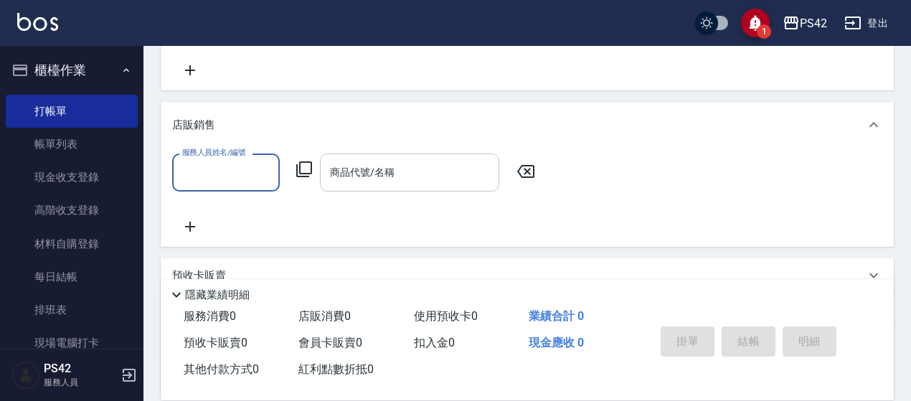
scroll to position [0, 0]
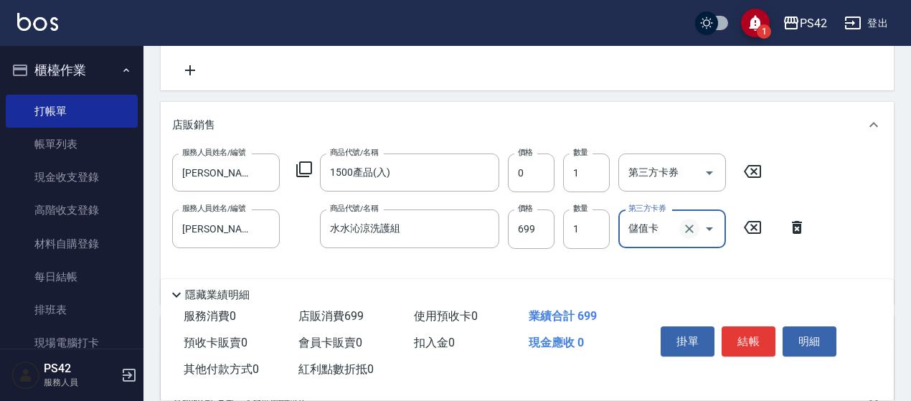
click at [697, 226] on button "Clear" at bounding box center [689, 229] width 20 height 20
click at [482, 227] on icon "Clear" at bounding box center [484, 229] width 9 height 9
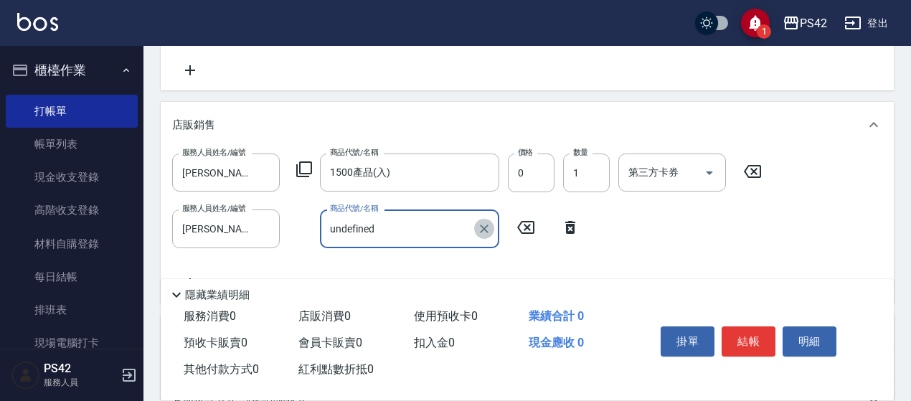
click at [480, 231] on icon "Clear" at bounding box center [484, 229] width 14 height 14
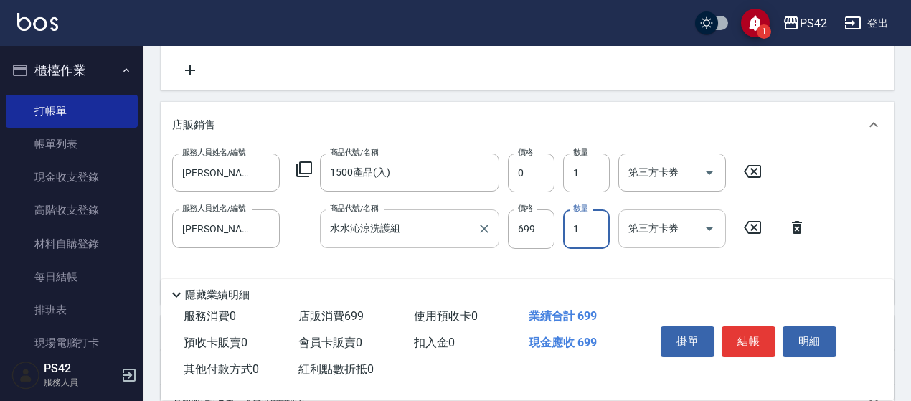
click at [699, 232] on button "Open" at bounding box center [709, 228] width 23 height 23
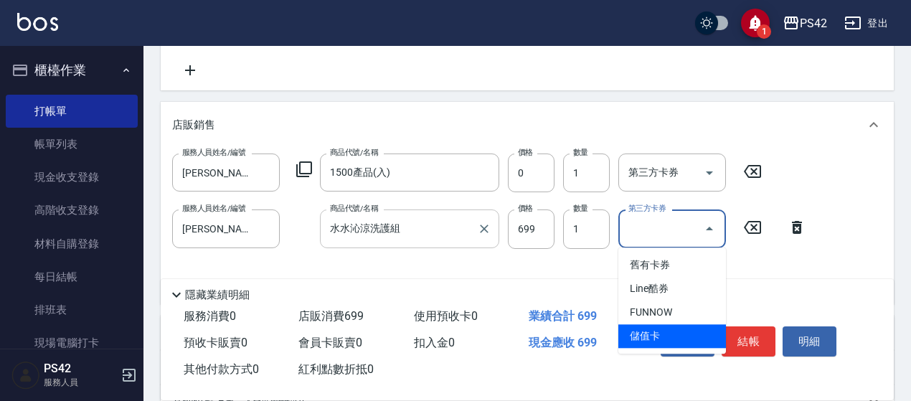
click at [677, 339] on span "儲值卡" at bounding box center [672, 336] width 108 height 24
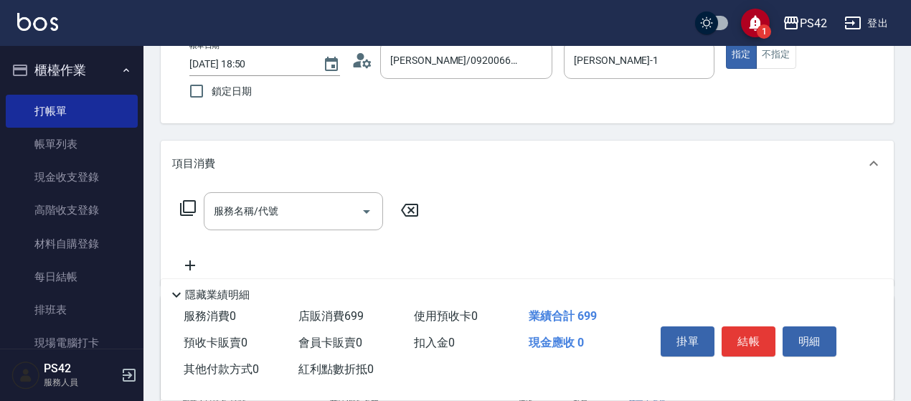
scroll to position [143, 0]
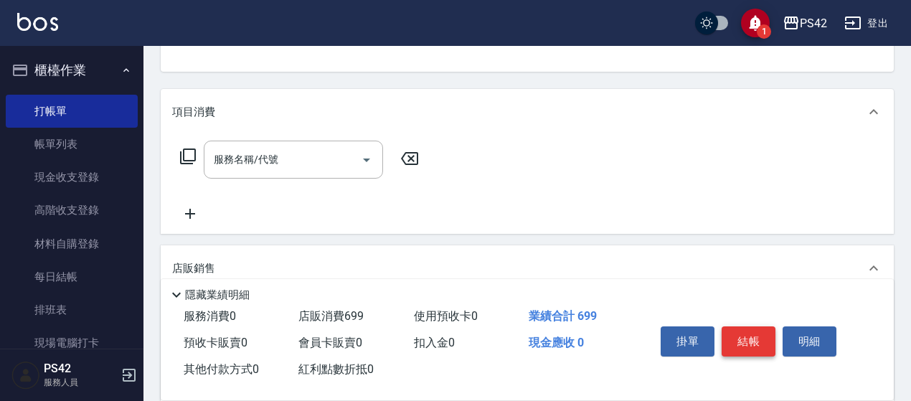
click at [749, 339] on button "結帳" at bounding box center [749, 341] width 54 height 30
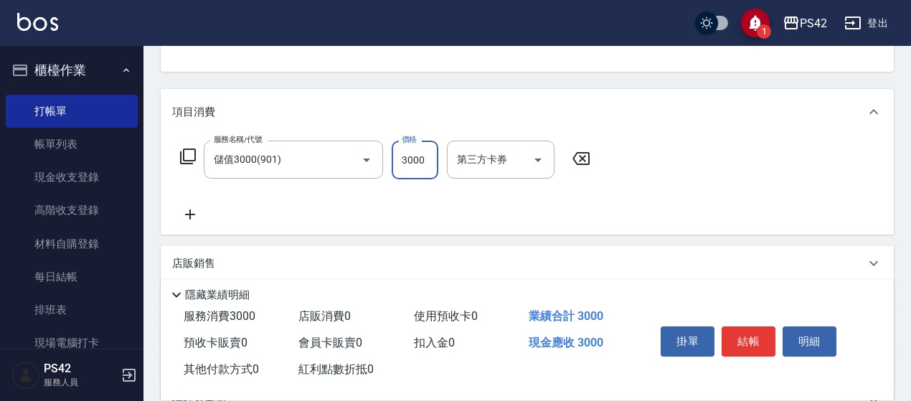
click at [637, 199] on div "服務名稱/代號 儲值3000(901) 服務名稱/代號 價格 3000 價格 第三方卡券 第三方卡券" at bounding box center [527, 185] width 733 height 100
click at [179, 212] on icon at bounding box center [190, 214] width 36 height 17
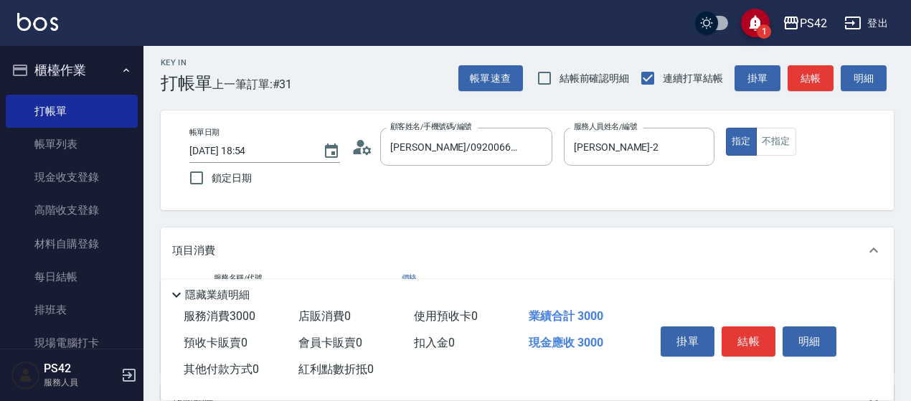
scroll to position [0, 0]
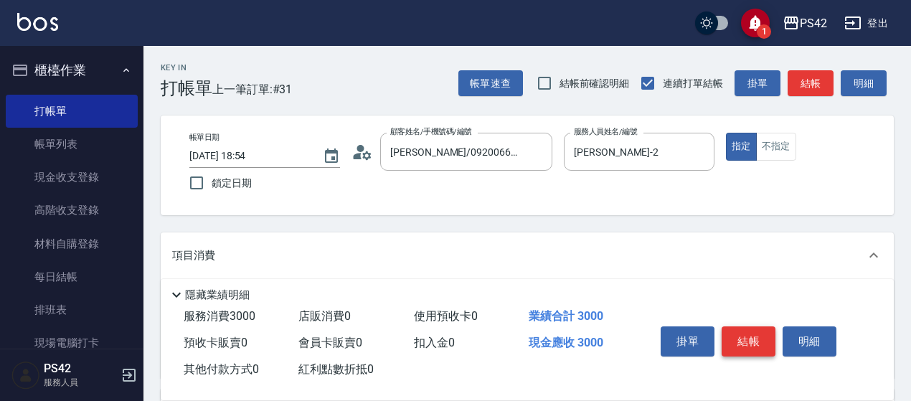
click at [741, 338] on button "結帳" at bounding box center [749, 341] width 54 height 30
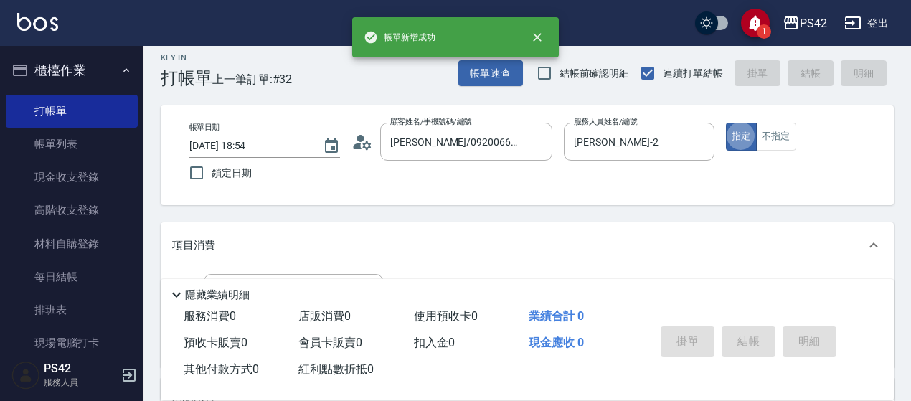
scroll to position [72, 0]
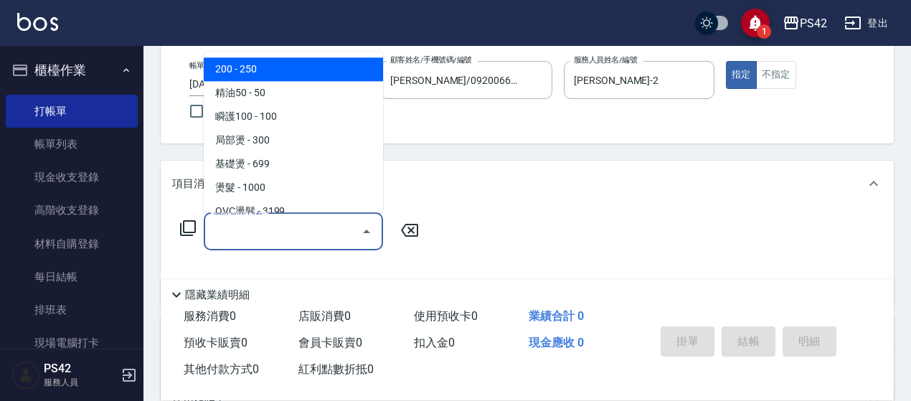
click at [300, 228] on input "服務名稱/代號" at bounding box center [282, 231] width 145 height 25
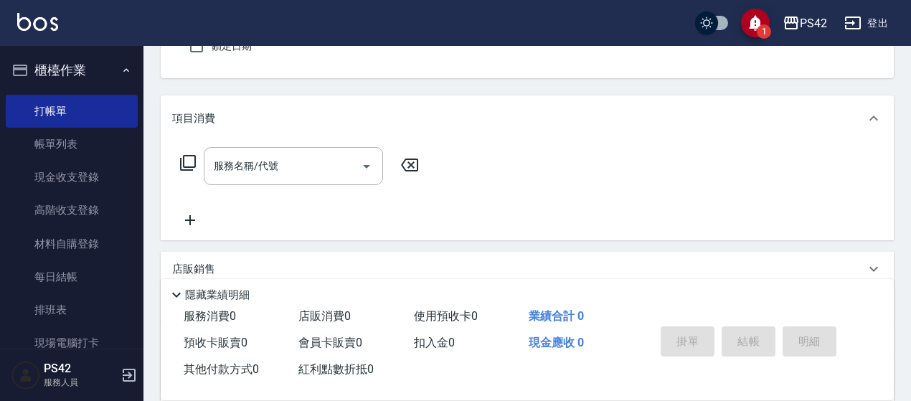
scroll to position [143, 0]
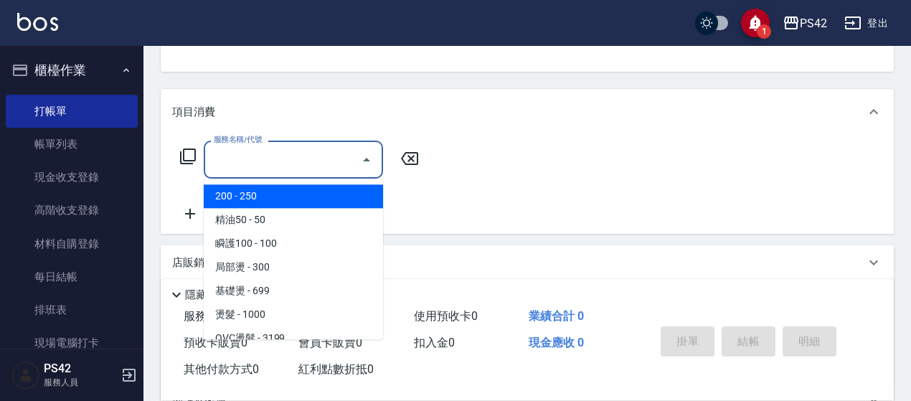
click at [322, 157] on input "服務名稱/代號" at bounding box center [282, 159] width 145 height 25
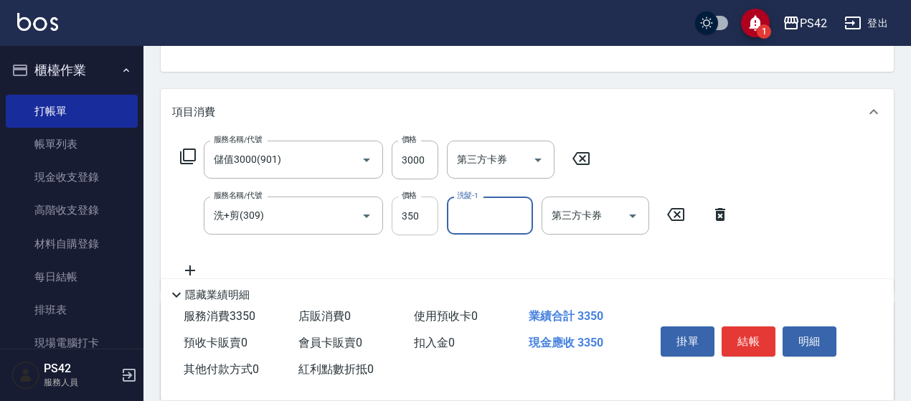
click at [420, 218] on input "350" at bounding box center [415, 216] width 47 height 39
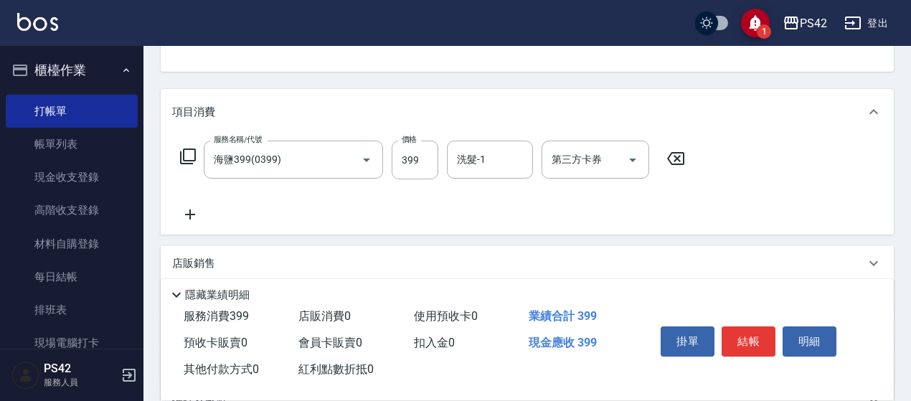
drag, startPoint x: 671, startPoint y: 155, endPoint x: 522, endPoint y: 153, distance: 149.2
click at [672, 154] on icon at bounding box center [676, 158] width 36 height 17
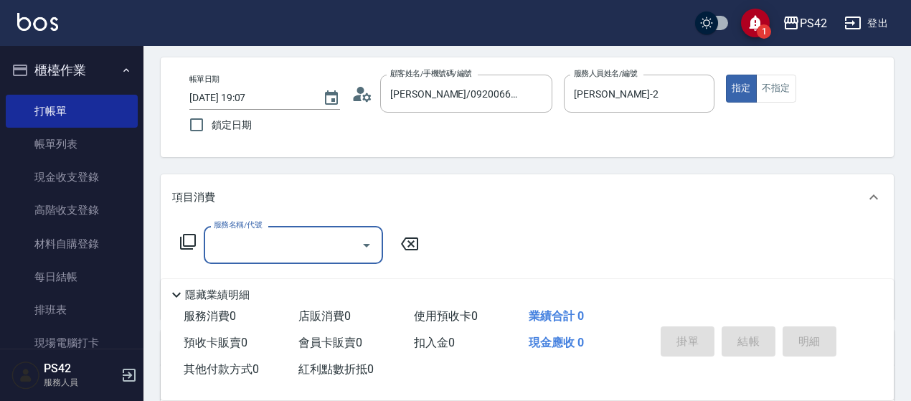
scroll to position [72, 0]
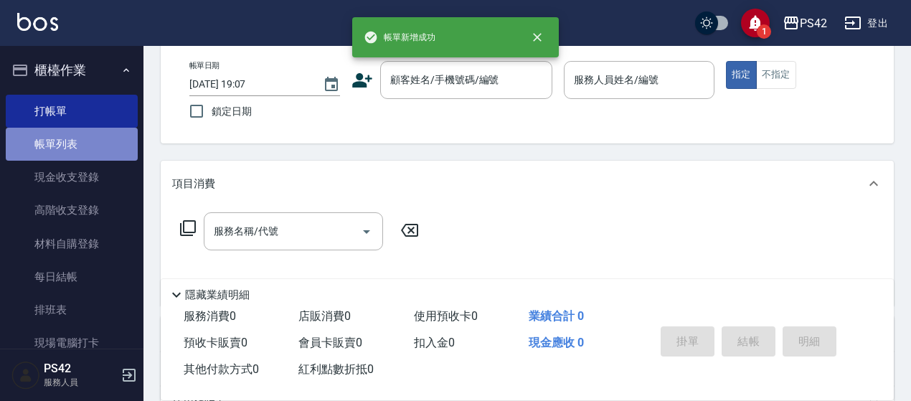
drag, startPoint x: 112, startPoint y: 131, endPoint x: 118, endPoint y: 142, distance: 12.8
click at [112, 131] on link "帳單列表" at bounding box center [72, 144] width 132 height 33
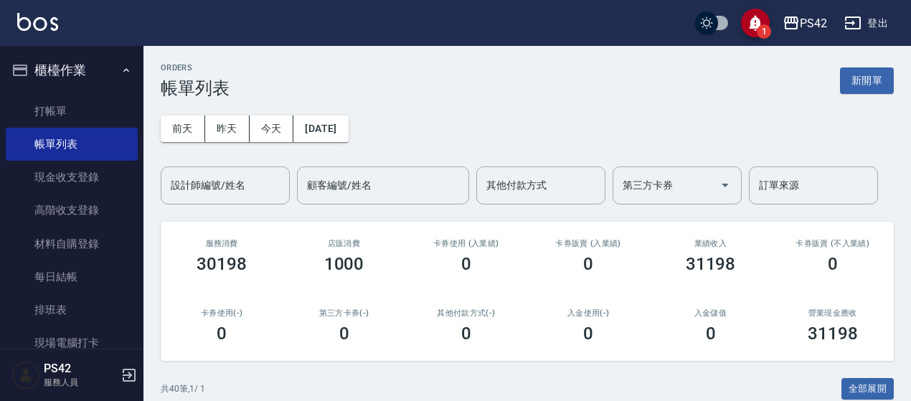
scroll to position [215, 0]
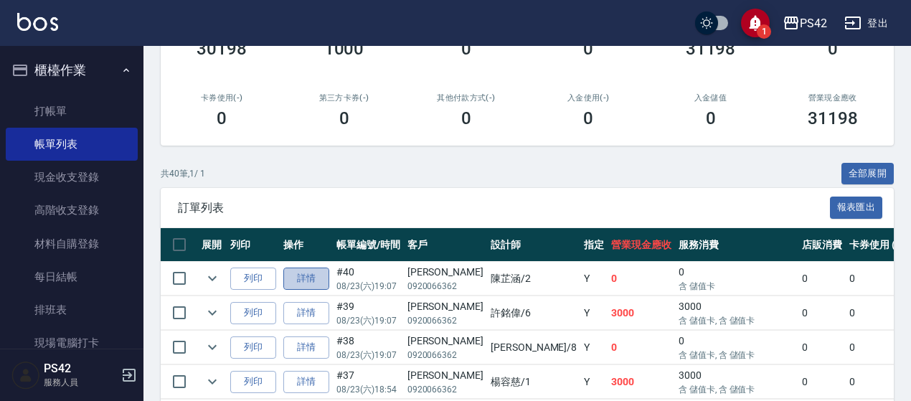
click at [304, 275] on link "詳情" at bounding box center [306, 279] width 46 height 22
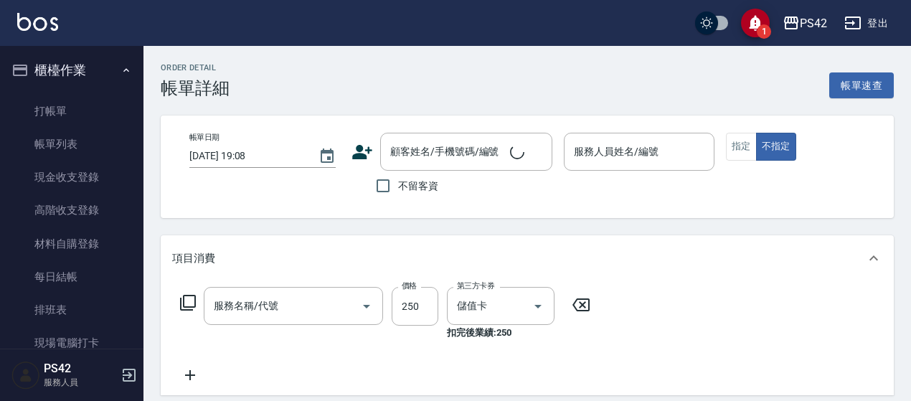
scroll to position [143, 0]
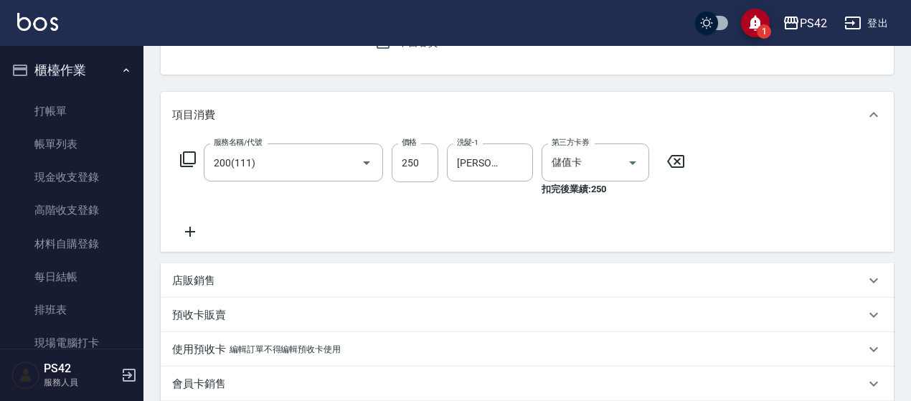
click at [671, 159] on icon at bounding box center [676, 161] width 36 height 17
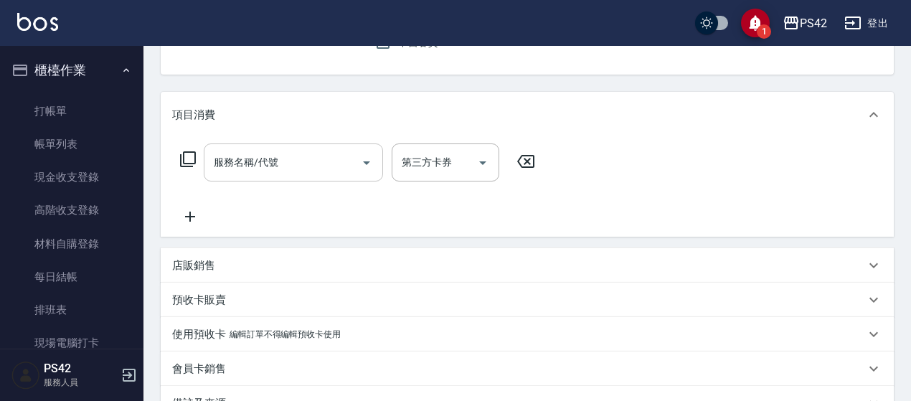
click at [268, 149] on div "服務名稱/代號" at bounding box center [293, 162] width 179 height 38
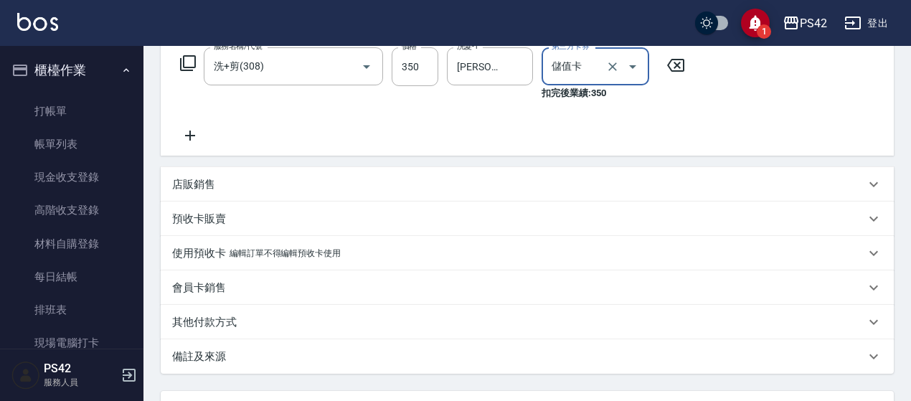
scroll to position [359, 0]
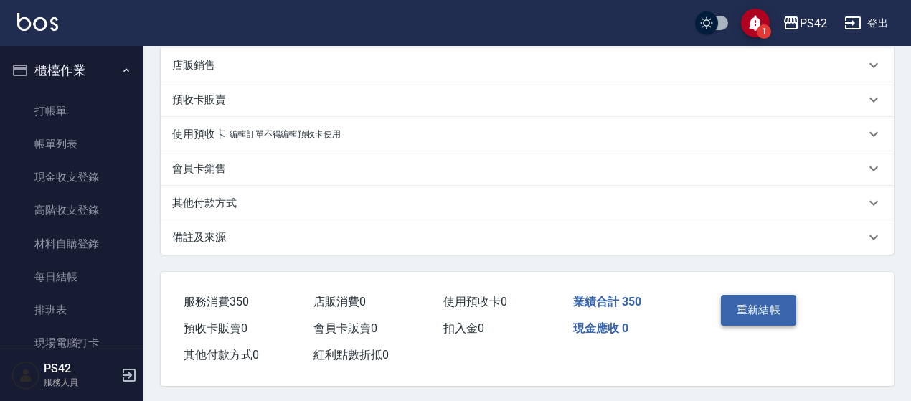
click at [781, 314] on button "重新結帳" at bounding box center [759, 310] width 76 height 30
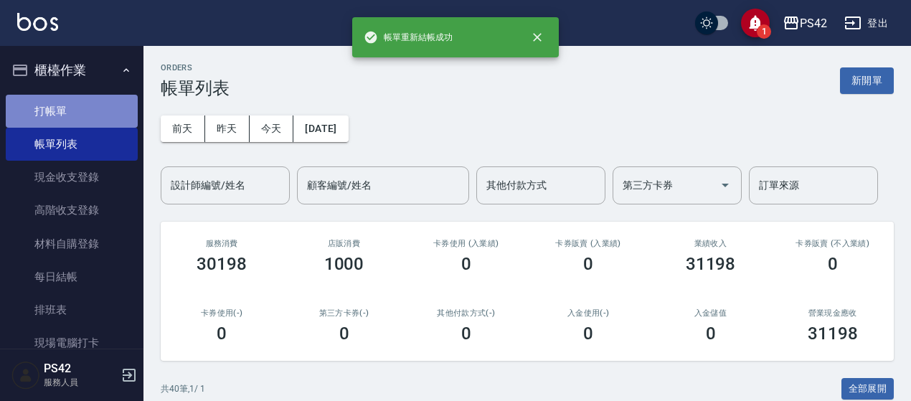
click at [96, 108] on link "打帳單" at bounding box center [72, 111] width 132 height 33
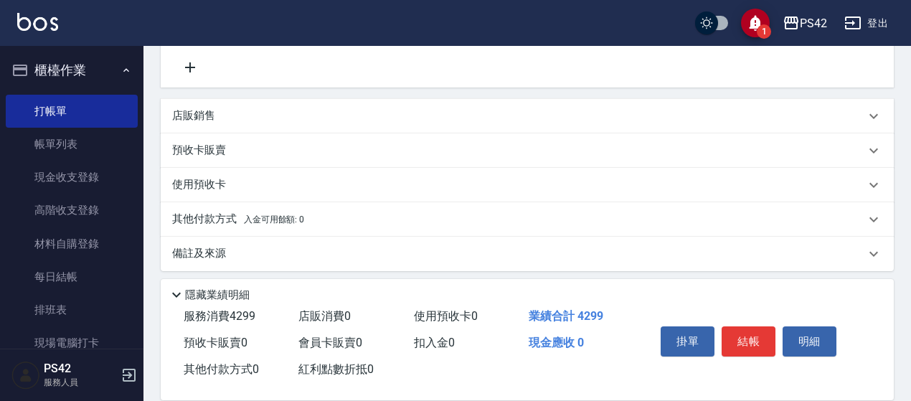
scroll to position [502, 0]
click at [225, 123] on div "店販銷售" at bounding box center [527, 115] width 733 height 34
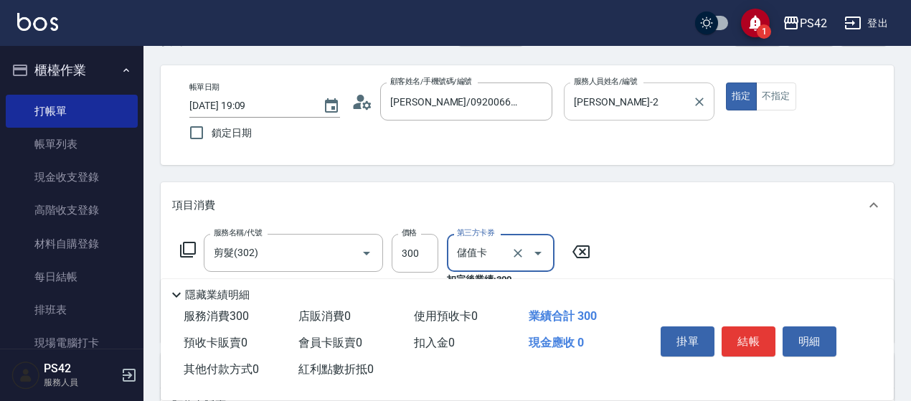
scroll to position [0, 0]
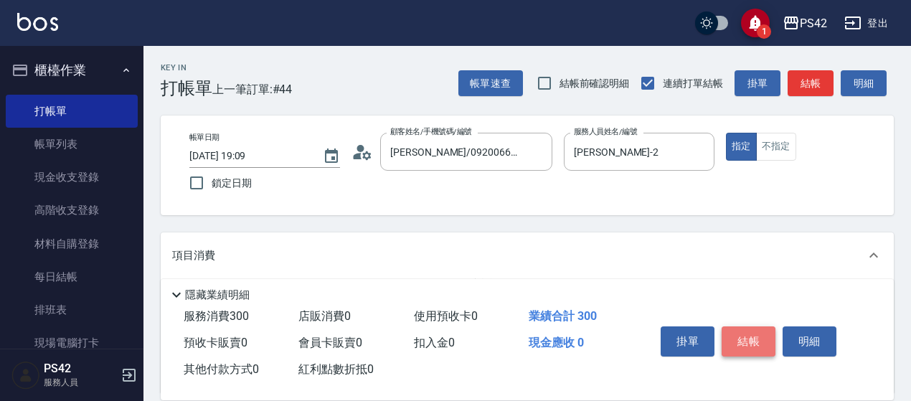
click at [753, 336] on button "結帳" at bounding box center [749, 341] width 54 height 30
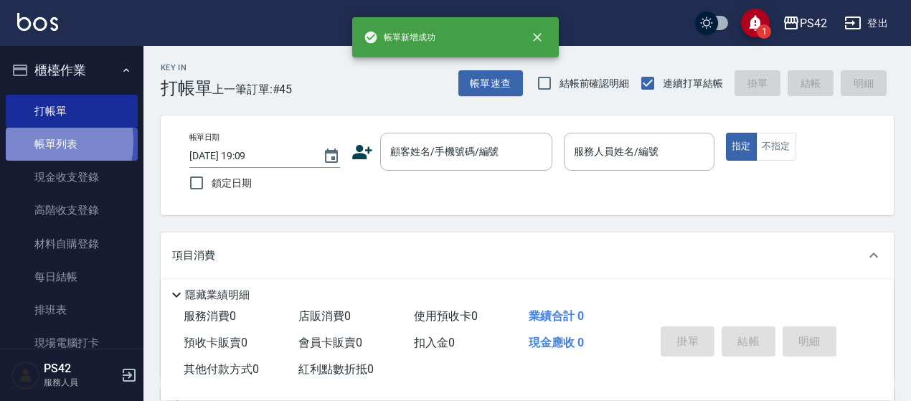
click at [30, 141] on link "帳單列表" at bounding box center [72, 144] width 132 height 33
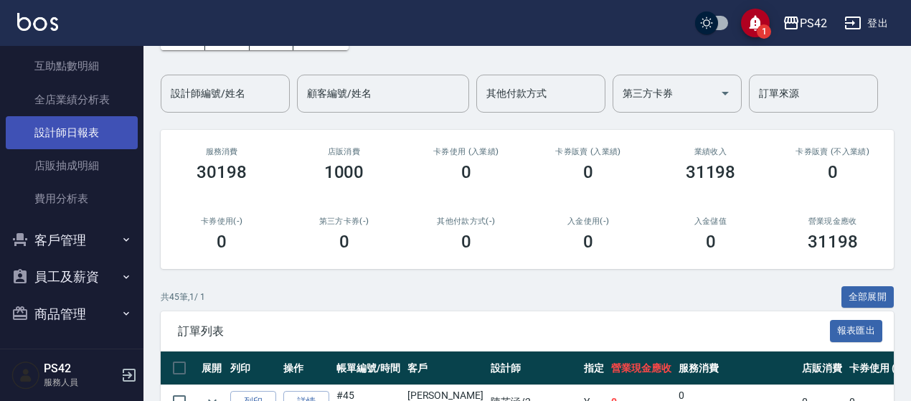
scroll to position [352, 0]
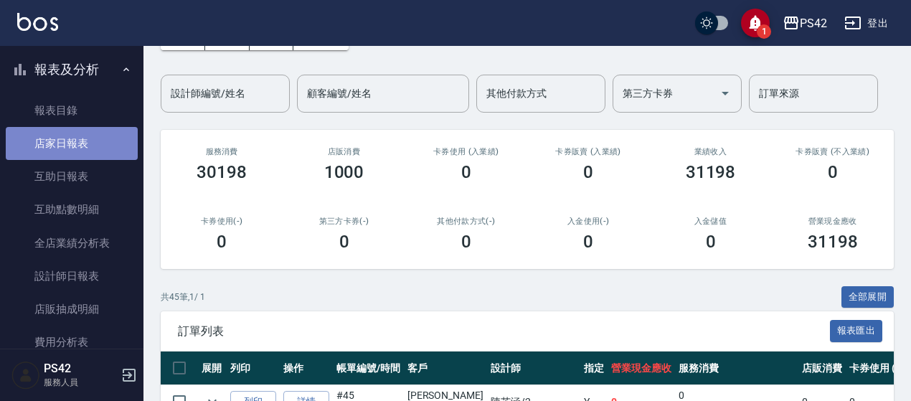
click at [89, 146] on link "店家日報表" at bounding box center [72, 143] width 132 height 33
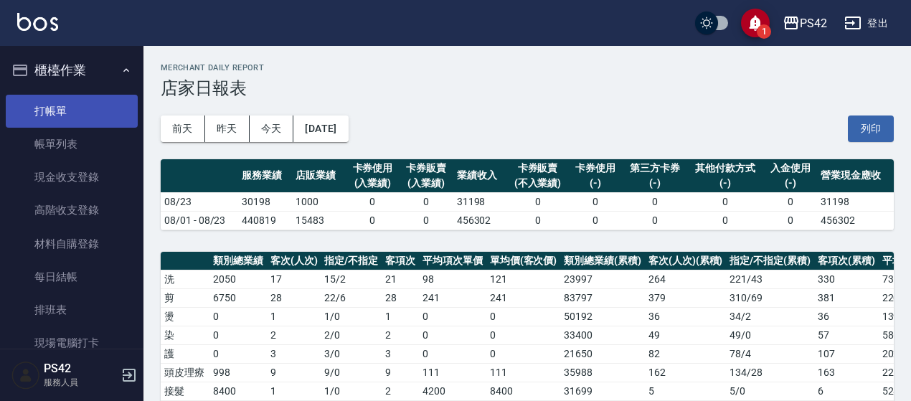
click at [80, 105] on link "打帳單" at bounding box center [72, 111] width 132 height 33
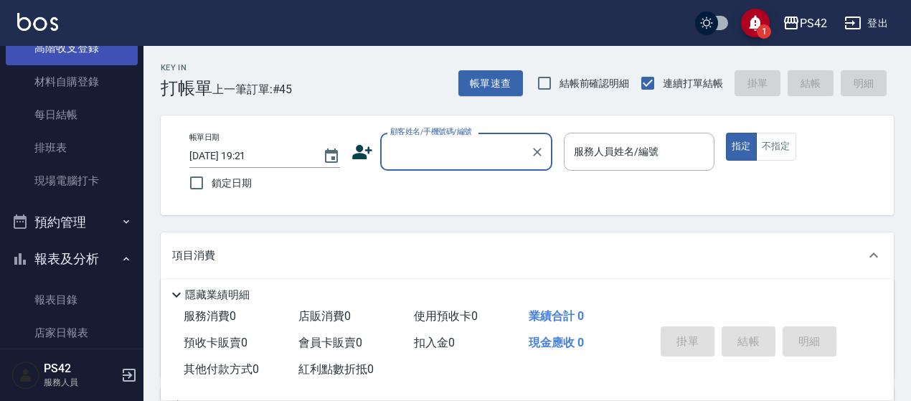
scroll to position [215, 0]
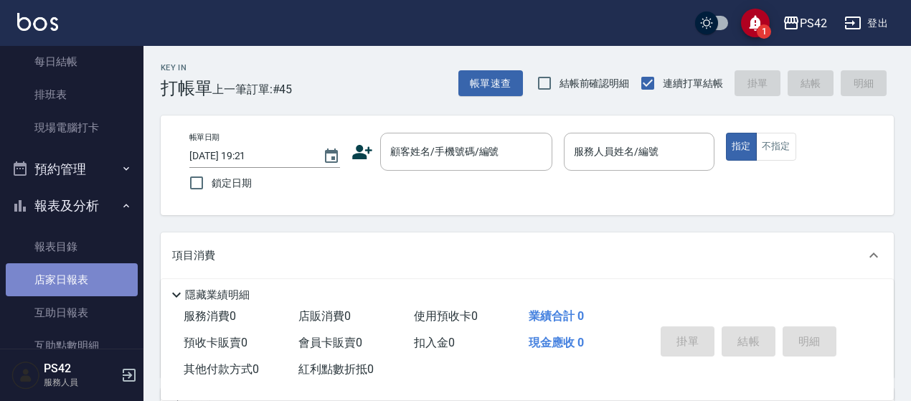
click at [87, 284] on link "店家日報表" at bounding box center [72, 279] width 132 height 33
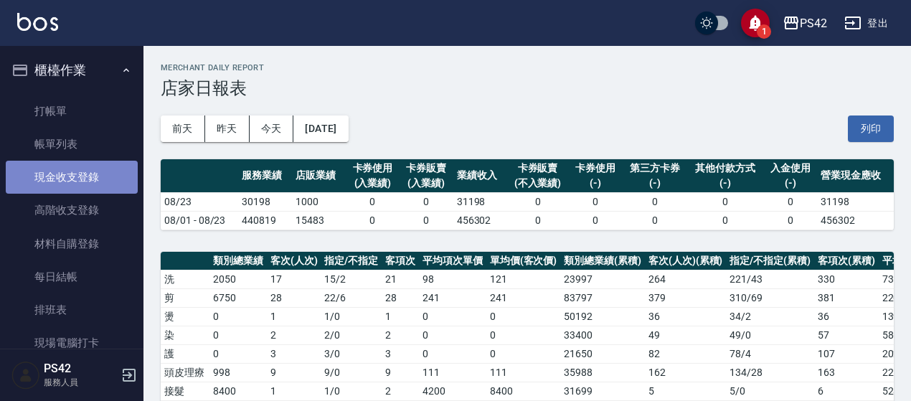
click at [87, 169] on link "現金收支登錄" at bounding box center [72, 177] width 132 height 33
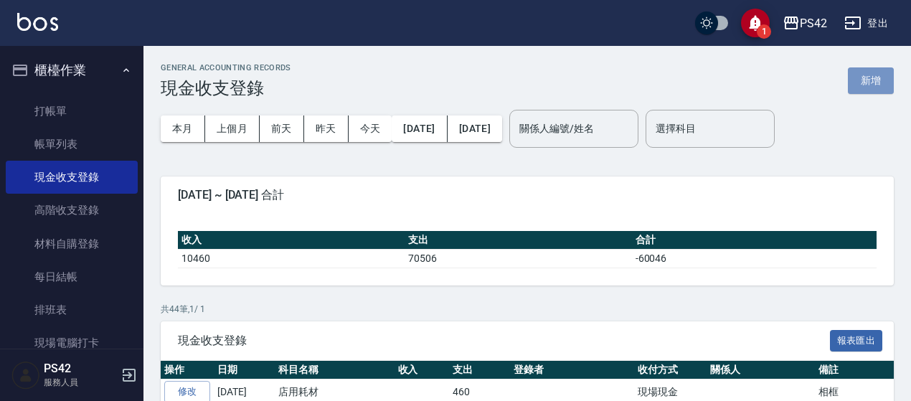
drag, startPoint x: 886, startPoint y: 85, endPoint x: 768, endPoint y: 104, distance: 119.9
click at [886, 84] on button "新增" at bounding box center [871, 80] width 46 height 27
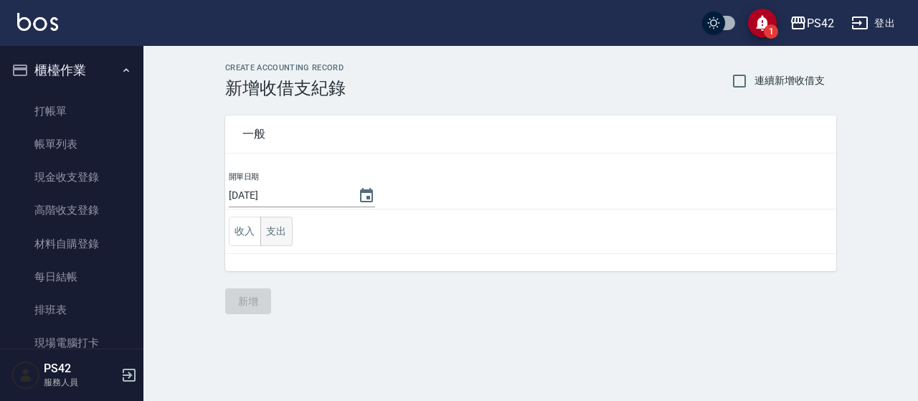
click at [279, 225] on button "支出" at bounding box center [276, 231] width 32 height 29
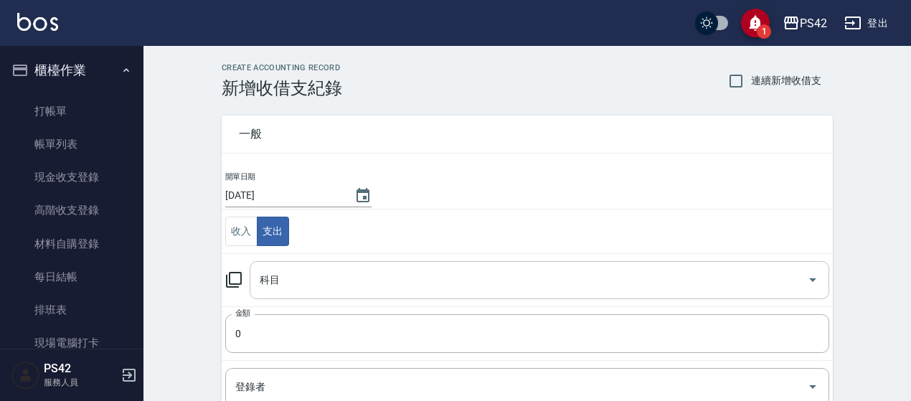
click at [299, 277] on input "科目" at bounding box center [528, 280] width 545 height 25
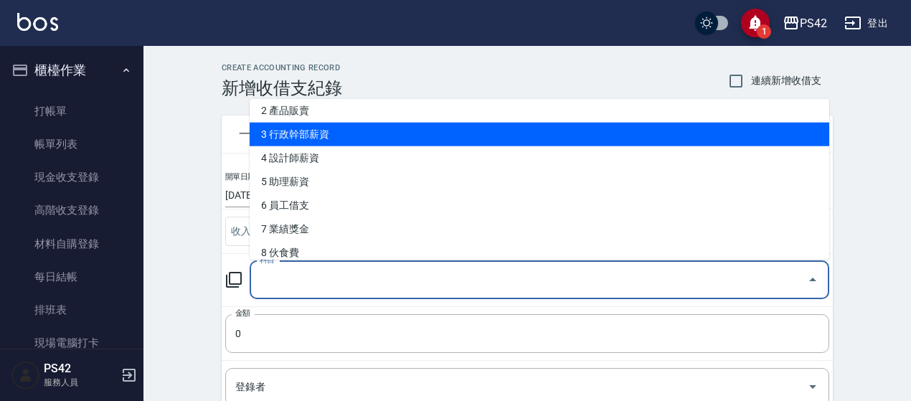
scroll to position [72, 0]
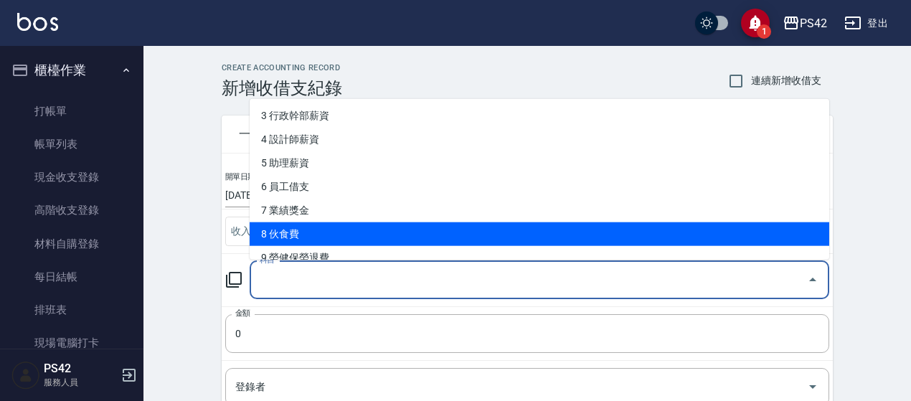
click at [319, 225] on li "8 伙食費" at bounding box center [540, 234] width 580 height 24
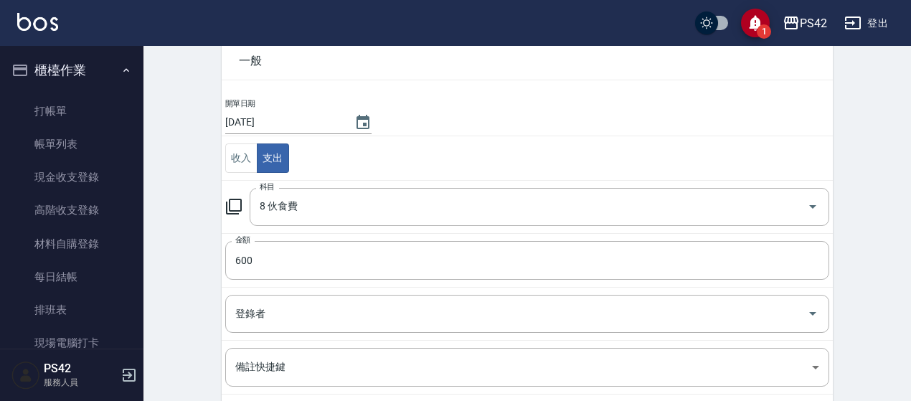
scroll to position [215, 0]
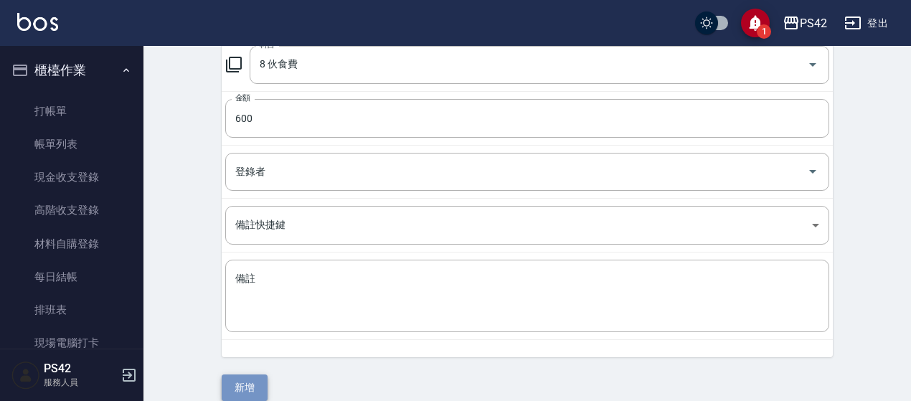
click at [240, 386] on button "新增" at bounding box center [245, 387] width 46 height 27
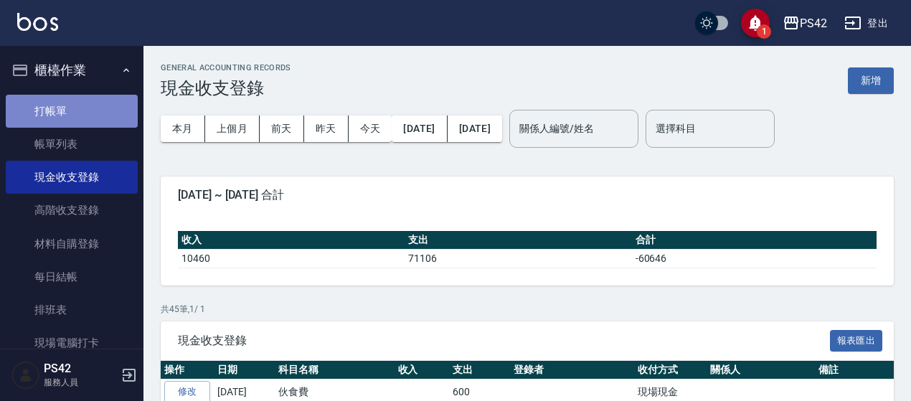
click at [76, 110] on link "打帳單" at bounding box center [72, 111] width 132 height 33
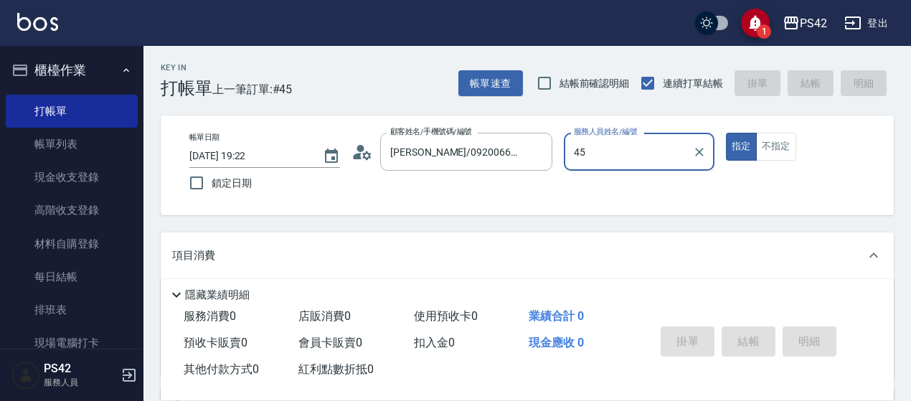
click at [726, 133] on button "指定" at bounding box center [741, 147] width 31 height 28
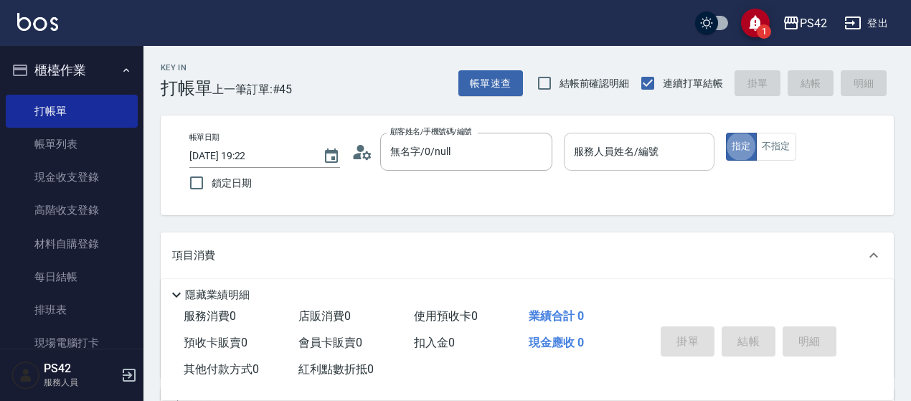
click at [600, 149] on input "服務人員姓名/編號" at bounding box center [639, 151] width 138 height 25
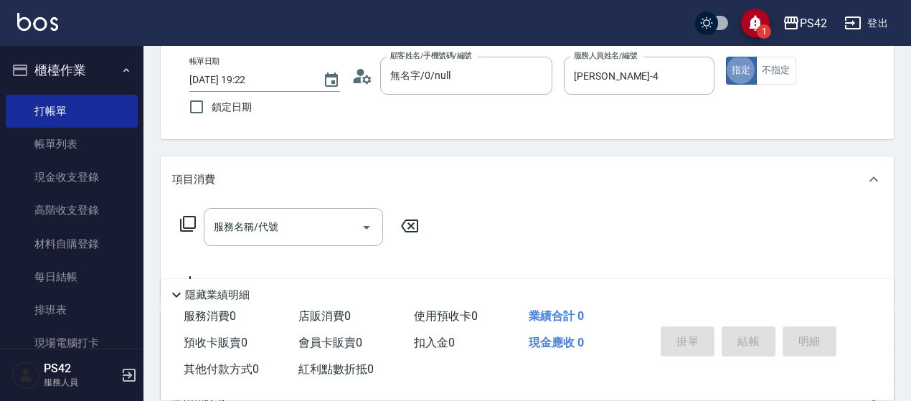
scroll to position [143, 0]
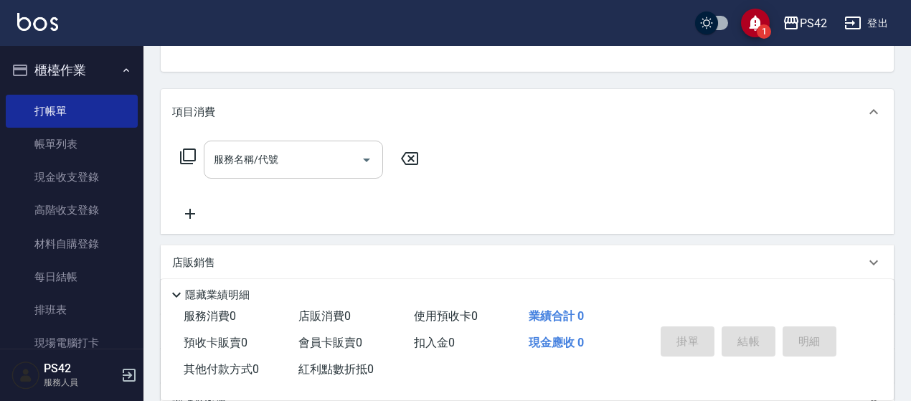
click at [257, 154] on div "服務名稱/代號 服務名稱/代號" at bounding box center [293, 160] width 179 height 38
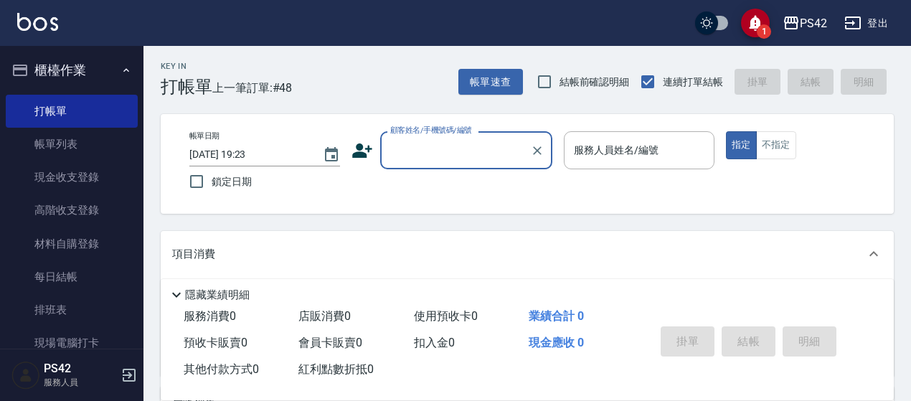
scroll to position [0, 0]
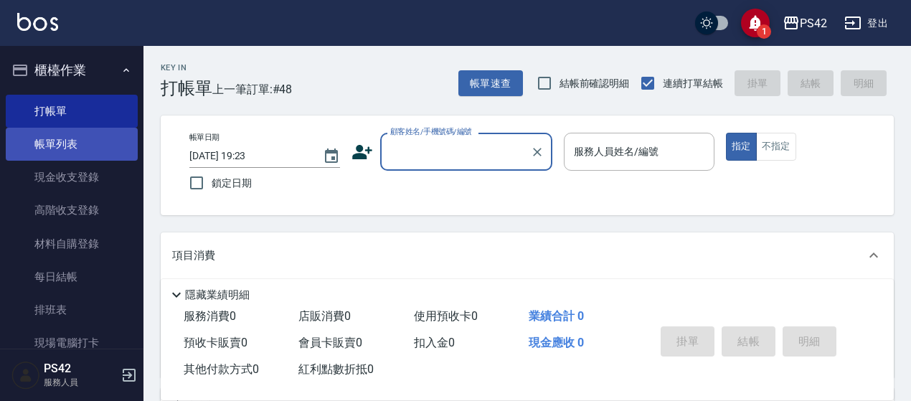
click at [106, 153] on link "帳單列表" at bounding box center [72, 144] width 132 height 33
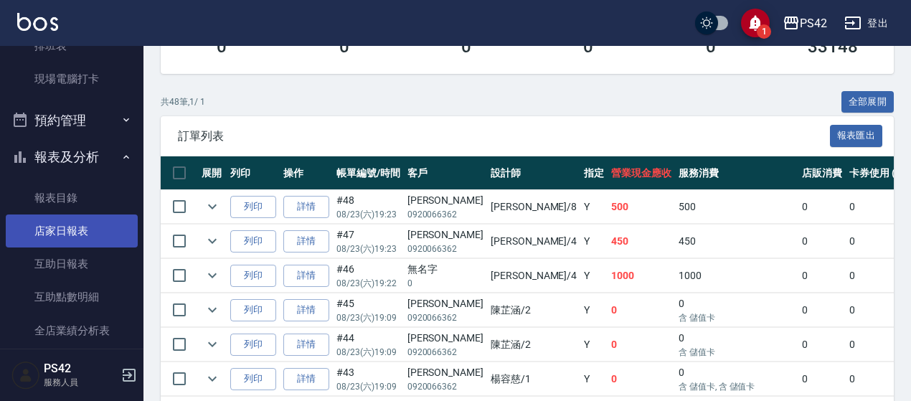
scroll to position [287, 0]
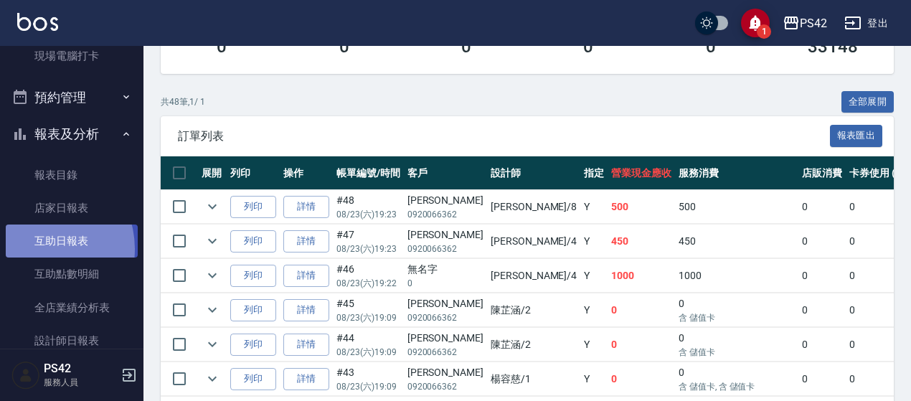
click at [39, 249] on link "互助日報表" at bounding box center [72, 241] width 132 height 33
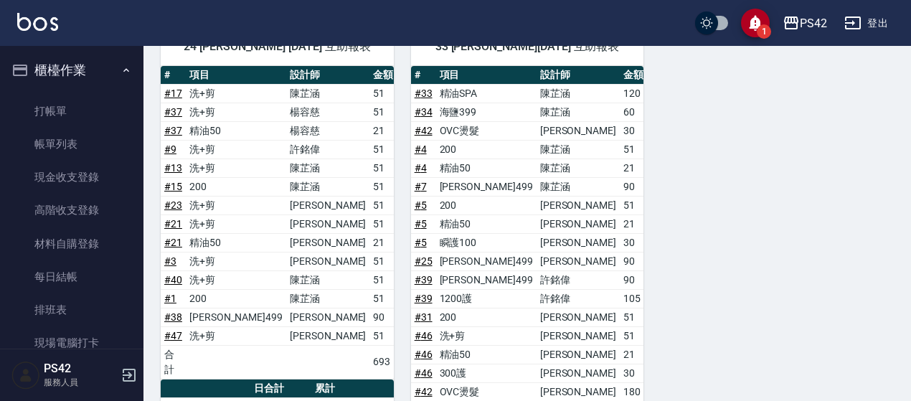
scroll to position [933, 0]
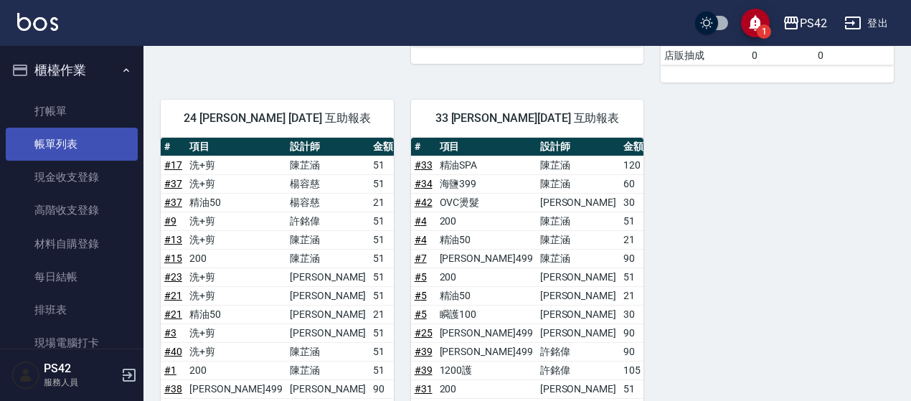
click at [39, 140] on link "帳單列表" at bounding box center [72, 144] width 132 height 33
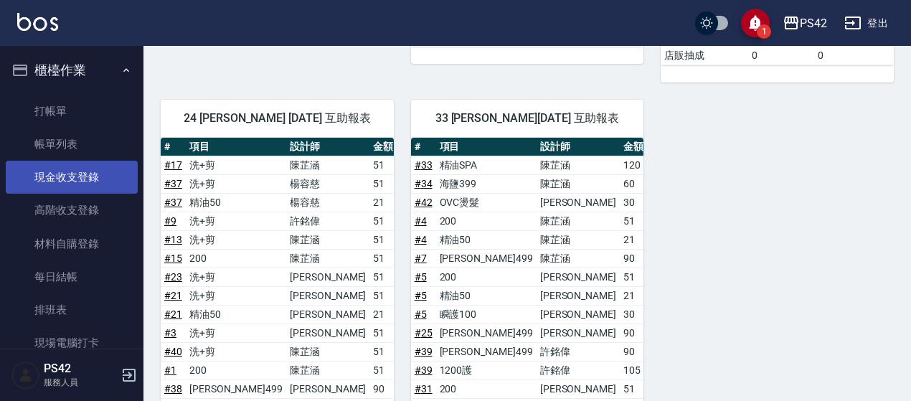
click at [101, 144] on link "帳單列表" at bounding box center [72, 144] width 132 height 33
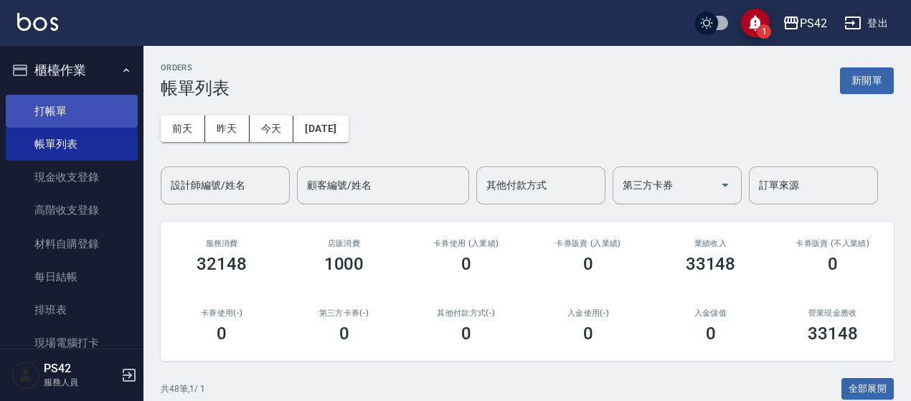
click at [60, 103] on link "打帳單" at bounding box center [72, 111] width 132 height 33
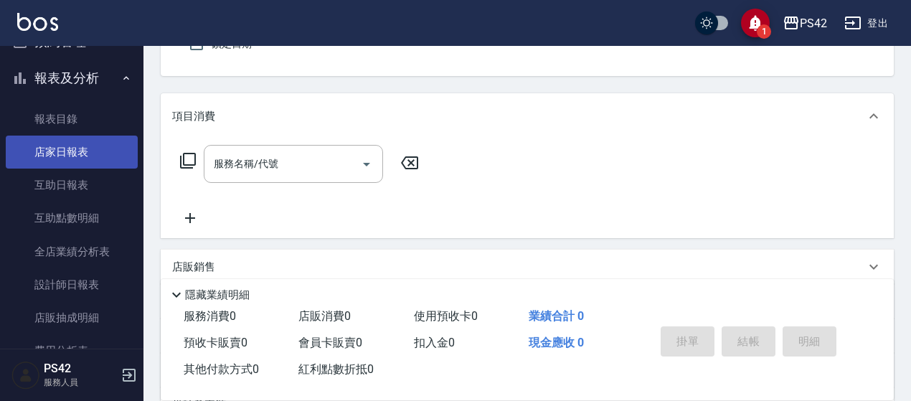
scroll to position [359, 0]
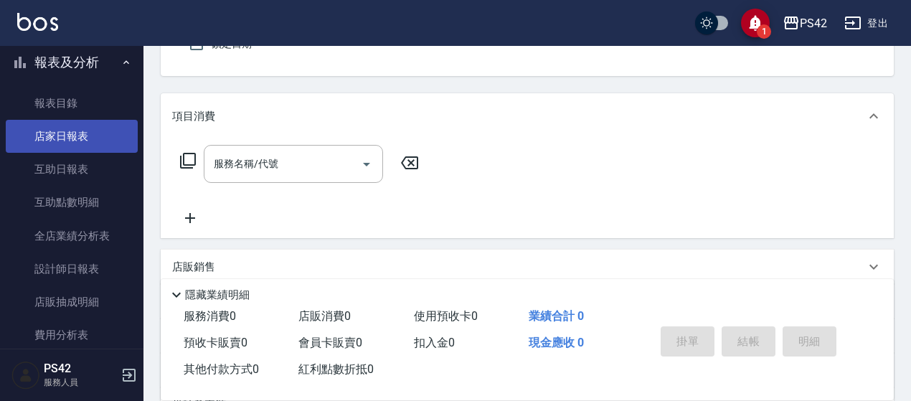
click at [76, 137] on link "店家日報表" at bounding box center [72, 136] width 132 height 33
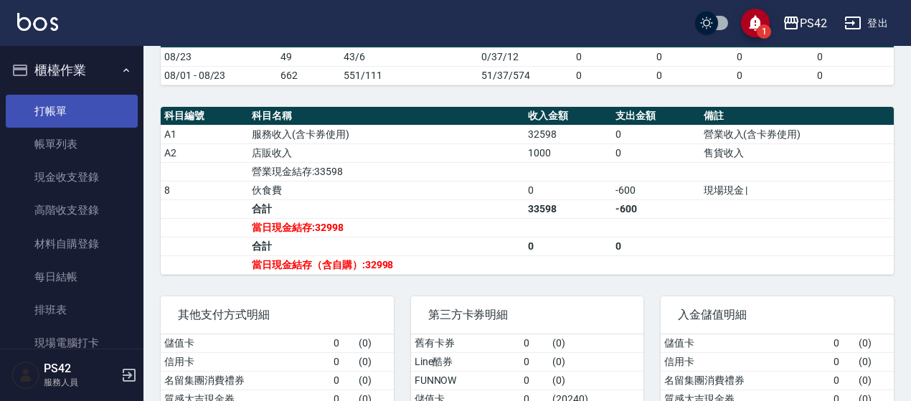
click at [55, 105] on link "打帳單" at bounding box center [72, 111] width 132 height 33
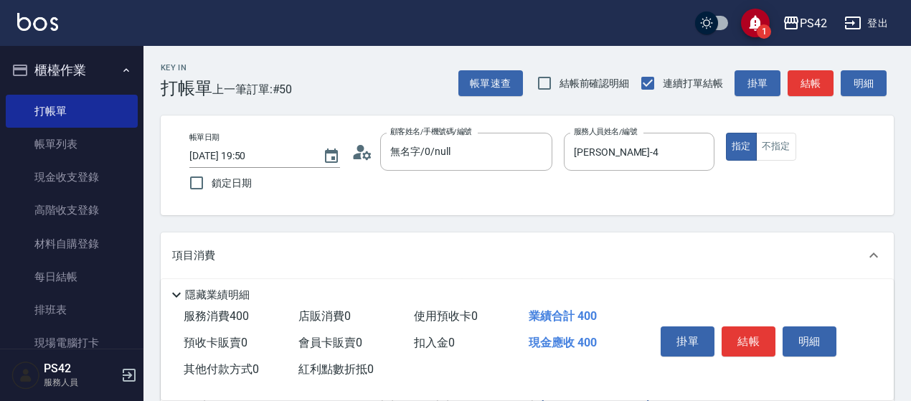
click at [744, 336] on button "結帳" at bounding box center [749, 341] width 54 height 30
click at [755, 334] on button "結帳" at bounding box center [749, 341] width 54 height 30
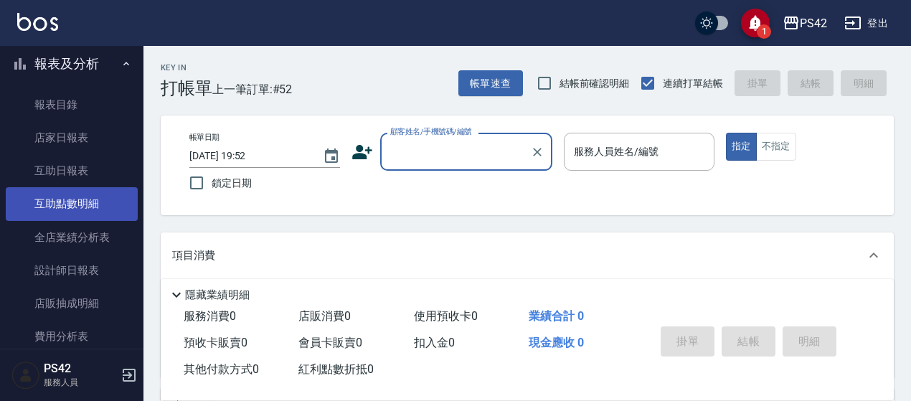
scroll to position [359, 0]
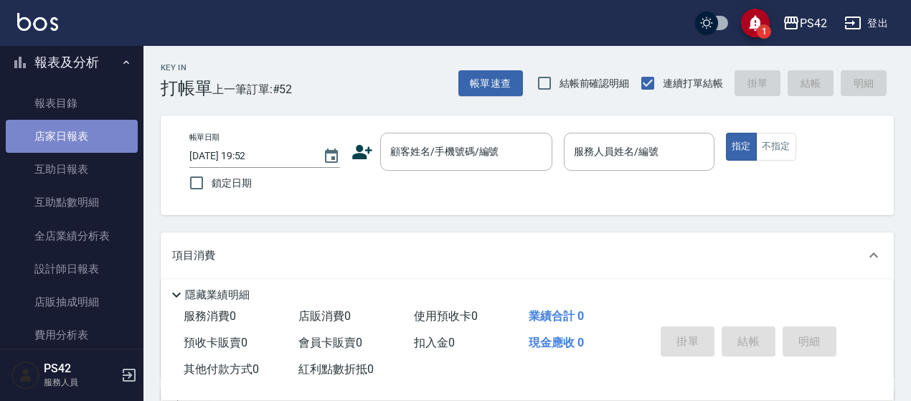
click at [82, 146] on link "店家日報表" at bounding box center [72, 136] width 132 height 33
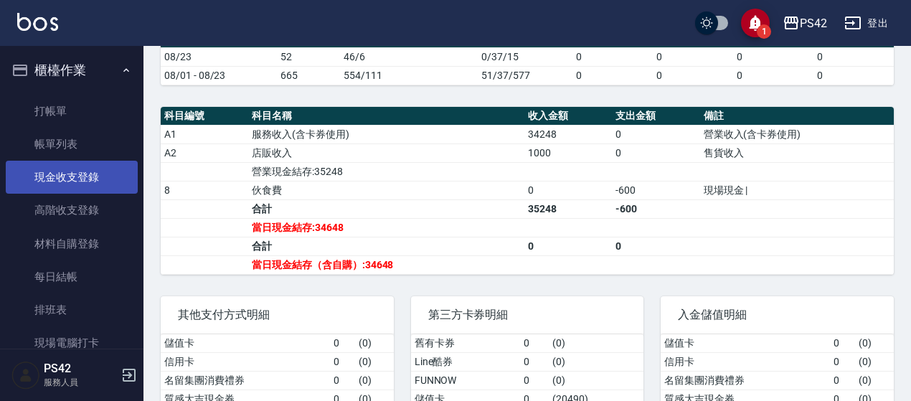
click at [60, 141] on link "帳單列表" at bounding box center [72, 144] width 132 height 33
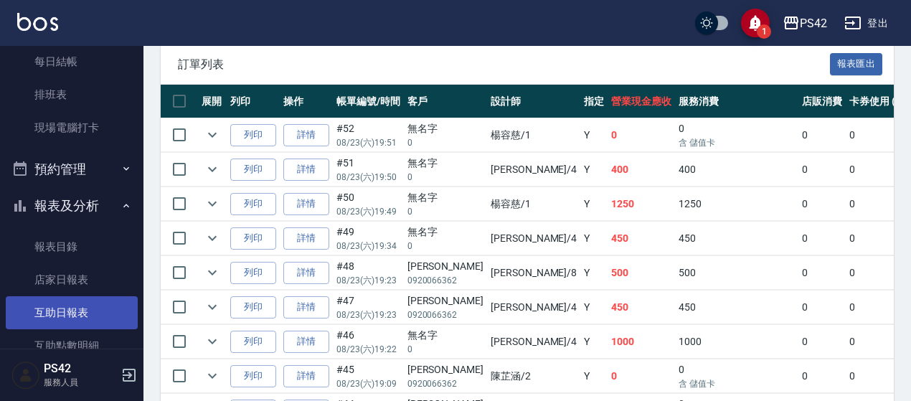
scroll to position [359, 0]
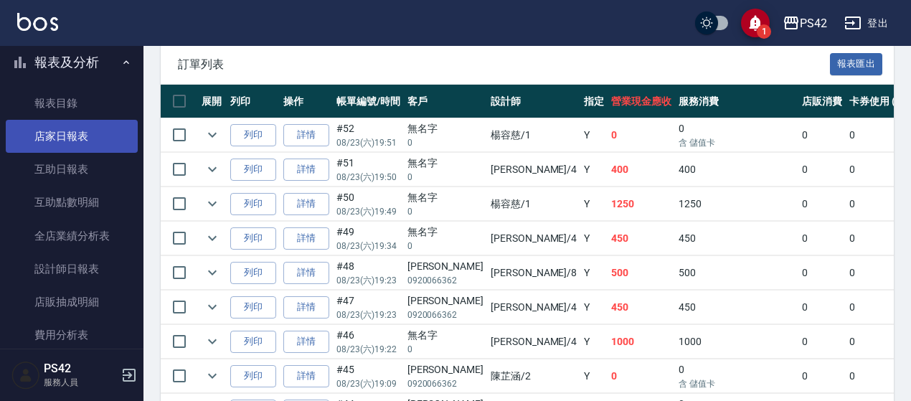
click at [74, 123] on link "店家日報表" at bounding box center [72, 136] width 132 height 33
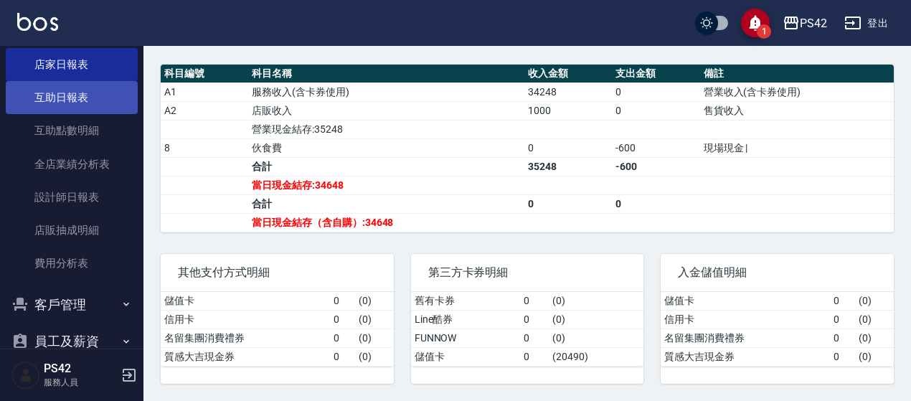
scroll to position [495, 0]
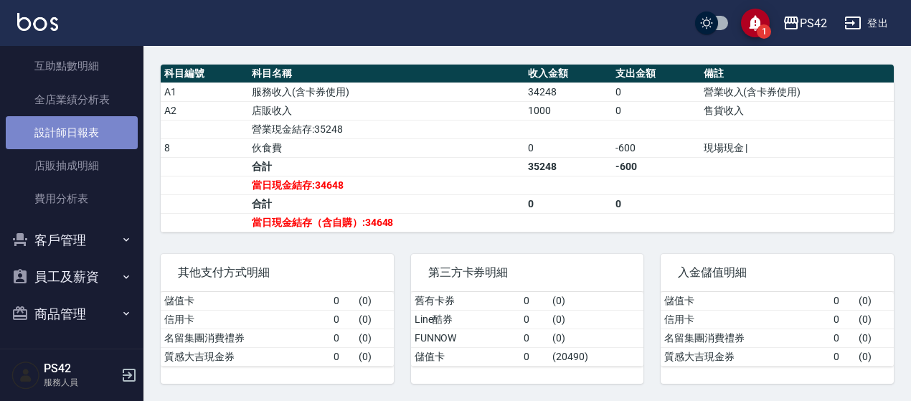
click at [102, 133] on link "設計師日報表" at bounding box center [72, 132] width 132 height 33
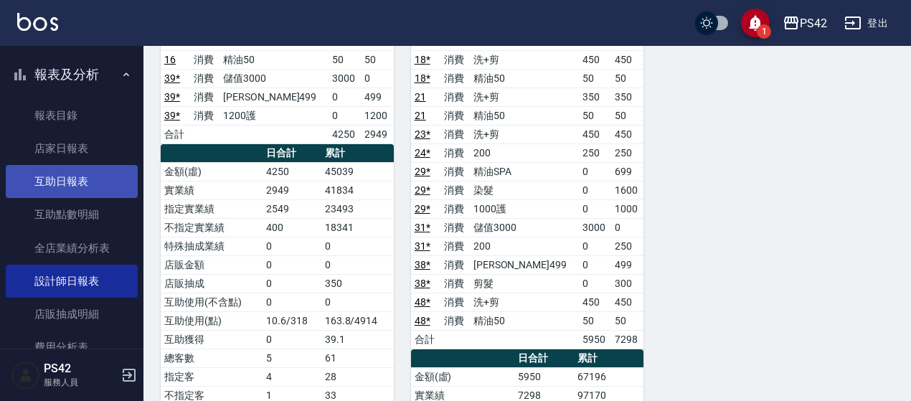
scroll to position [280, 0]
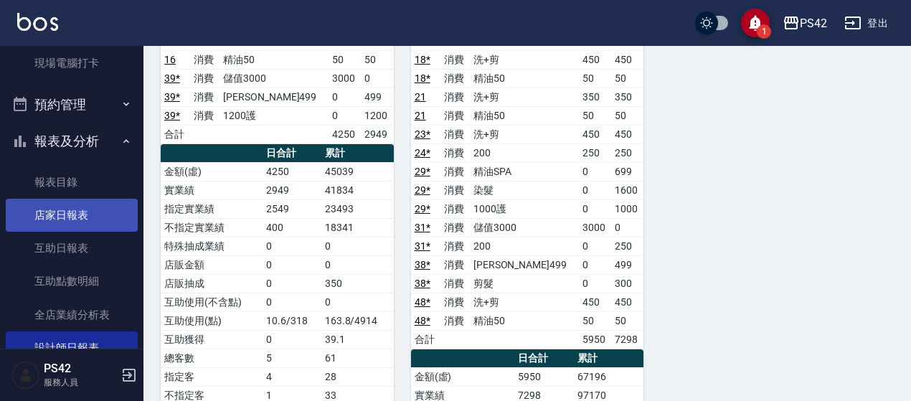
click at [75, 204] on link "店家日報表" at bounding box center [72, 215] width 132 height 33
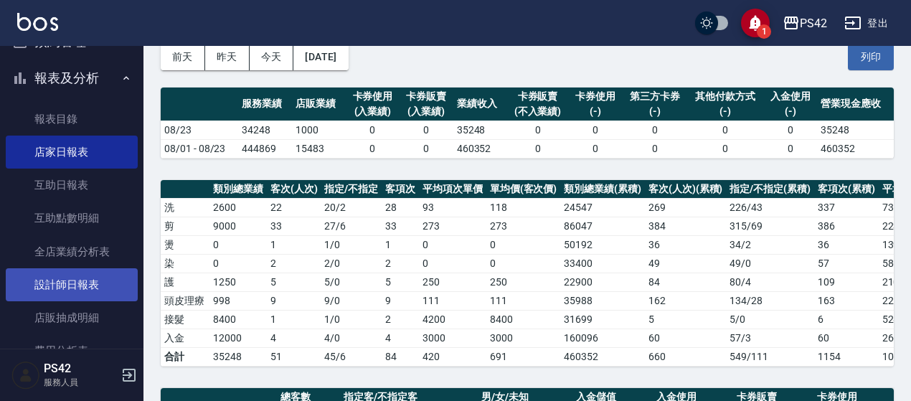
scroll to position [423, 0]
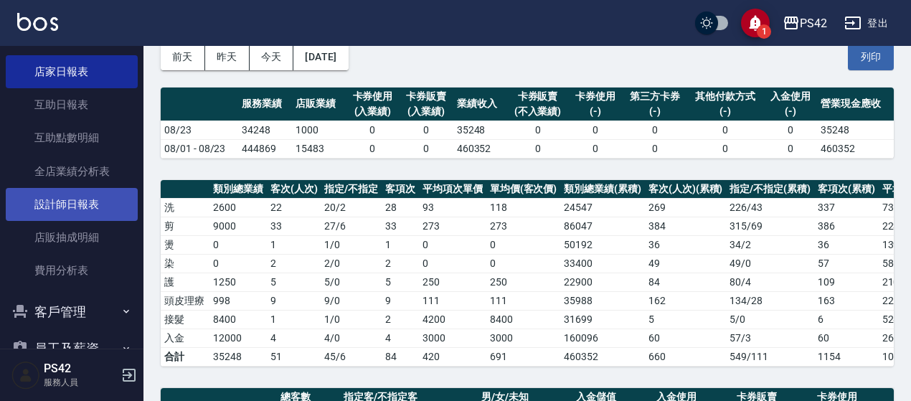
click at [62, 192] on link "設計師日報表" at bounding box center [72, 204] width 132 height 33
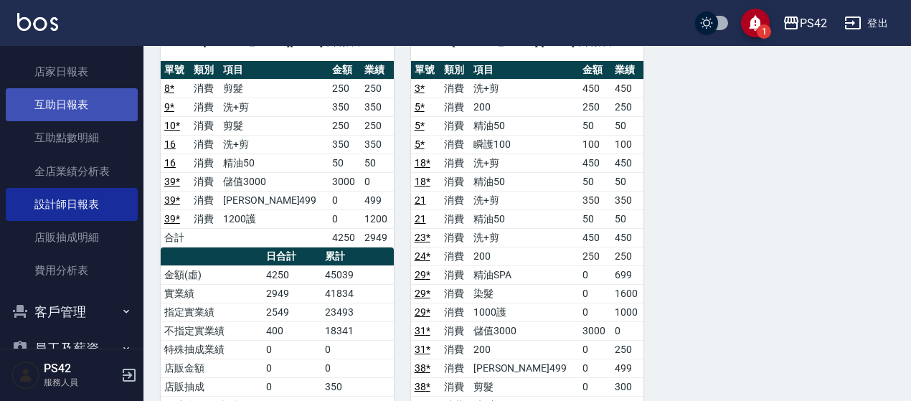
scroll to position [352, 0]
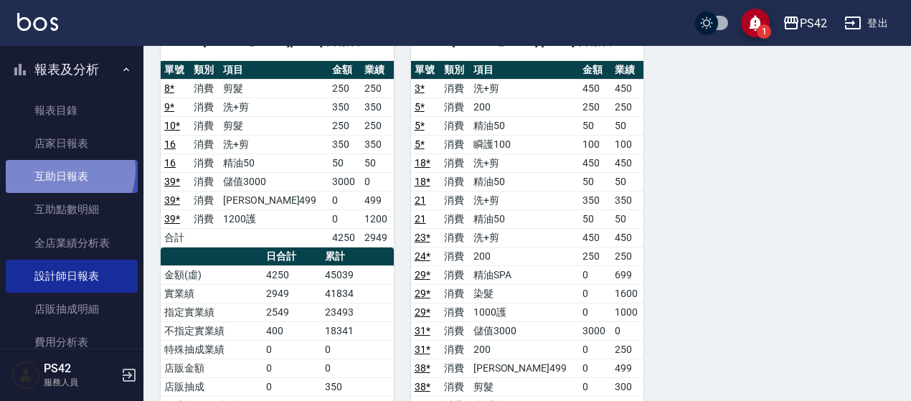
click at [60, 169] on link "互助日報表" at bounding box center [72, 176] width 132 height 33
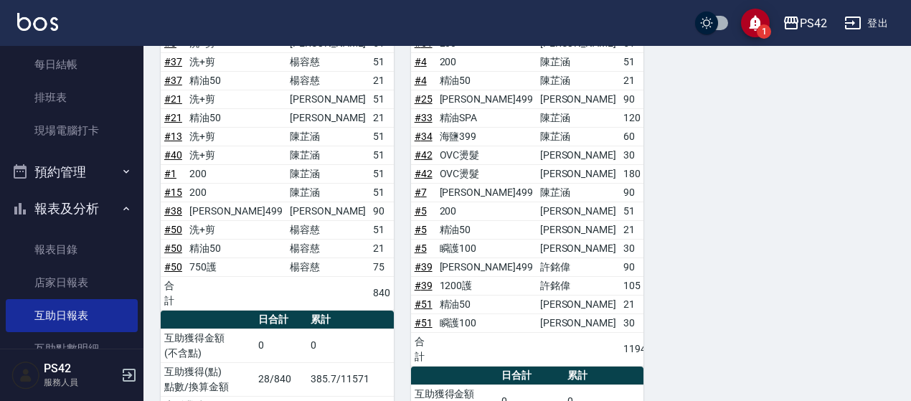
scroll to position [208, 0]
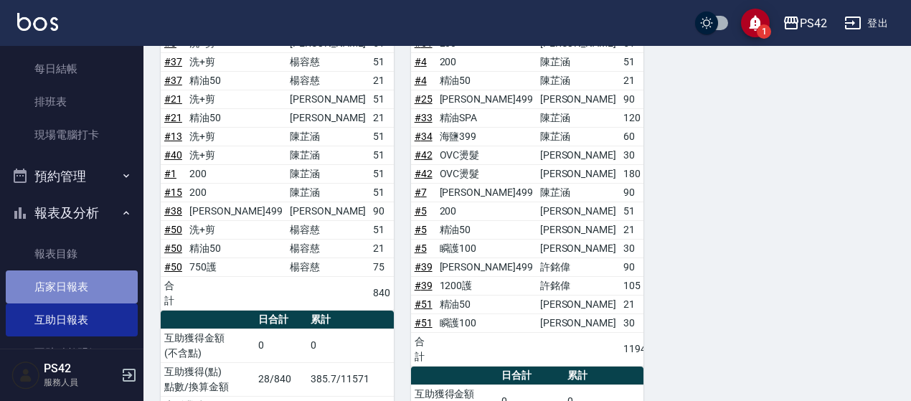
click at [73, 276] on link "店家日報表" at bounding box center [72, 286] width 132 height 33
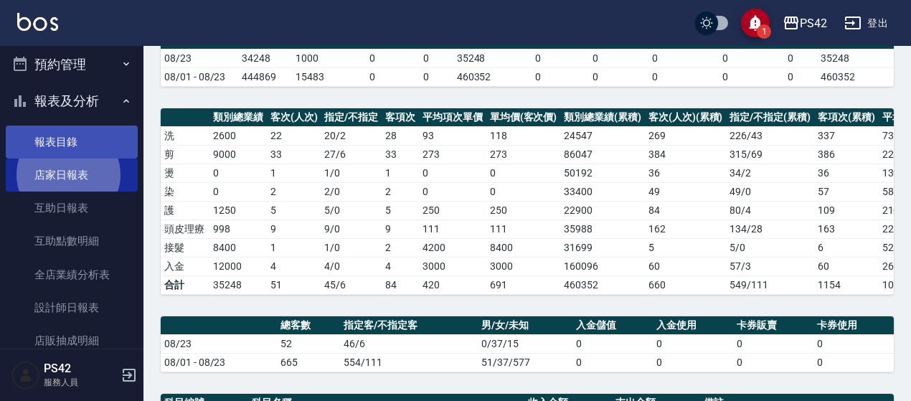
scroll to position [352, 0]
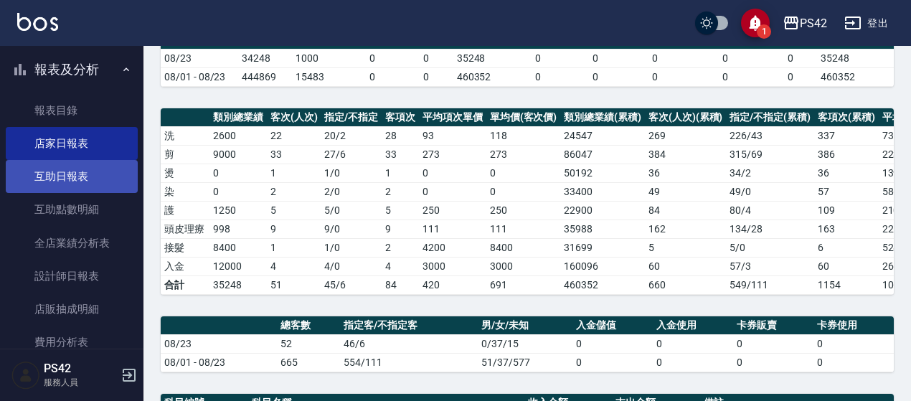
click at [36, 176] on link "互助日報表" at bounding box center [72, 176] width 132 height 33
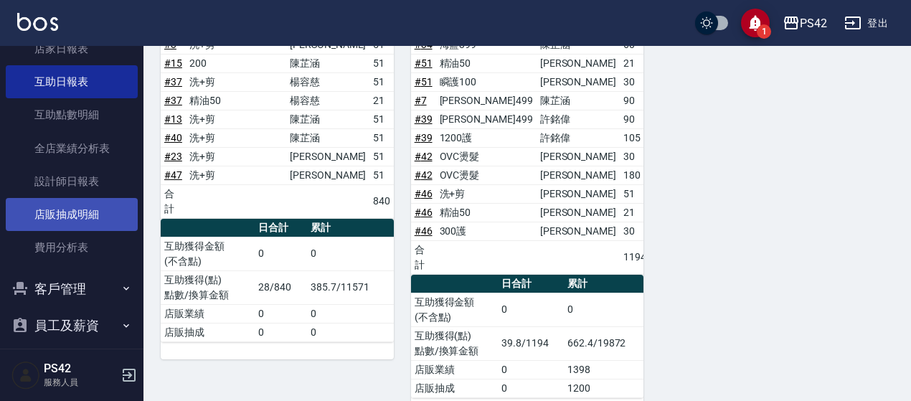
scroll to position [423, 0]
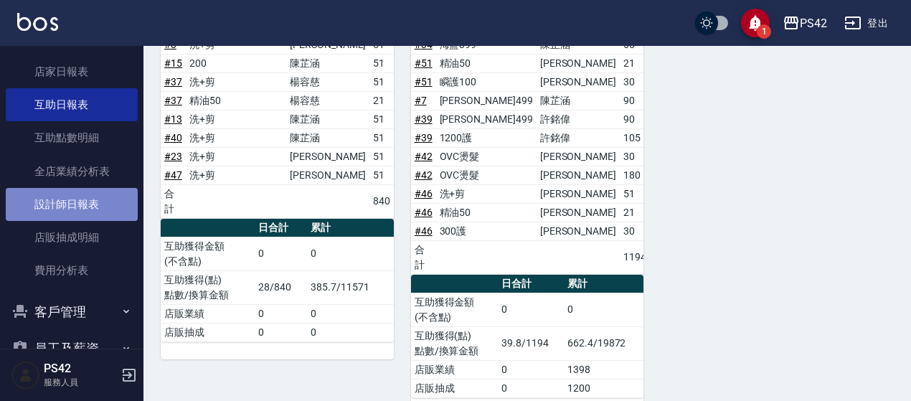
click at [87, 204] on link "設計師日報表" at bounding box center [72, 204] width 132 height 33
